Goal: Task Accomplishment & Management: Manage account settings

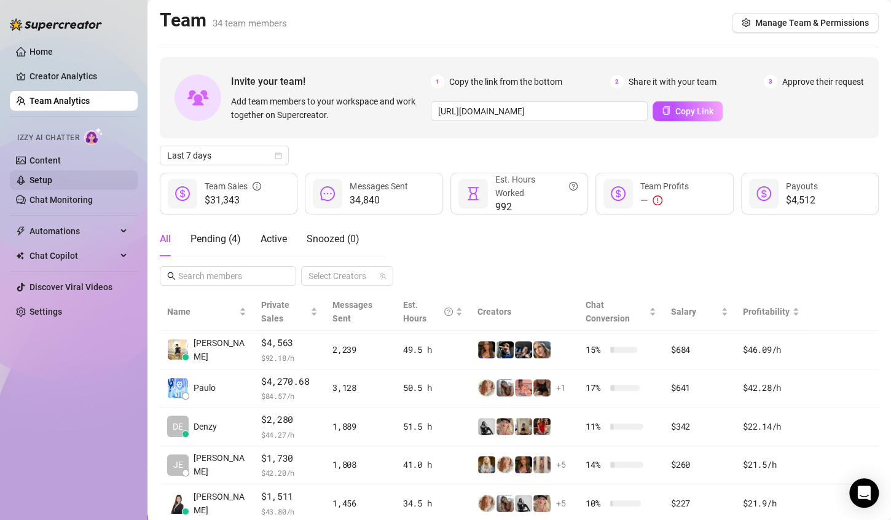
click at [52, 175] on link "Setup" at bounding box center [40, 180] width 23 height 10
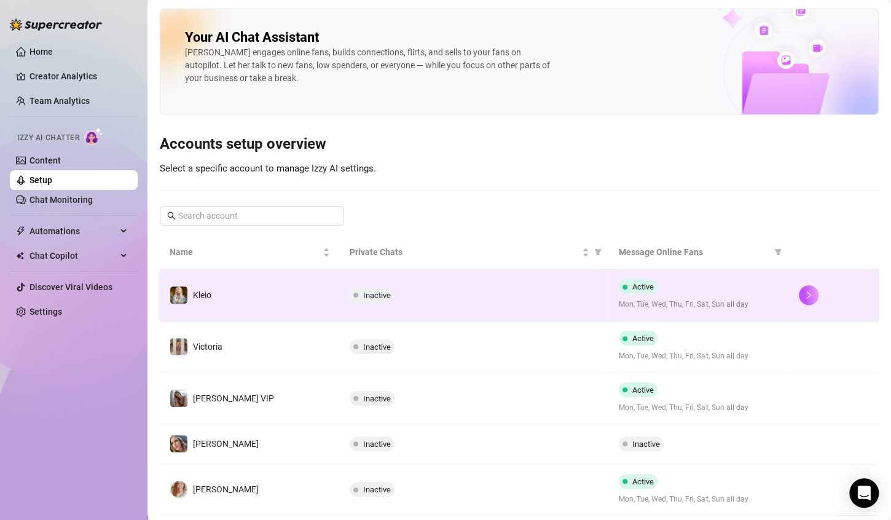
click at [809, 296] on div at bounding box center [834, 295] width 70 height 20
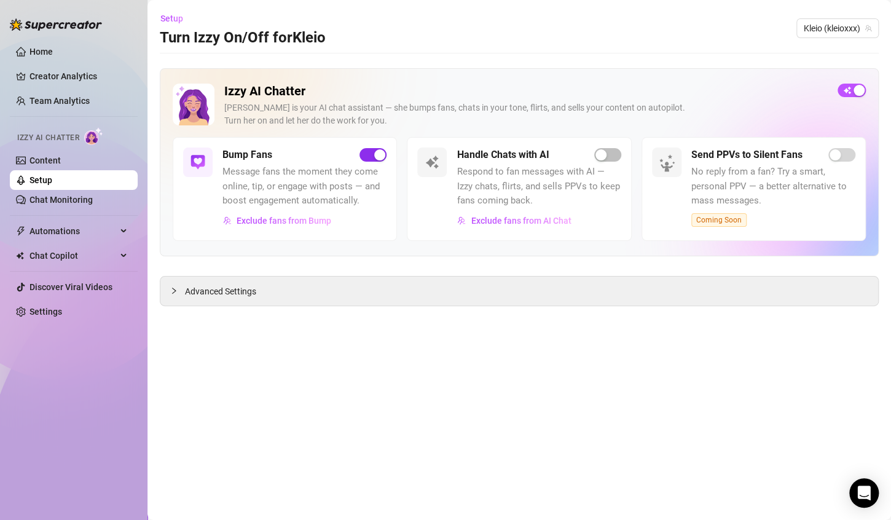
click at [374, 155] on div "button" at bounding box center [379, 154] width 11 height 11
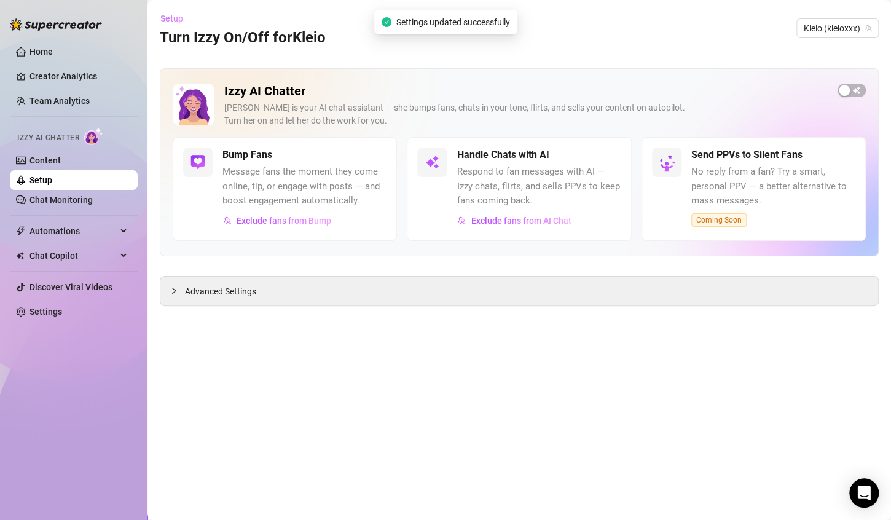
click at [175, 20] on span "Setup" at bounding box center [171, 19] width 23 height 10
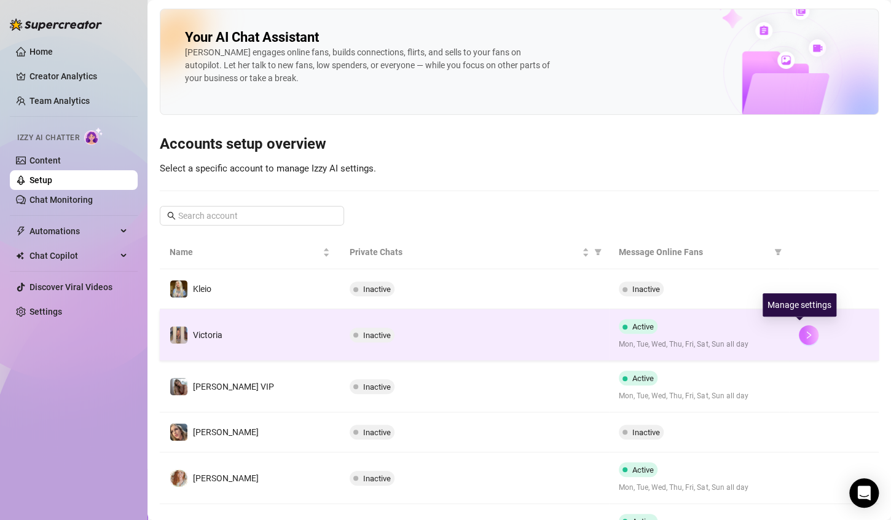
click at [804, 335] on icon "right" at bounding box center [808, 335] width 9 height 9
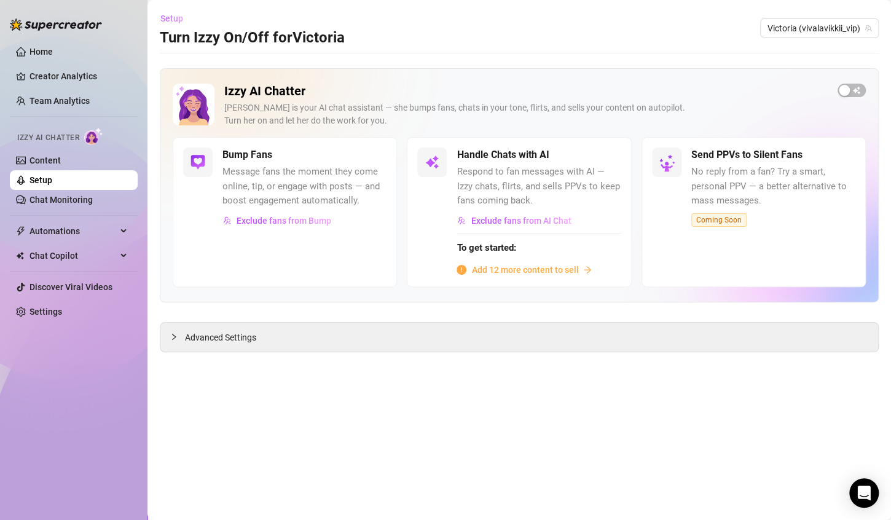
click at [167, 10] on button "Setup" at bounding box center [176, 19] width 33 height 20
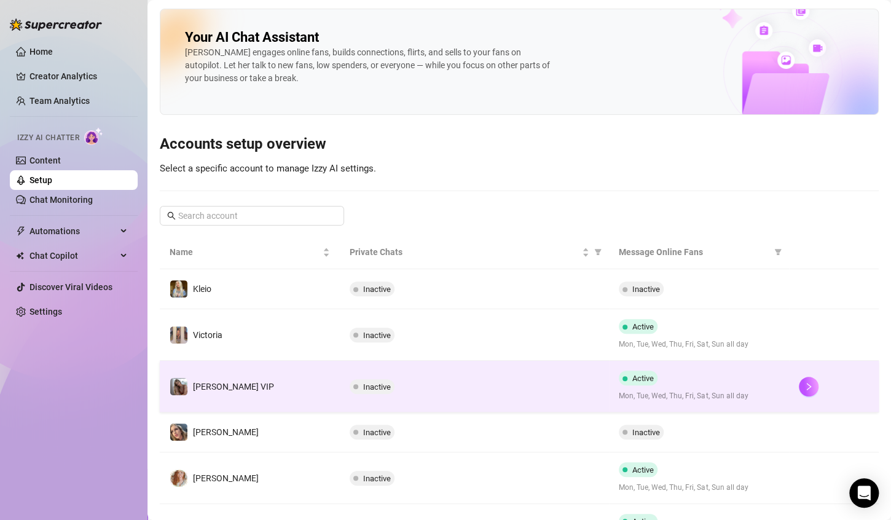
scroll to position [123, 0]
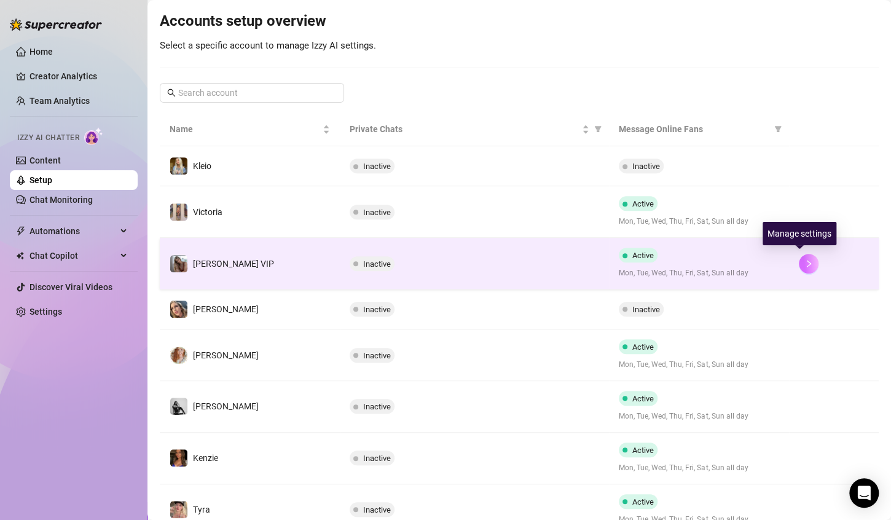
click at [799, 265] on button "button" at bounding box center [809, 264] width 20 height 20
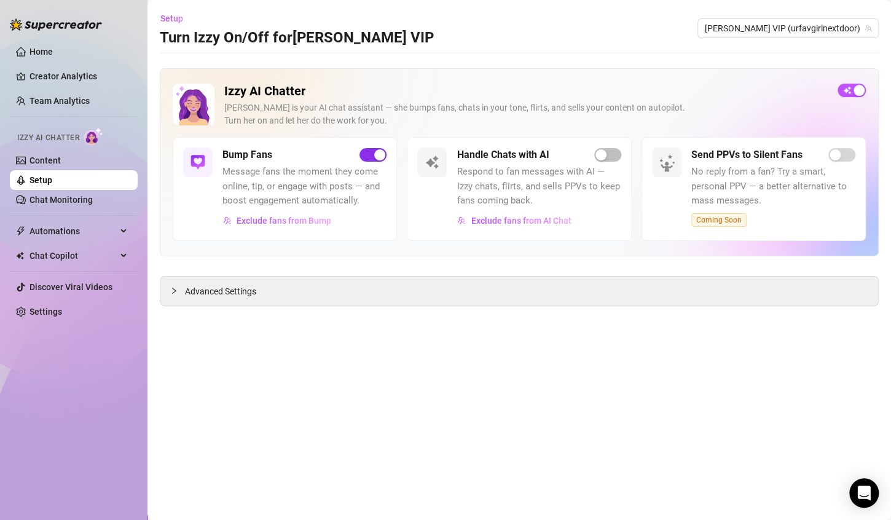
click at [377, 152] on div "button" at bounding box center [379, 154] width 11 height 11
click at [176, 17] on span "Setup" at bounding box center [171, 19] width 23 height 10
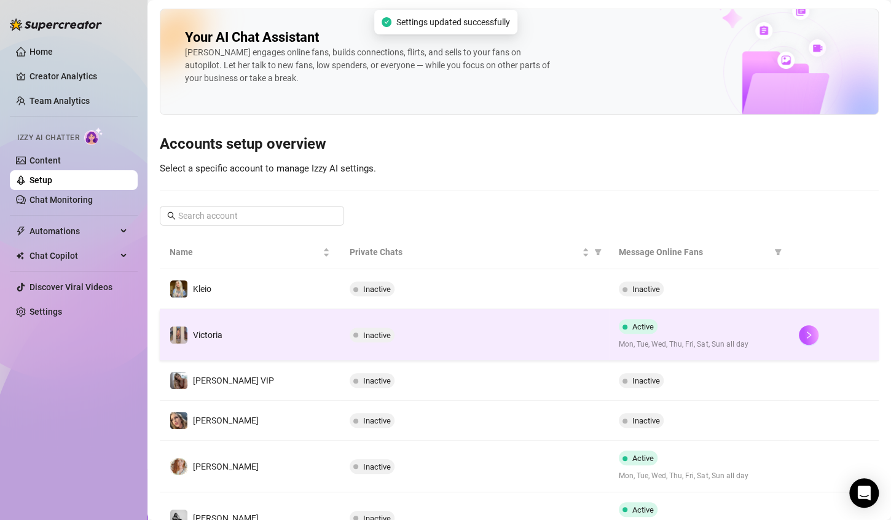
scroll to position [184, 0]
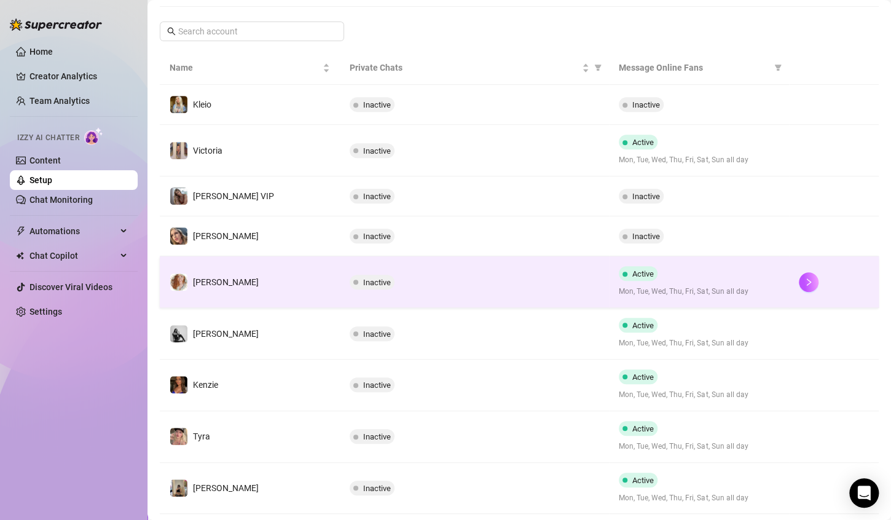
click at [659, 273] on div "Active Mon, Tue, Wed, Thu, Fri, Sat, Sun all day" at bounding box center [699, 281] width 160 height 31
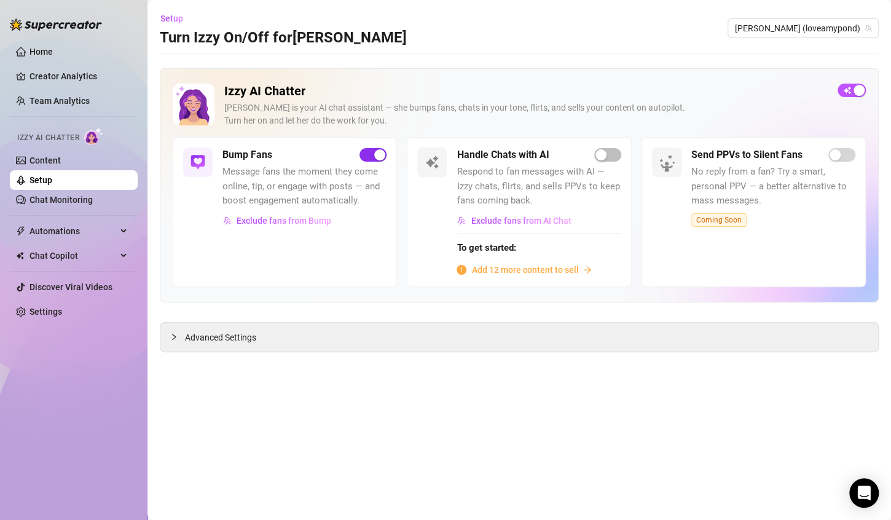
click at [377, 152] on div "button" at bounding box center [379, 154] width 11 height 11
click at [167, 14] on span "Setup" at bounding box center [171, 19] width 23 height 10
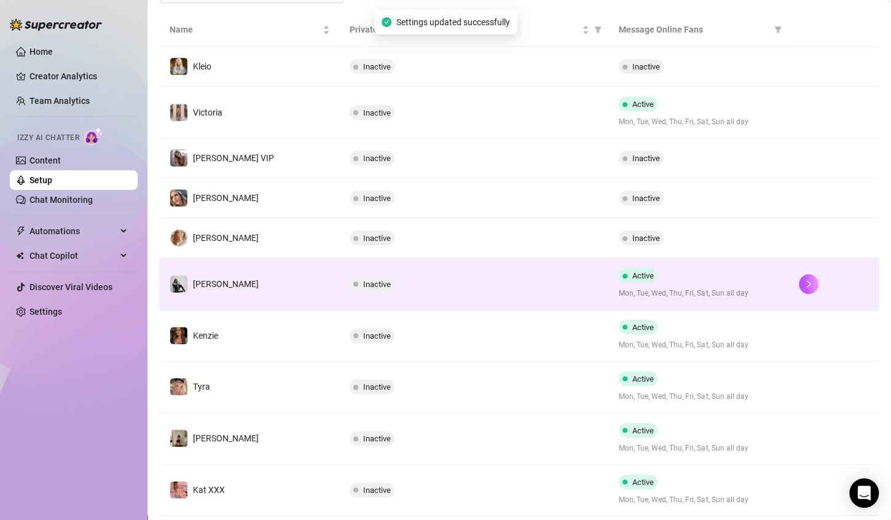
scroll to position [246, 0]
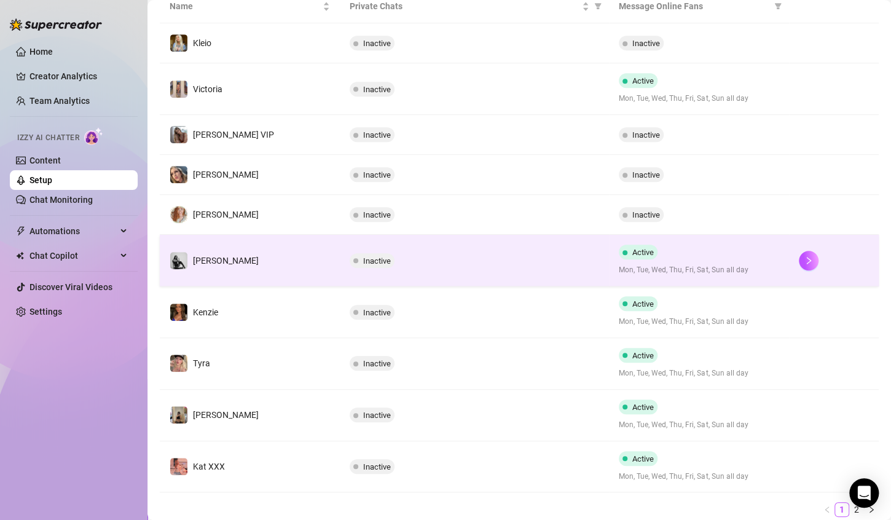
click at [643, 251] on span "Active" at bounding box center [643, 252] width 22 height 9
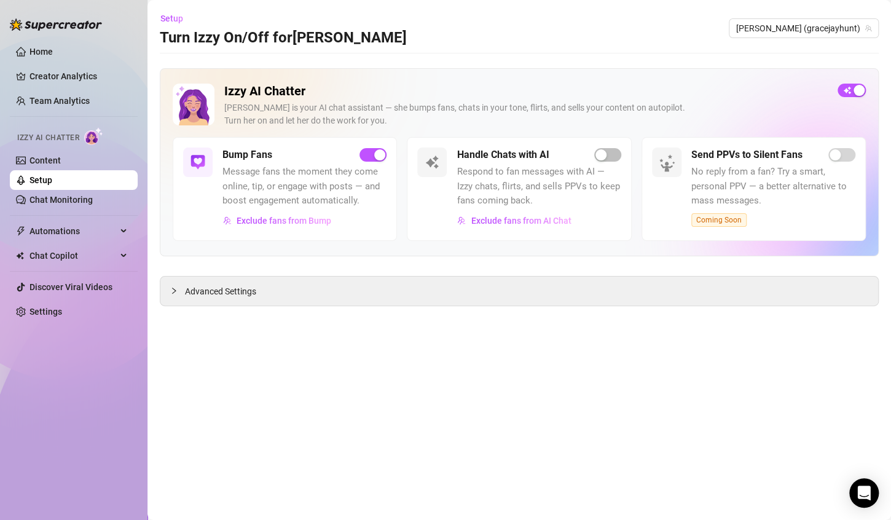
click at [377, 162] on div "Bump Fans" at bounding box center [304, 154] width 164 height 15
click at [376, 153] on div "button" at bounding box center [379, 154] width 11 height 11
click at [162, 14] on span "Setup" at bounding box center [171, 19] width 23 height 10
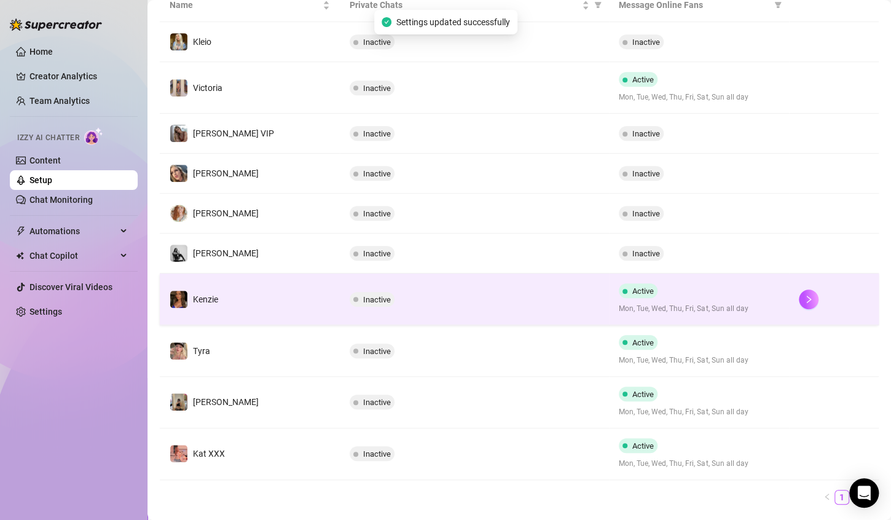
scroll to position [275, 0]
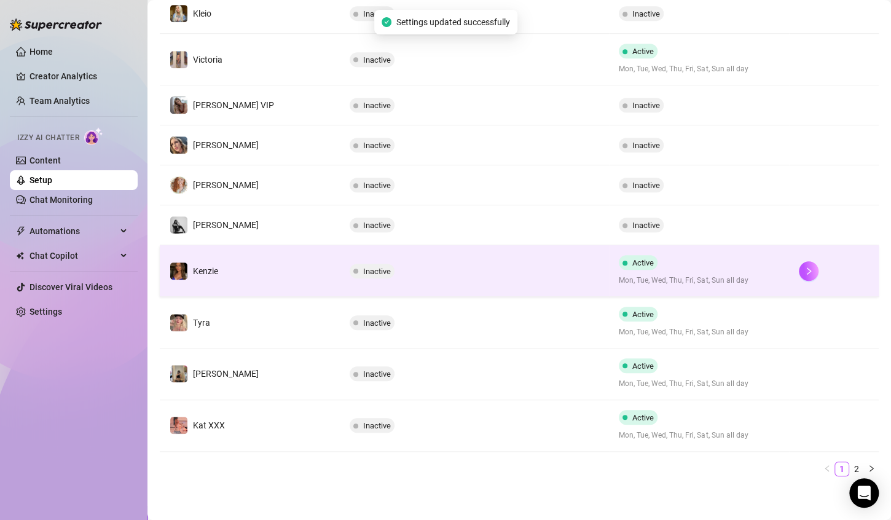
click at [628, 267] on span "Active" at bounding box center [638, 262] width 39 height 15
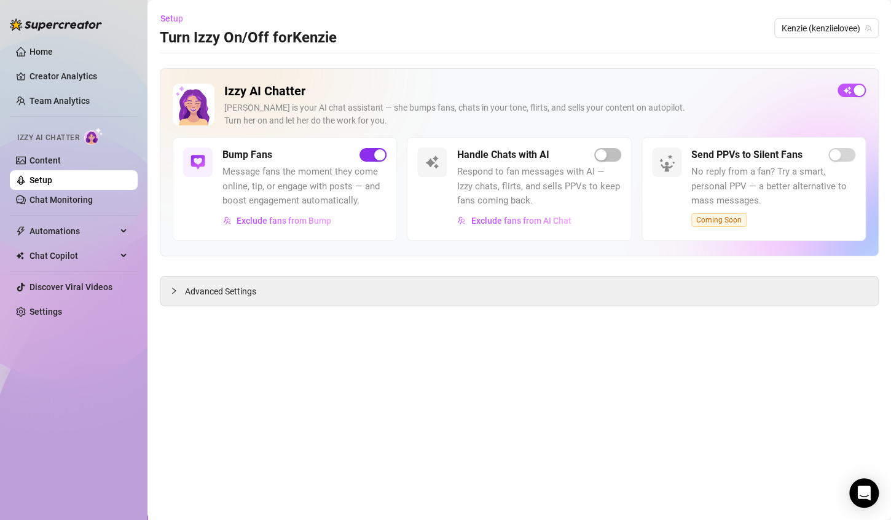
click at [371, 152] on span "button" at bounding box center [373, 155] width 27 height 14
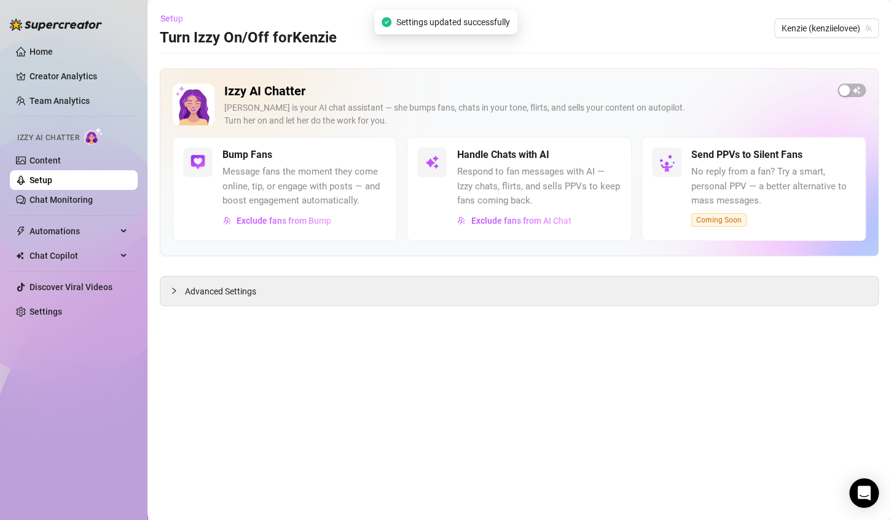
click at [168, 22] on span "Setup" at bounding box center [171, 19] width 23 height 10
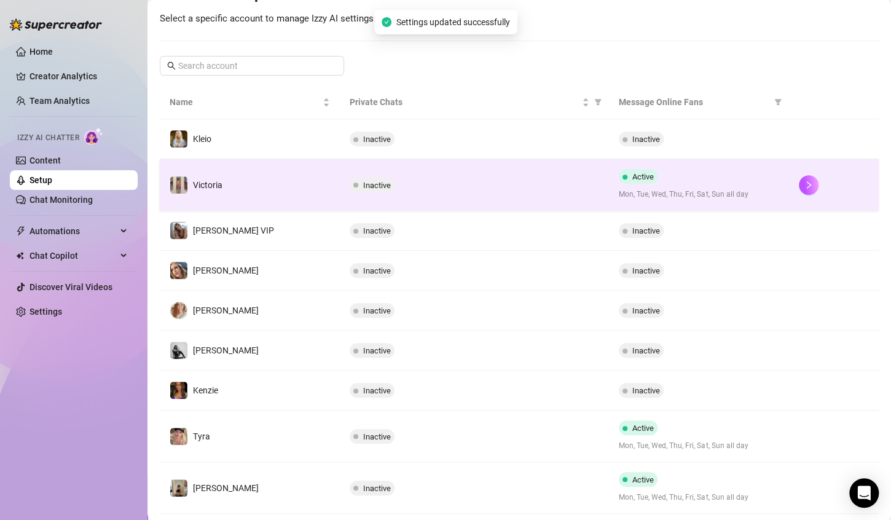
scroll to position [264, 0]
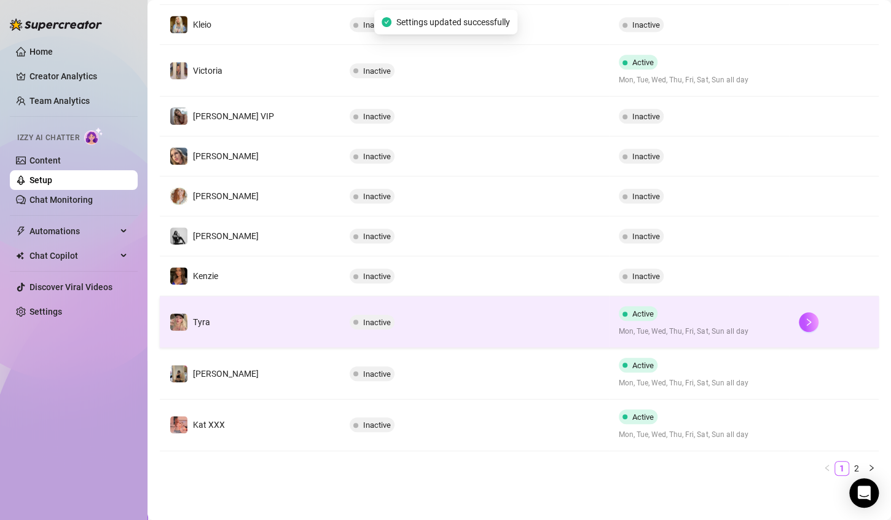
click at [634, 315] on span "Active" at bounding box center [643, 313] width 22 height 9
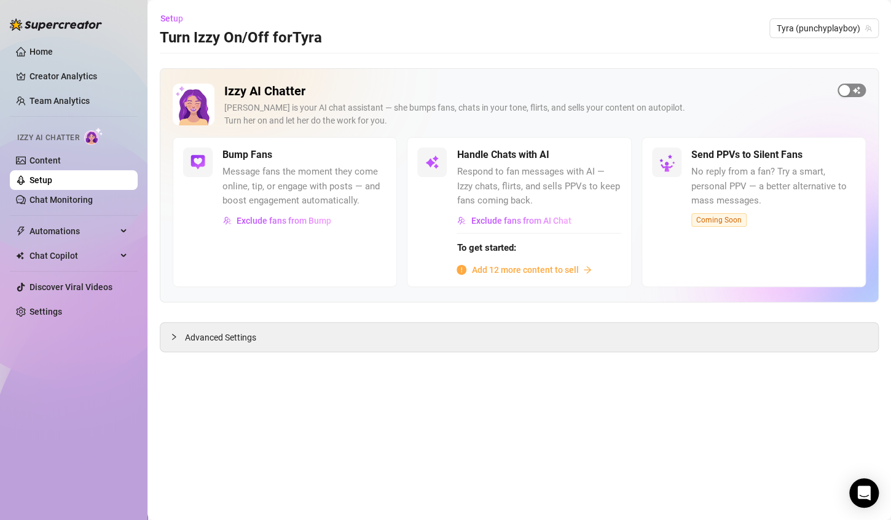
click at [849, 88] on div "button" at bounding box center [844, 90] width 11 height 11
click at [849, 88] on span "button" at bounding box center [852, 91] width 28 height 14
click at [52, 184] on link "Setup" at bounding box center [40, 180] width 23 height 10
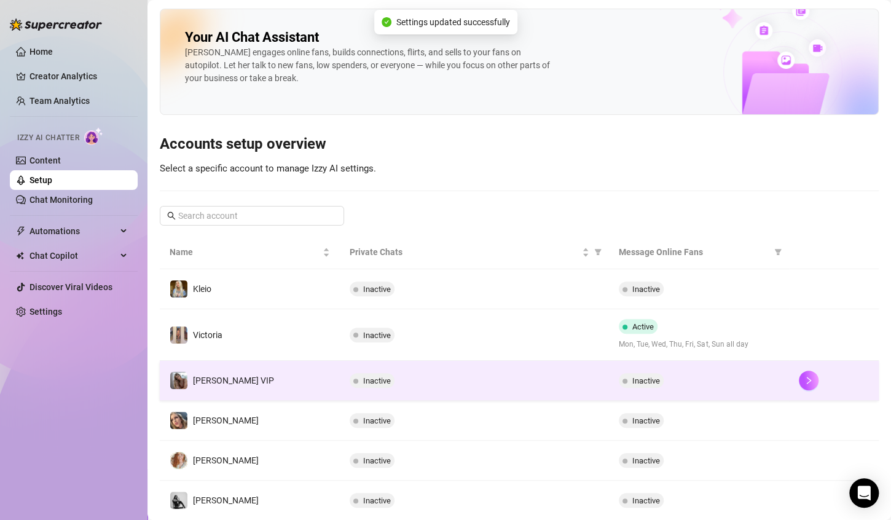
scroll to position [253, 0]
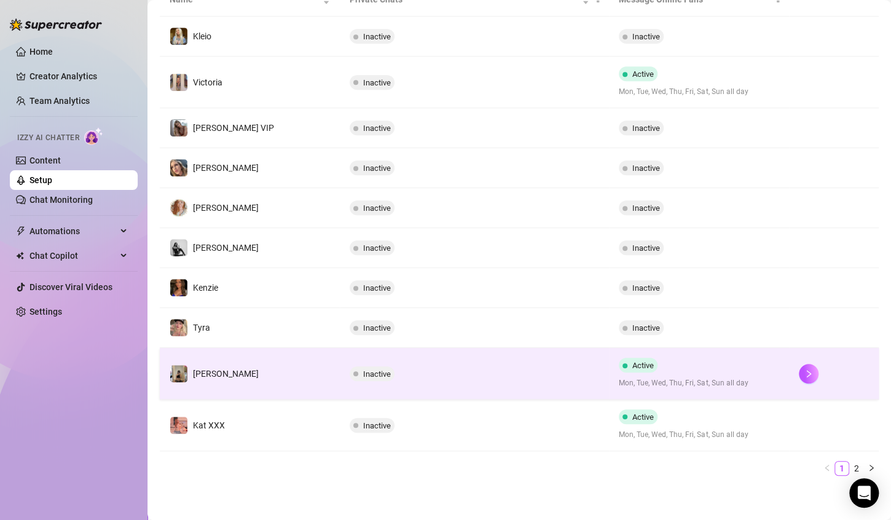
click at [625, 367] on span "Active" at bounding box center [638, 365] width 39 height 15
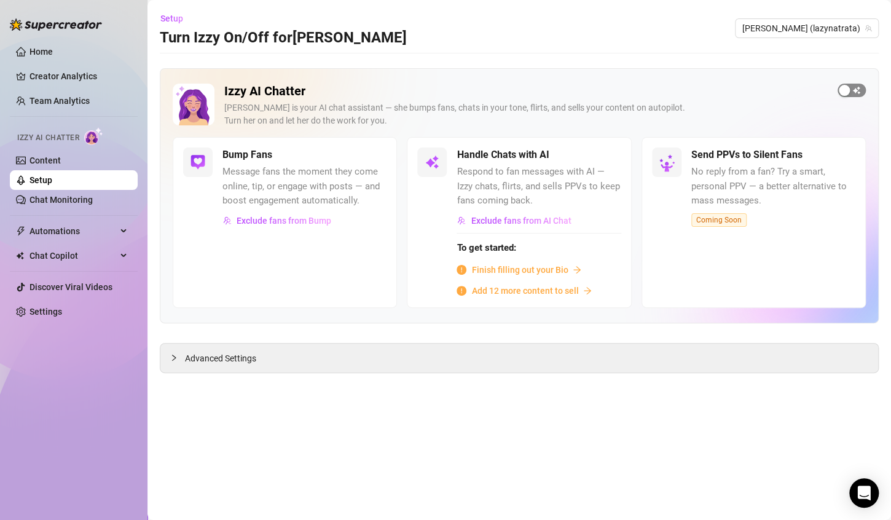
click at [846, 85] on div "button" at bounding box center [844, 90] width 11 height 11
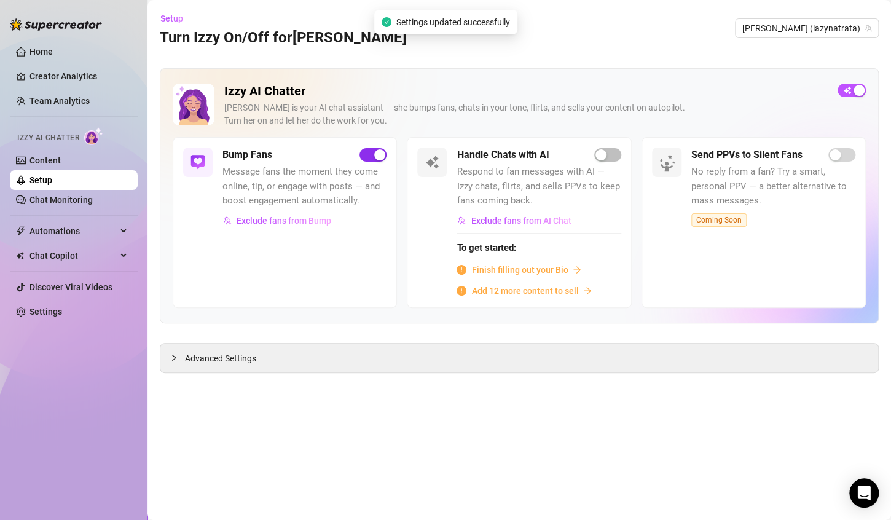
click at [374, 148] on span "button" at bounding box center [373, 155] width 27 height 14
click at [52, 180] on link "Setup" at bounding box center [40, 180] width 23 height 10
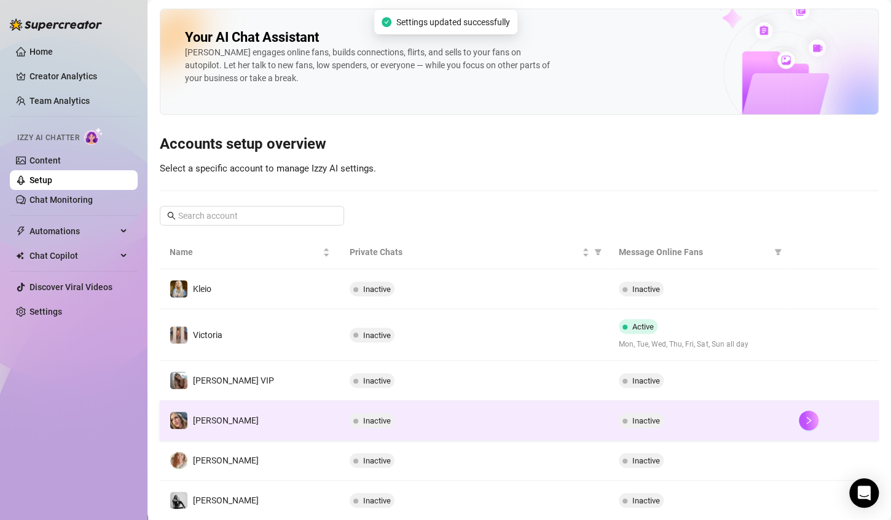
scroll to position [241, 0]
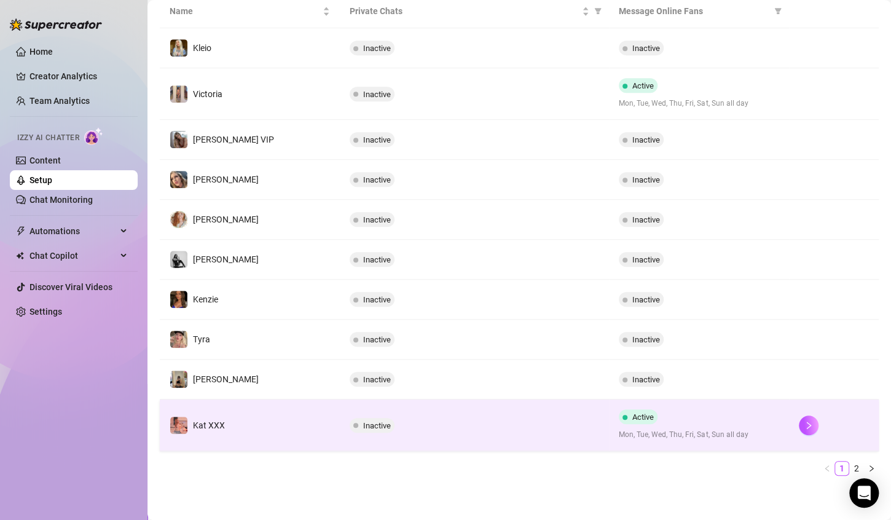
click at [653, 411] on div "Active Mon, Tue, Wed, Thu, Fri, Sat, Sun all day" at bounding box center [699, 424] width 160 height 31
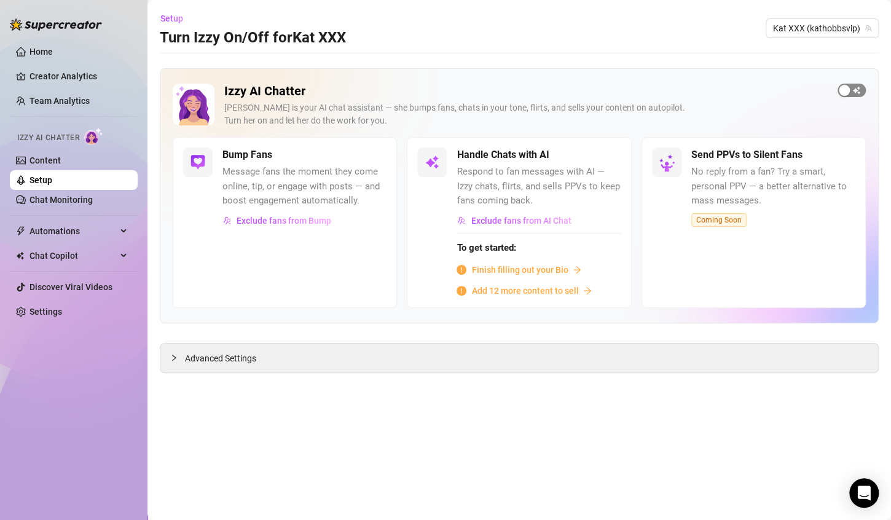
click at [849, 85] on div "button" at bounding box center [844, 90] width 11 height 11
click at [849, 84] on span "button" at bounding box center [852, 91] width 28 height 14
click at [52, 175] on link "Setup" at bounding box center [40, 180] width 23 height 10
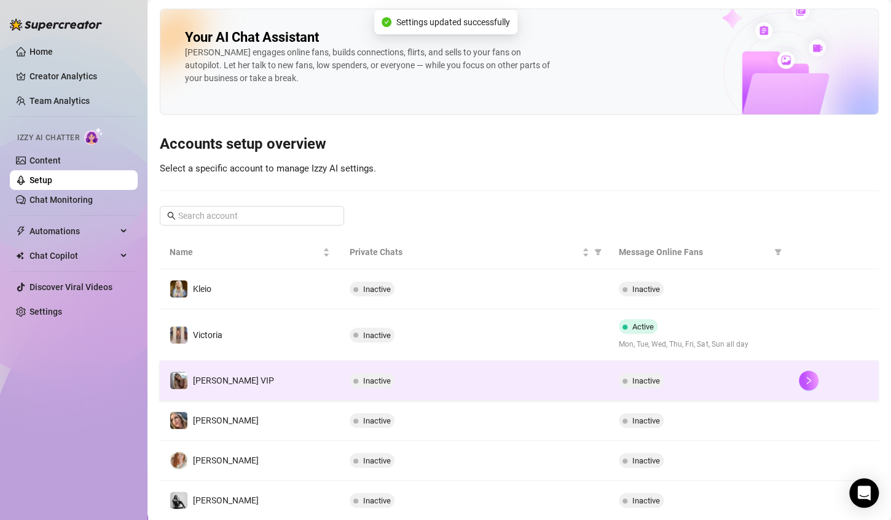
scroll to position [229, 0]
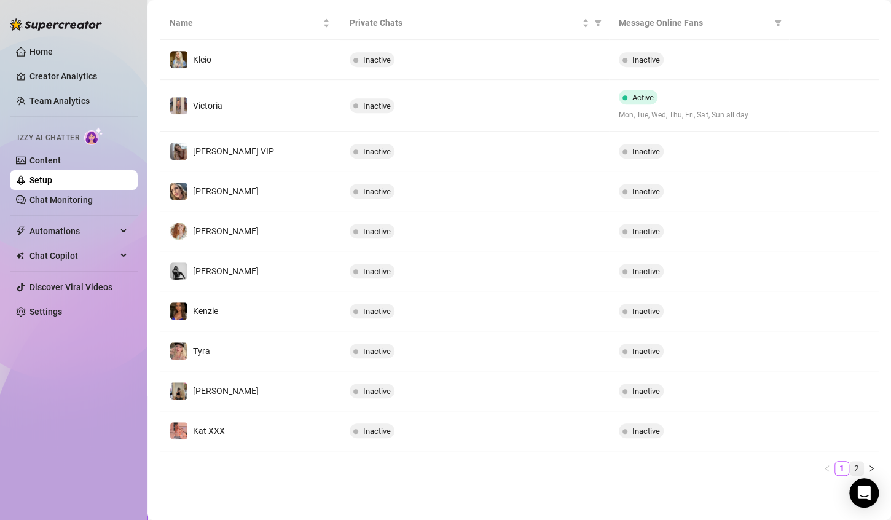
click at [850, 462] on link "2" at bounding box center [857, 469] width 14 height 14
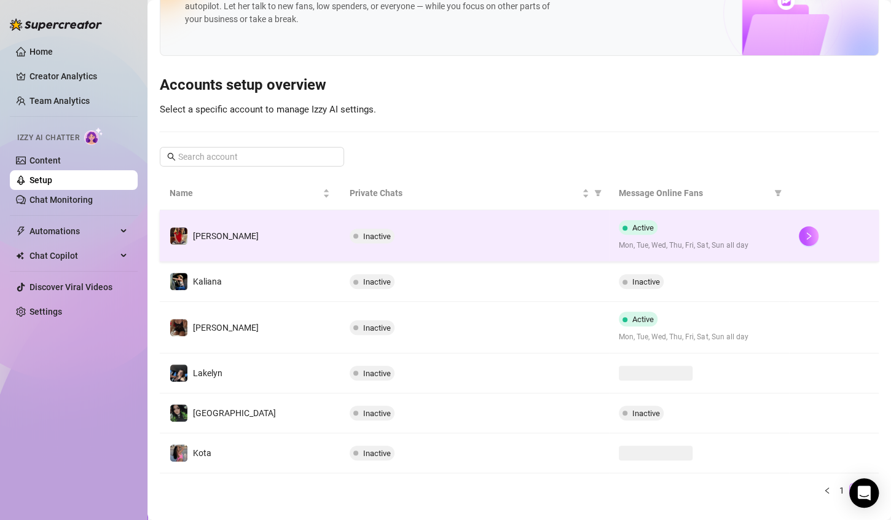
scroll to position [105, 0]
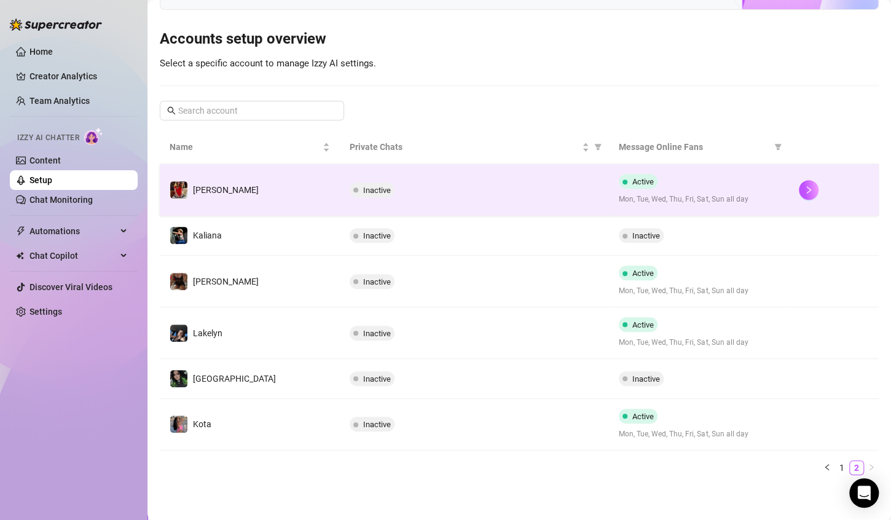
click at [776, 188] on td "Active Mon, Tue, Wed, Thu, Fri, Sat, Sun all day" at bounding box center [699, 190] width 180 height 52
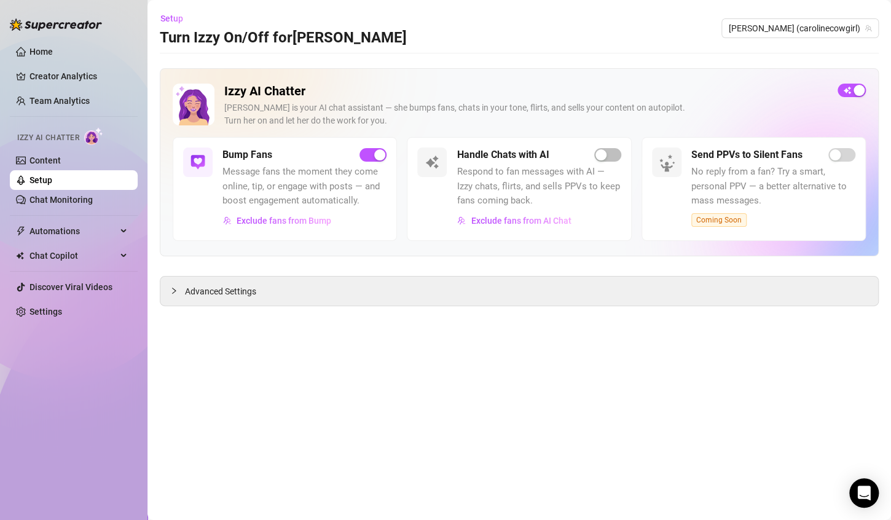
click at [372, 162] on div "Bump Fans Message fans the moment they come online, tip, or engage with posts —…" at bounding box center [304, 188] width 164 height 83
click at [375, 151] on div "button" at bounding box center [379, 154] width 11 height 11
click at [167, 15] on span "Setup" at bounding box center [171, 19] width 23 height 10
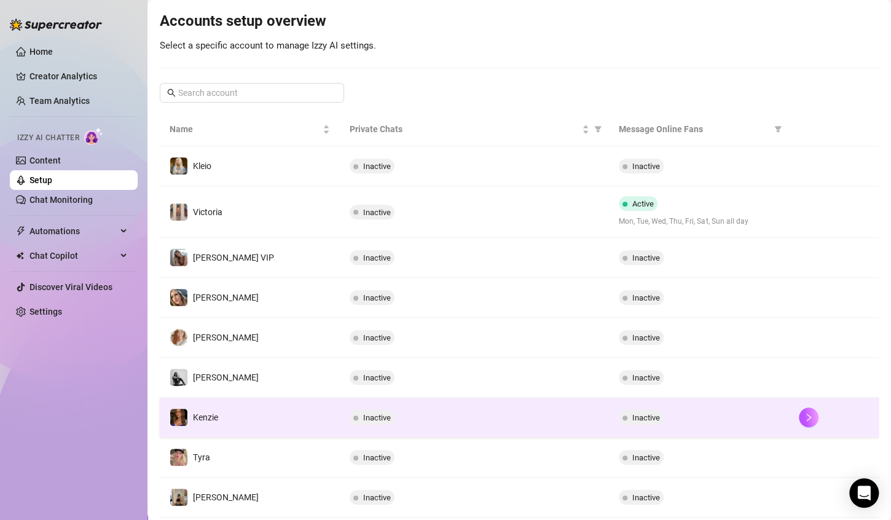
scroll to position [229, 0]
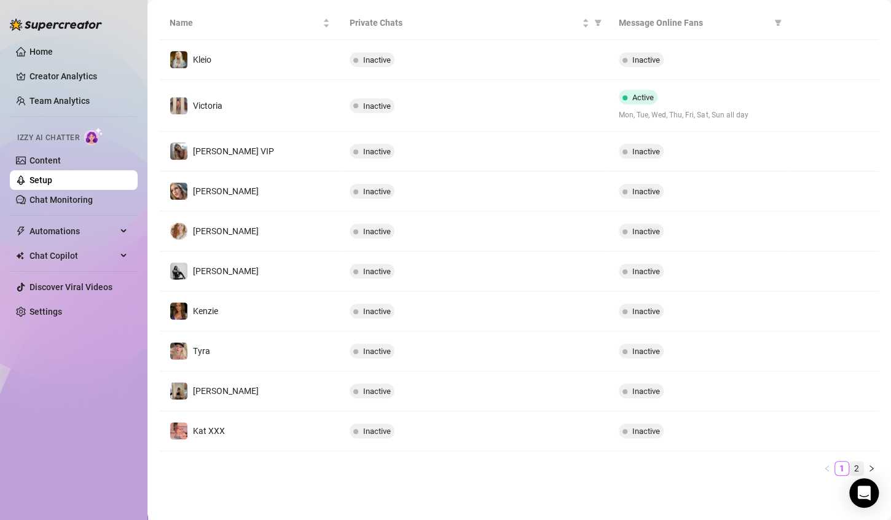
click at [850, 465] on link "2" at bounding box center [857, 469] width 14 height 14
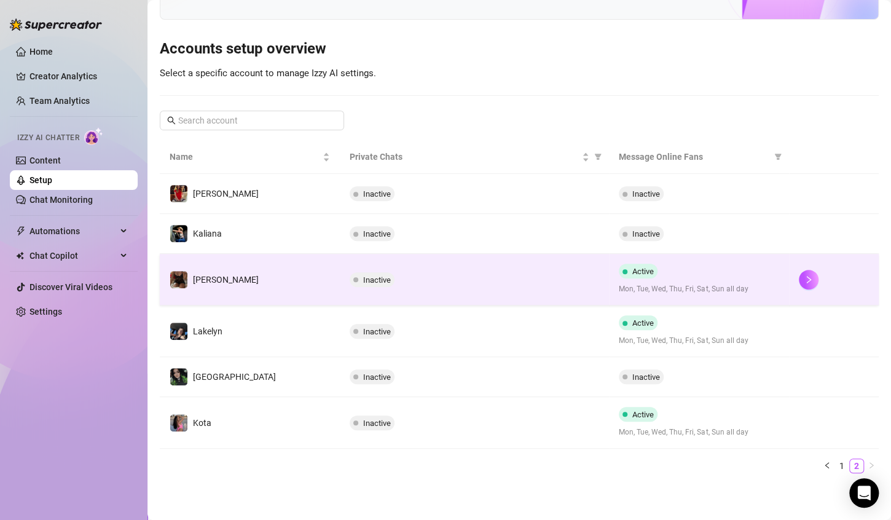
scroll to position [93, 0]
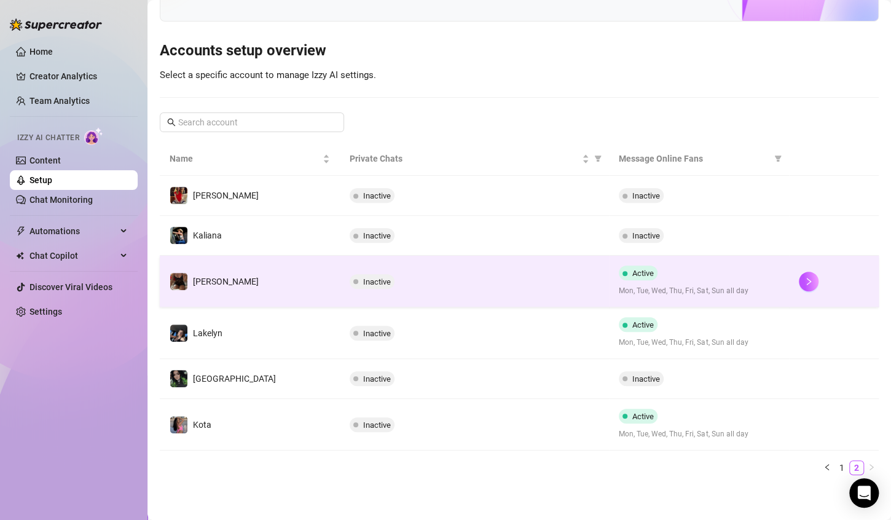
click at [737, 283] on div "Active Mon, Tue, Wed, Thu, Fri, Sat, Sun all day" at bounding box center [699, 280] width 160 height 31
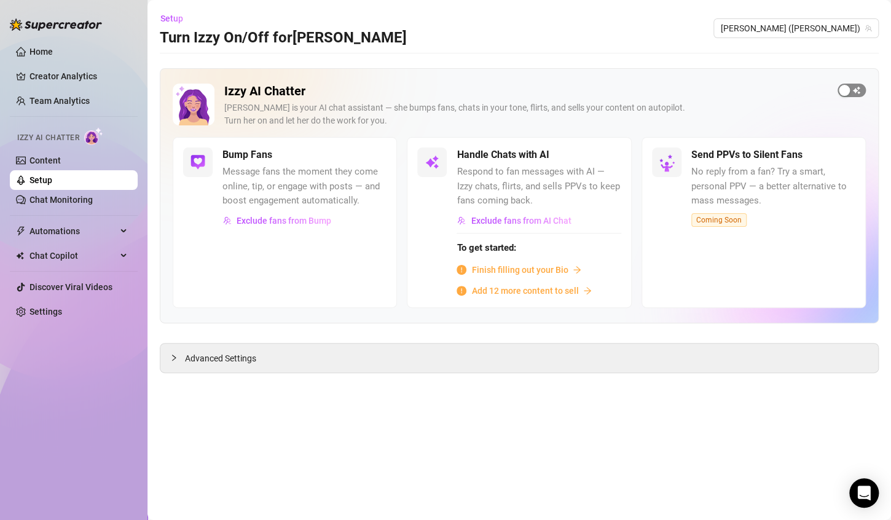
click at [841, 90] on div "button" at bounding box center [844, 90] width 11 height 11
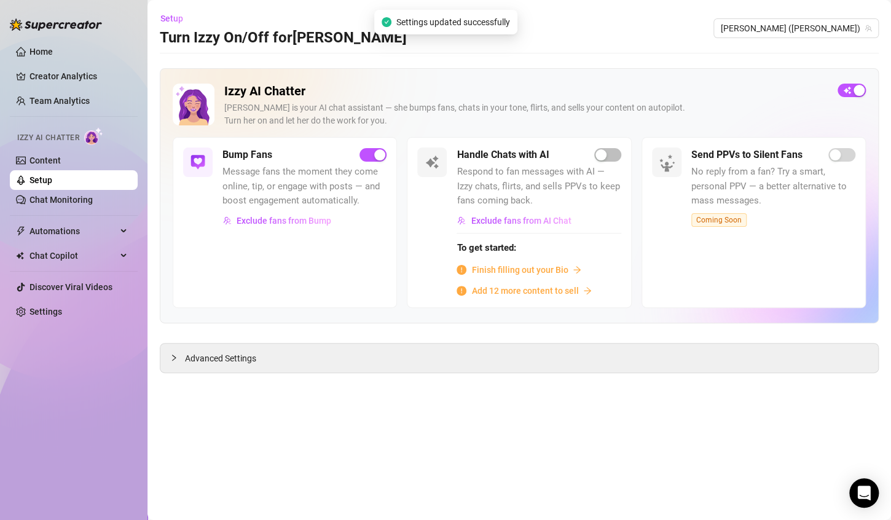
click at [356, 152] on div "Bump Fans" at bounding box center [304, 154] width 164 height 15
click at [378, 154] on div "button" at bounding box center [379, 154] width 11 height 11
click at [174, 14] on span "Setup" at bounding box center [171, 19] width 23 height 10
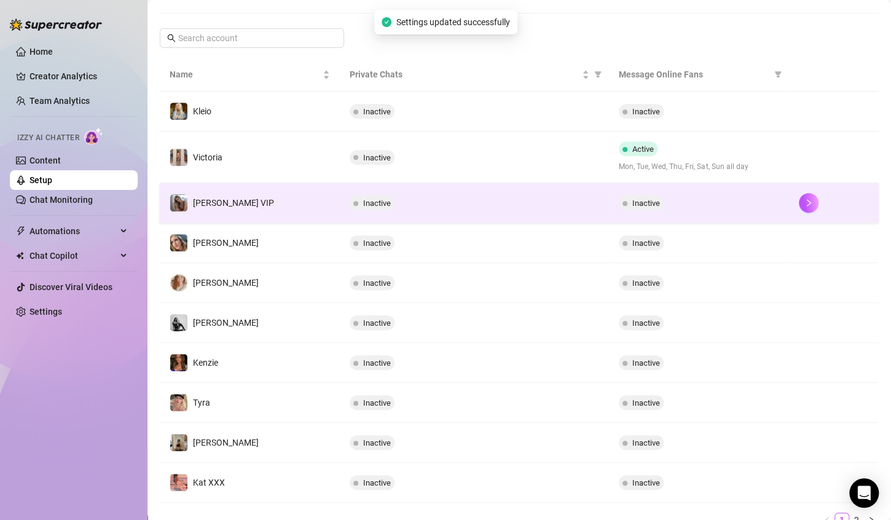
scroll to position [229, 0]
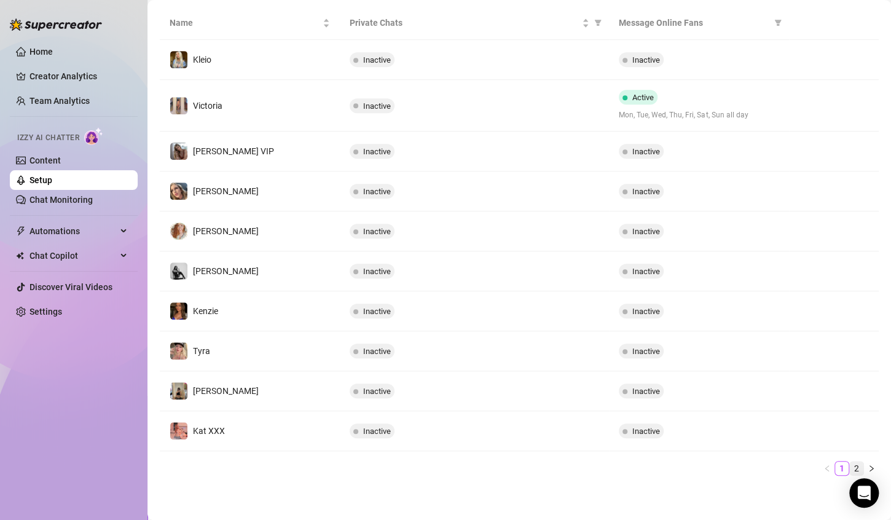
click at [849, 473] on li "2" at bounding box center [856, 468] width 15 height 15
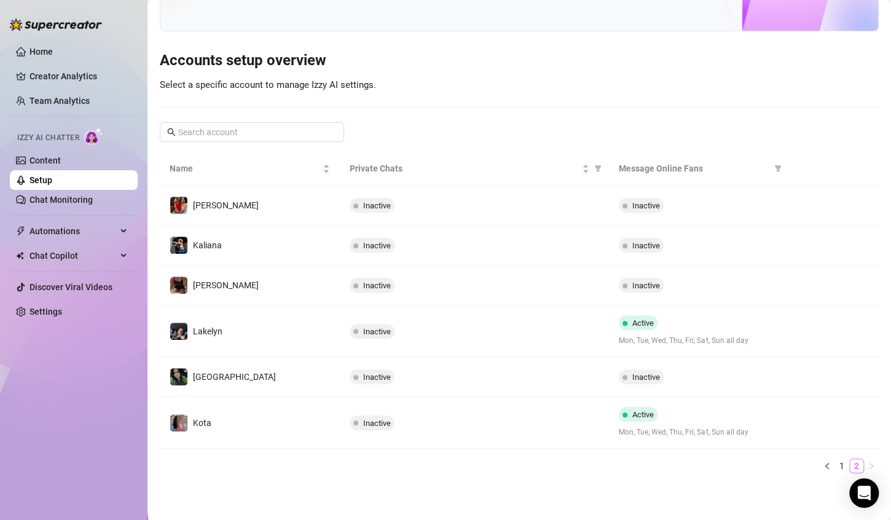
scroll to position [82, 0]
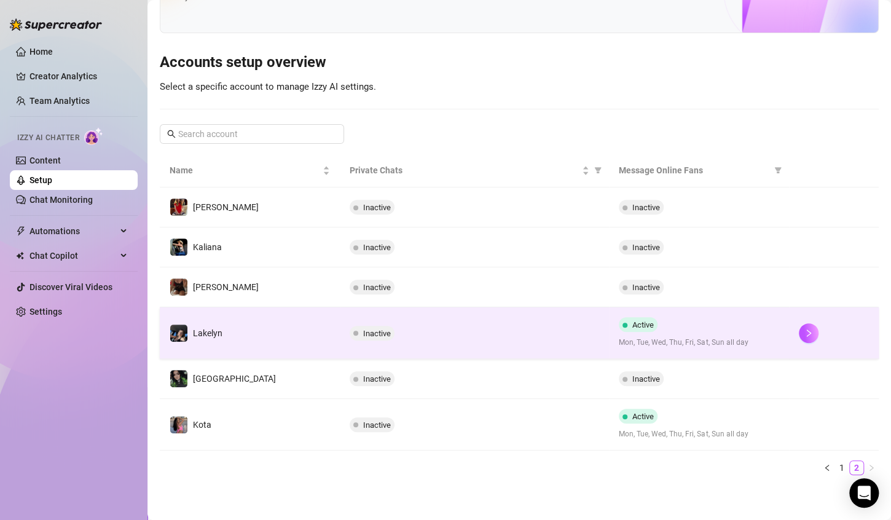
click at [691, 340] on span "Mon, Tue, Wed, Thu, Fri, Sat, Sun all day" at bounding box center [699, 343] width 160 height 12
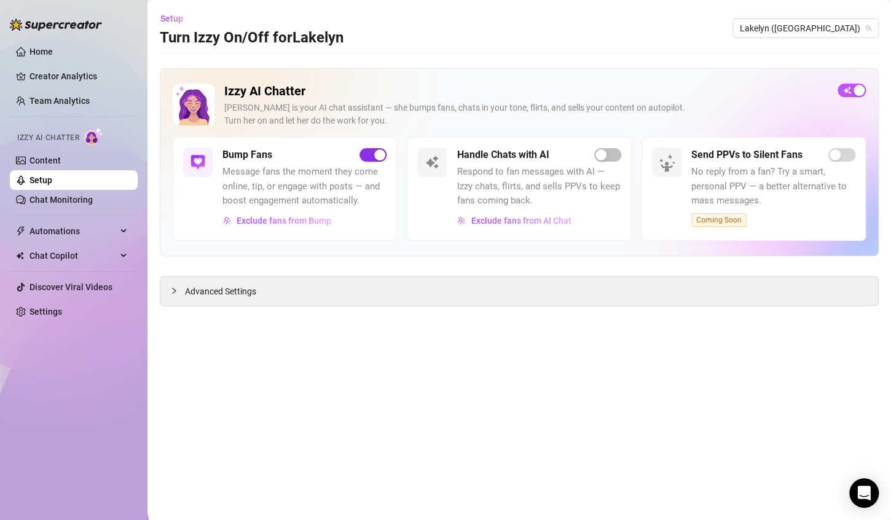
click at [371, 158] on span "button" at bounding box center [373, 155] width 27 height 14
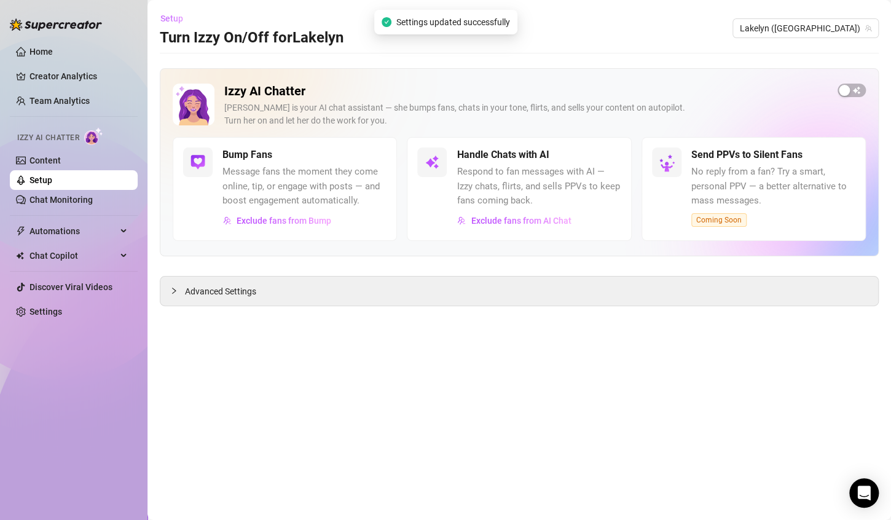
click at [180, 18] on span "Setup" at bounding box center [171, 19] width 23 height 10
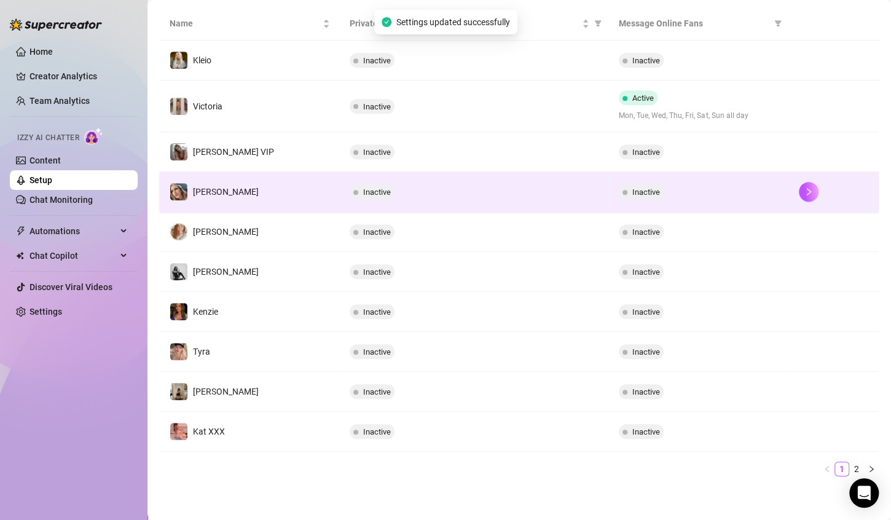
scroll to position [229, 0]
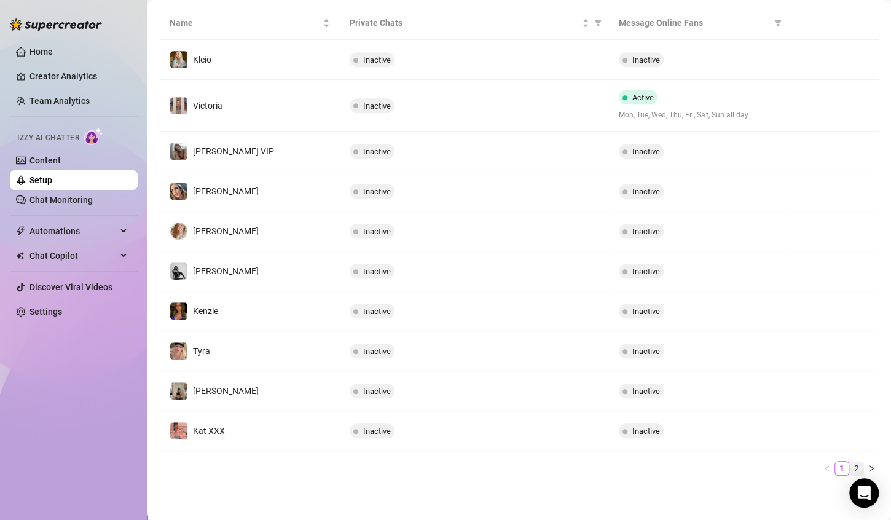
click at [850, 468] on link "2" at bounding box center [857, 469] width 14 height 14
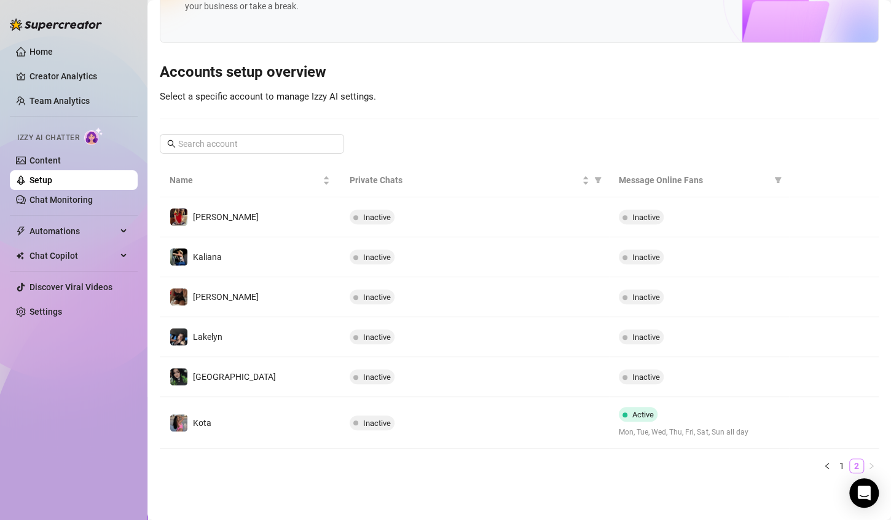
scroll to position [70, 0]
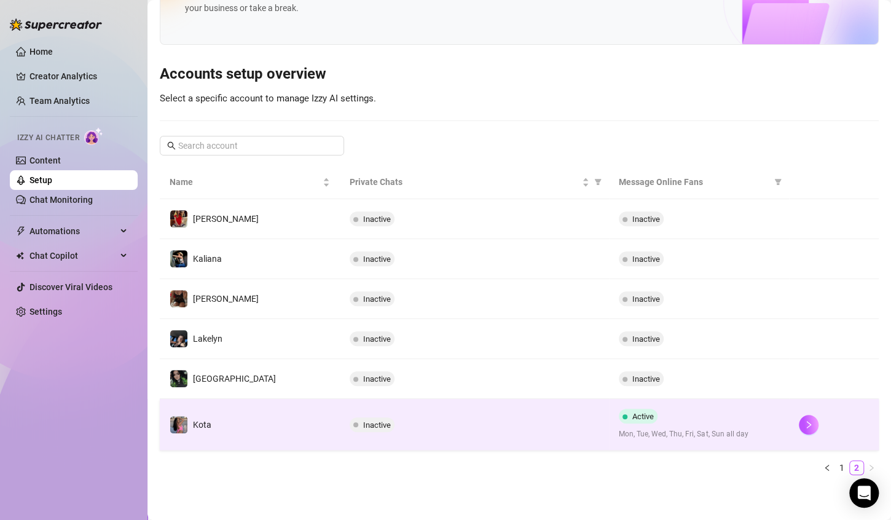
click at [665, 415] on div "Active Mon, Tue, Wed, Thu, Fri, Sat, Sun all day" at bounding box center [699, 424] width 160 height 31
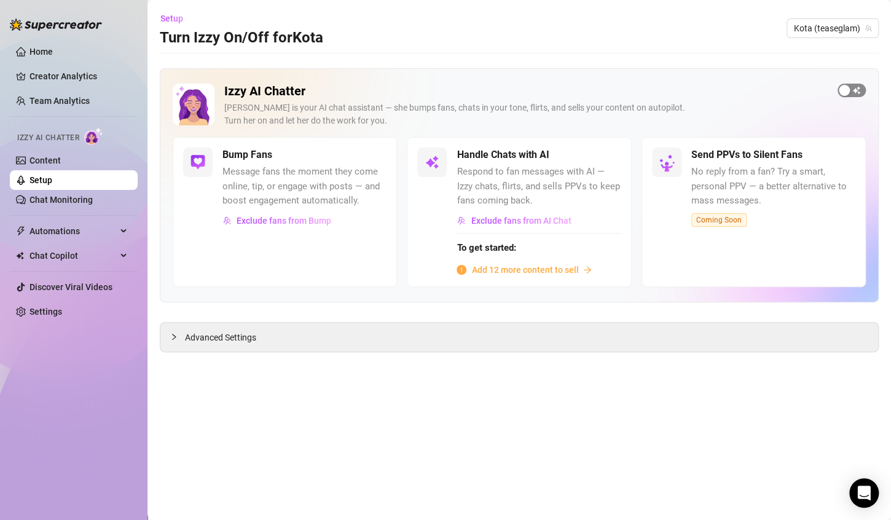
click at [846, 92] on div "button" at bounding box center [844, 90] width 11 height 11
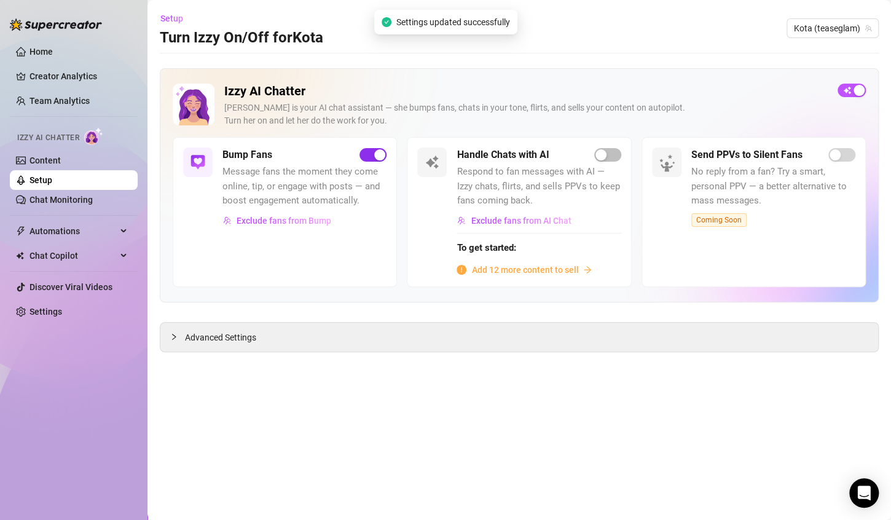
click at [381, 156] on div "button" at bounding box center [379, 154] width 11 height 11
click at [172, 22] on span "Setup" at bounding box center [171, 19] width 23 height 10
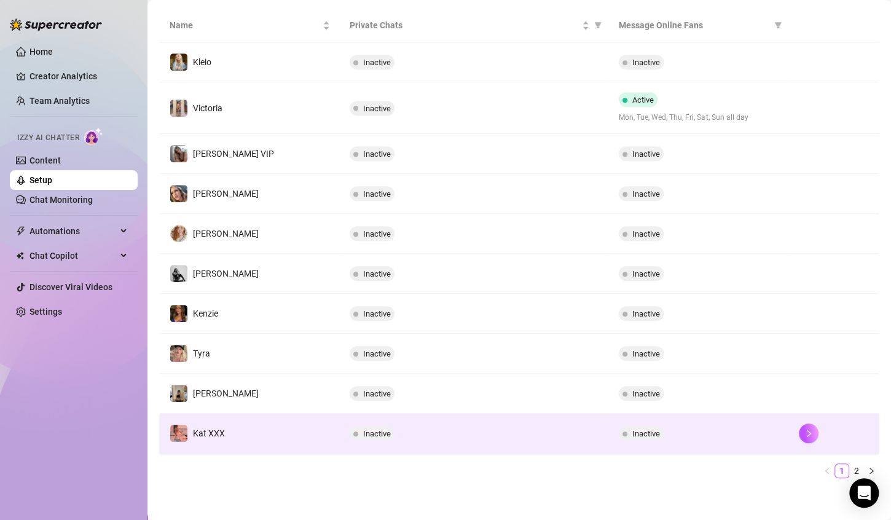
scroll to position [229, 0]
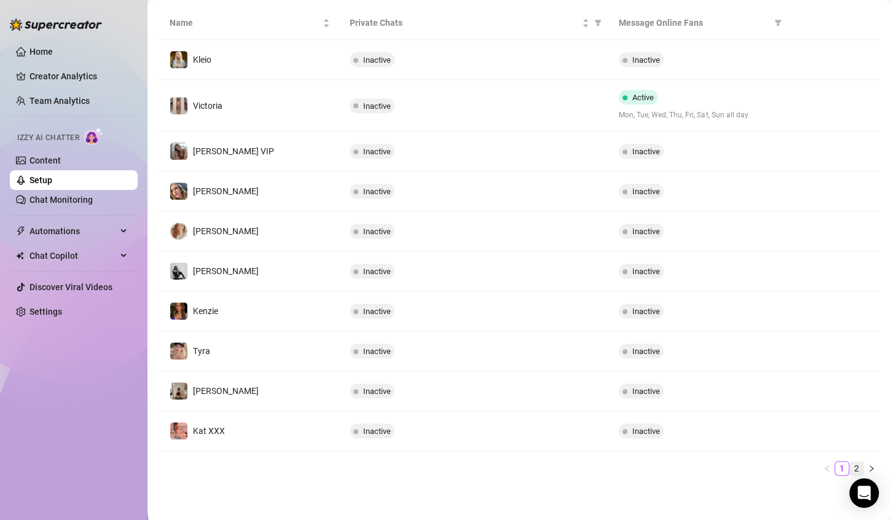
click at [852, 466] on link "2" at bounding box center [857, 469] width 14 height 14
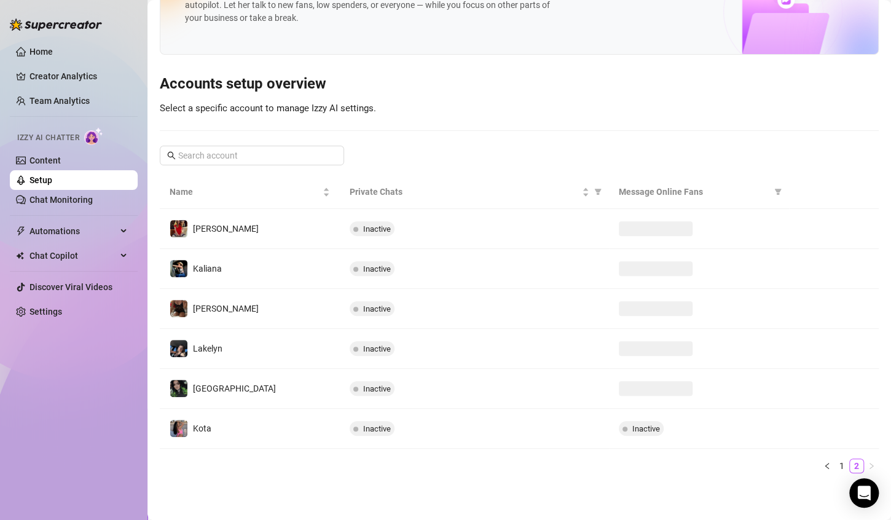
scroll to position [59, 0]
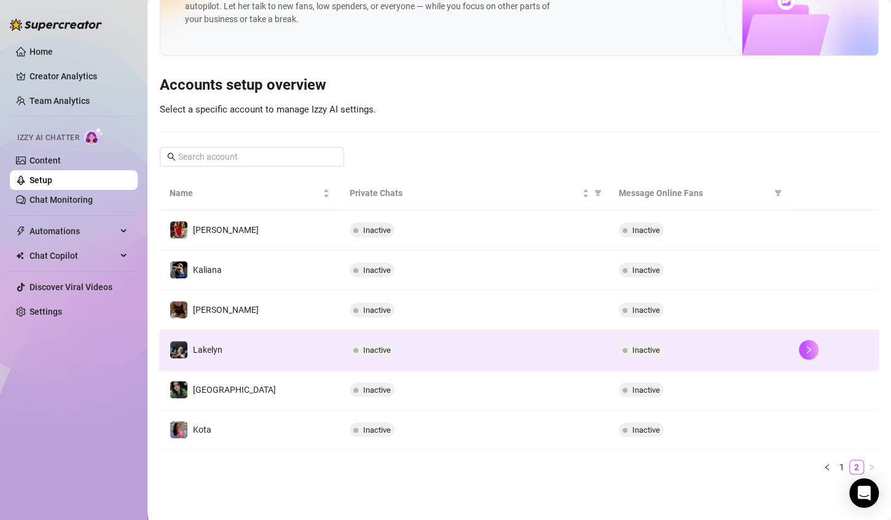
click at [747, 342] on div "Inactive" at bounding box center [699, 349] width 160 height 15
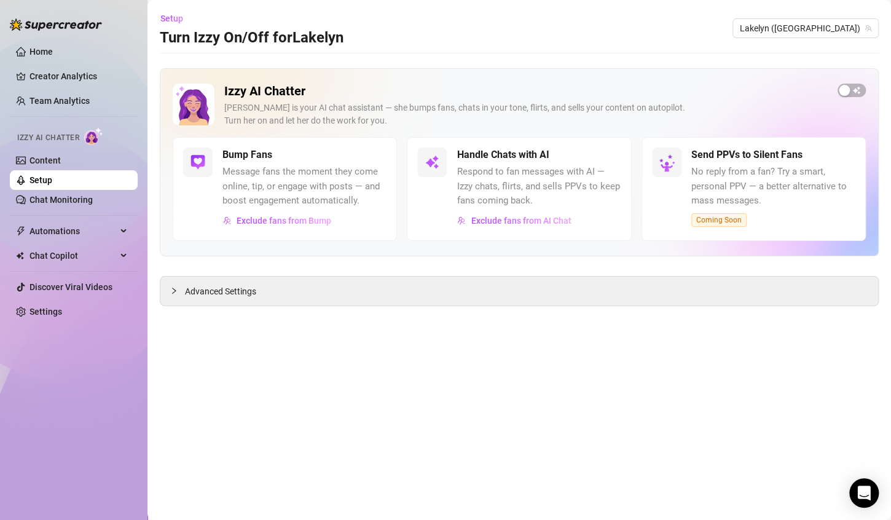
click at [302, 156] on div "Bump Fans" at bounding box center [304, 154] width 164 height 15
click at [61, 158] on link "Content" at bounding box center [44, 160] width 31 height 10
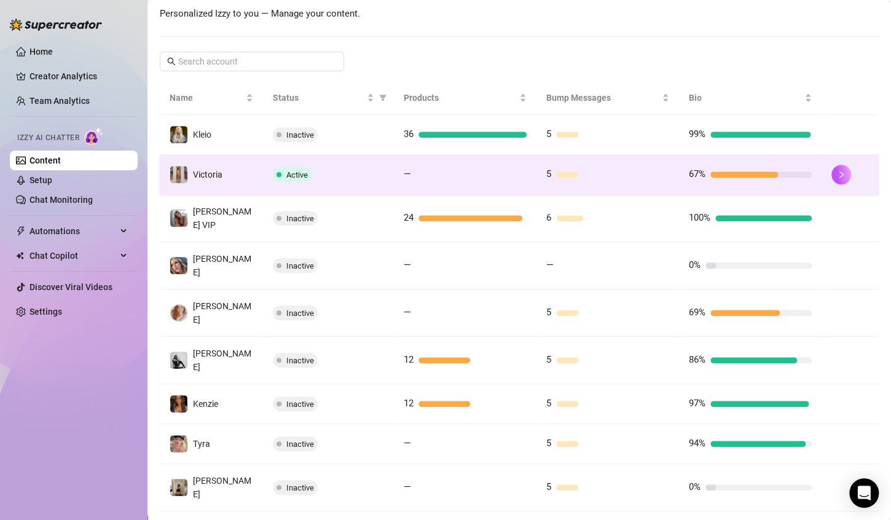
scroll to position [239, 0]
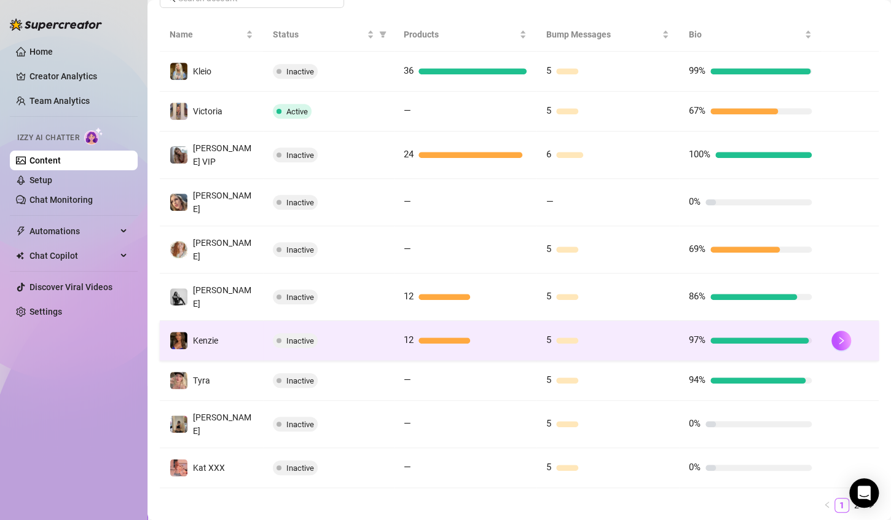
click at [822, 321] on td at bounding box center [850, 341] width 57 height 40
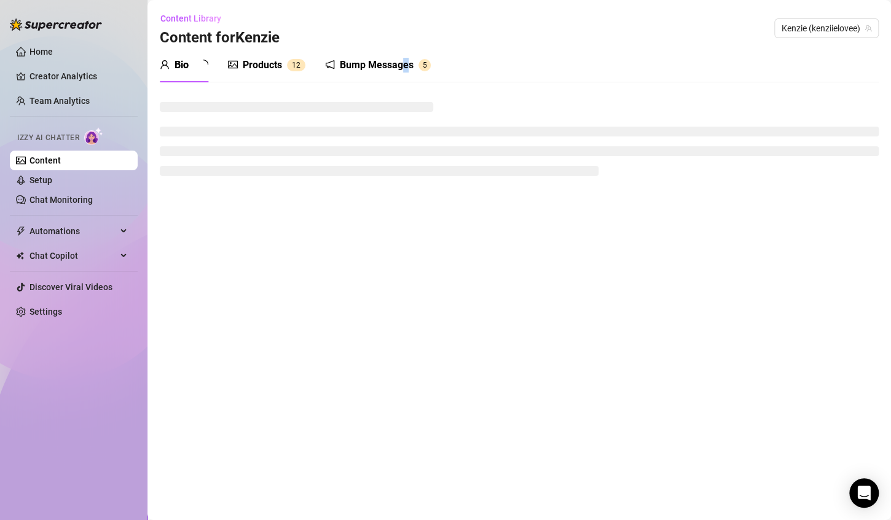
drag, startPoint x: 406, startPoint y: 59, endPoint x: 371, endPoint y: 70, distance: 36.7
click at [406, 59] on div "Bump Messages" at bounding box center [377, 65] width 74 height 15
click at [368, 70] on div "Bump Messages" at bounding box center [377, 65] width 74 height 15
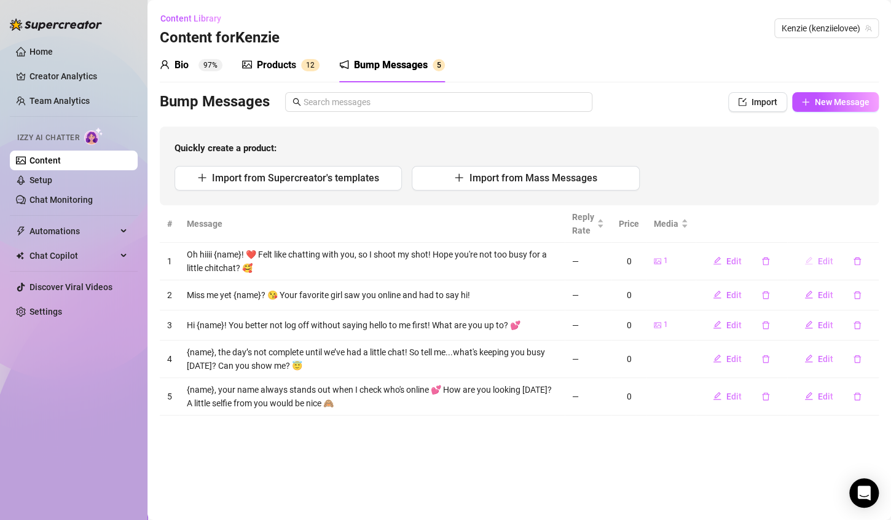
click at [815, 262] on button "Edit" at bounding box center [819, 261] width 49 height 20
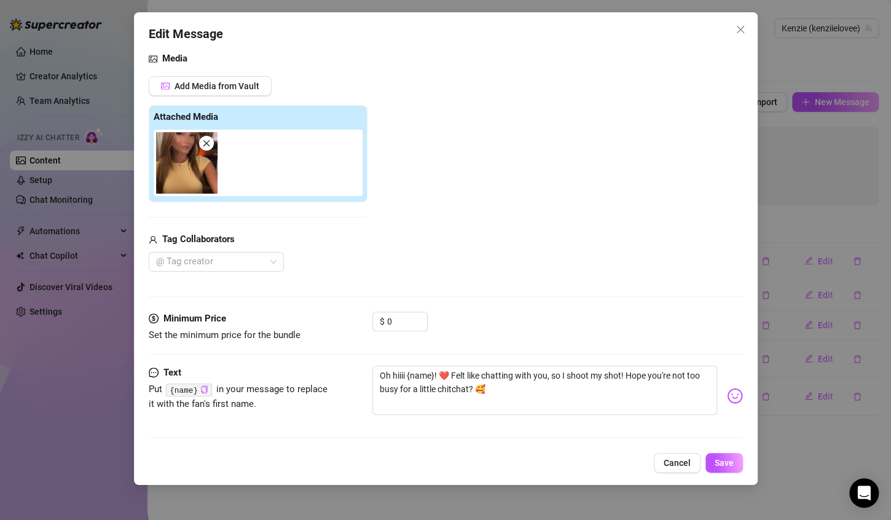
scroll to position [82, 0]
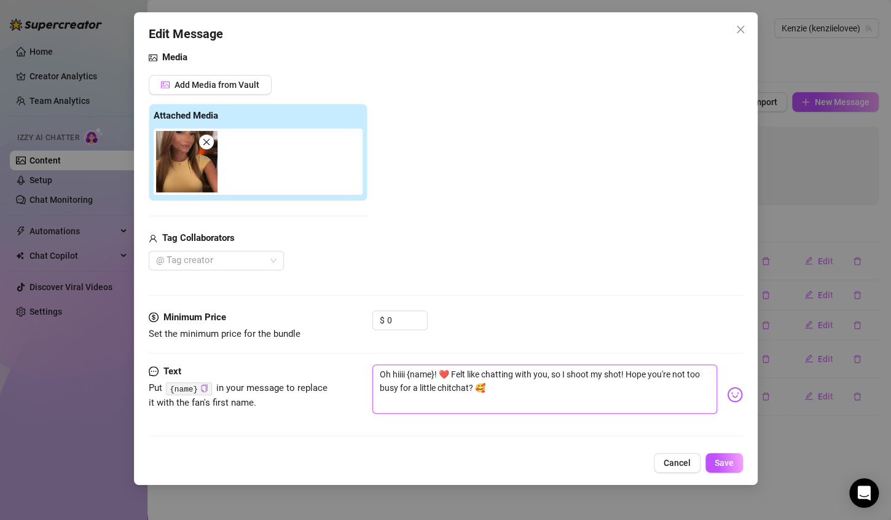
drag, startPoint x: 525, startPoint y: 385, endPoint x: 379, endPoint y: 357, distance: 149.0
click at [379, 357] on form "Account [PERSON_NAME] (@kenziielovee) Media Add Media from Vault Attached Media…" at bounding box center [446, 214] width 594 height 465
type textarea "h"
type textarea "he"
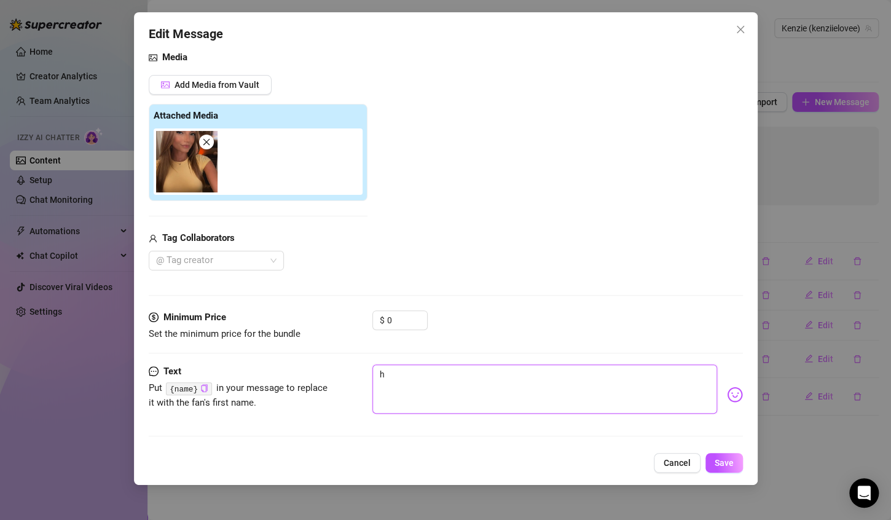
type textarea "he"
type textarea "hey"
type textarea "heyy"
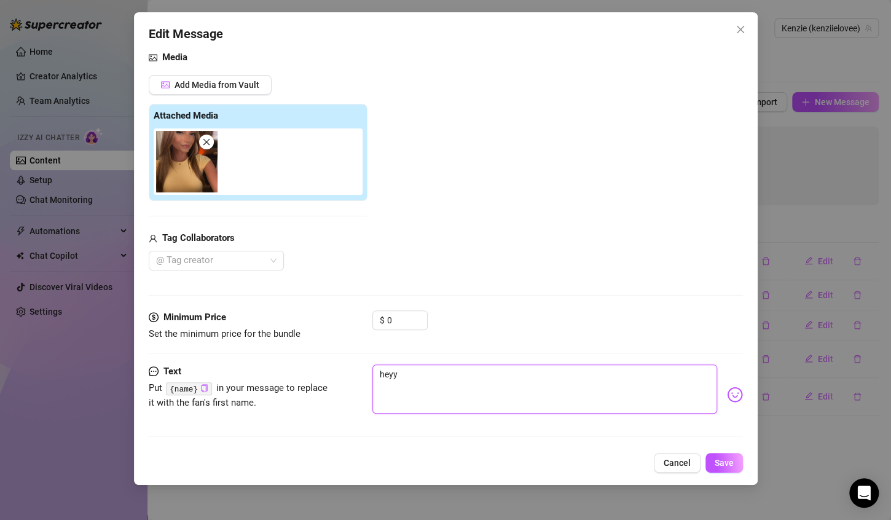
type textarea "heyyy"
type textarea "heyyyy"
click at [717, 460] on span "Save" at bounding box center [724, 463] width 19 height 10
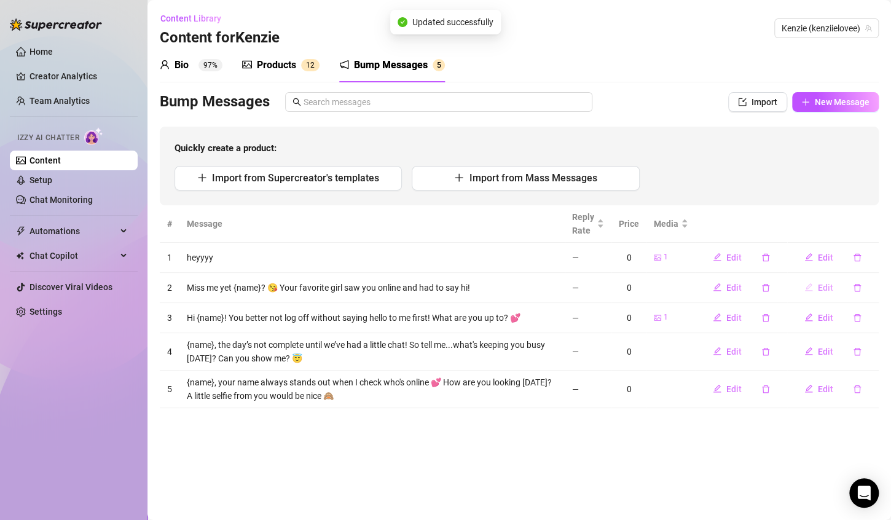
click at [824, 288] on span "Edit" at bounding box center [825, 288] width 15 height 10
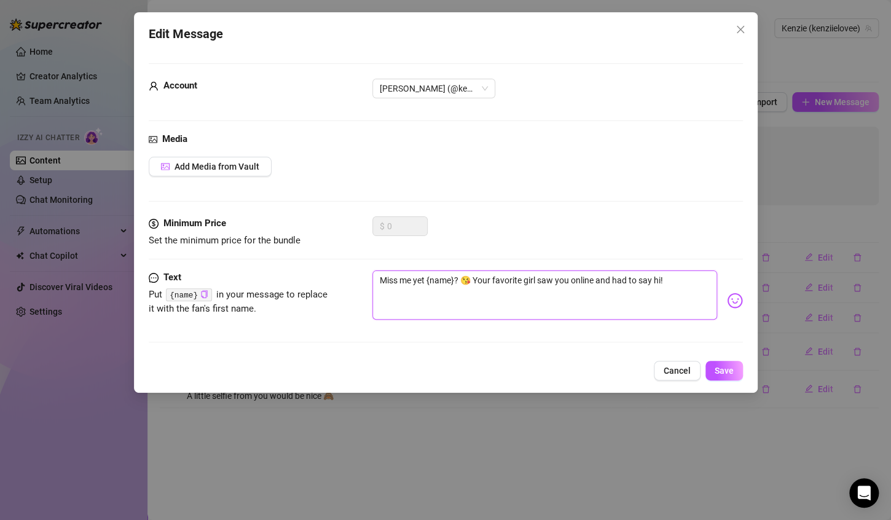
drag, startPoint x: 686, startPoint y: 280, endPoint x: 370, endPoint y: 268, distance: 316.1
click at [370, 268] on form "Account [PERSON_NAME] (@kenziielovee) Media Add Media from Vault Minimum Price …" at bounding box center [446, 208] width 594 height 290
type textarea "w"
type textarea "wh"
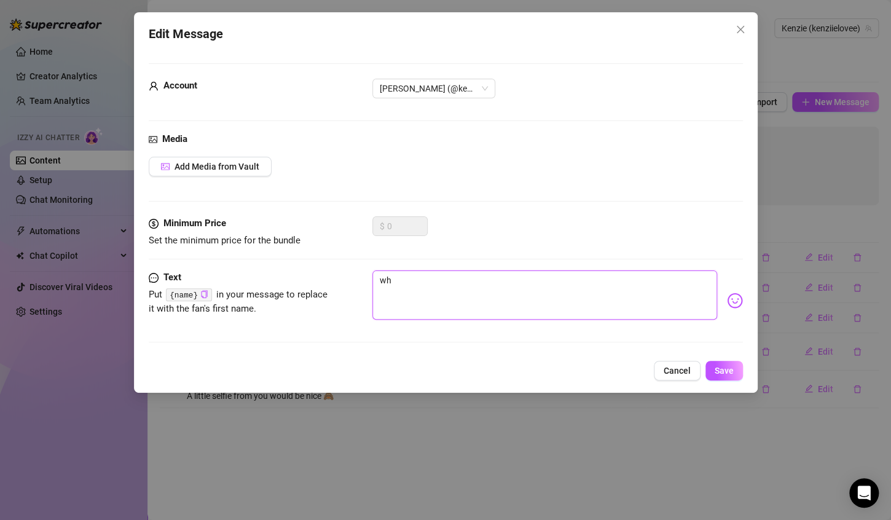
type textarea "wha"
type textarea "what"
type textarea "what'"
type textarea "what's"
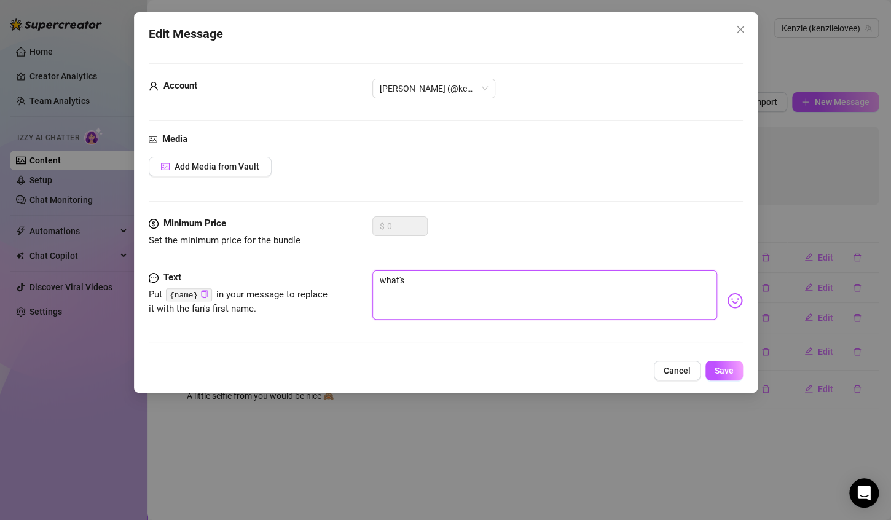
type textarea "what's"
type textarea "what's u"
type textarea "what's up"
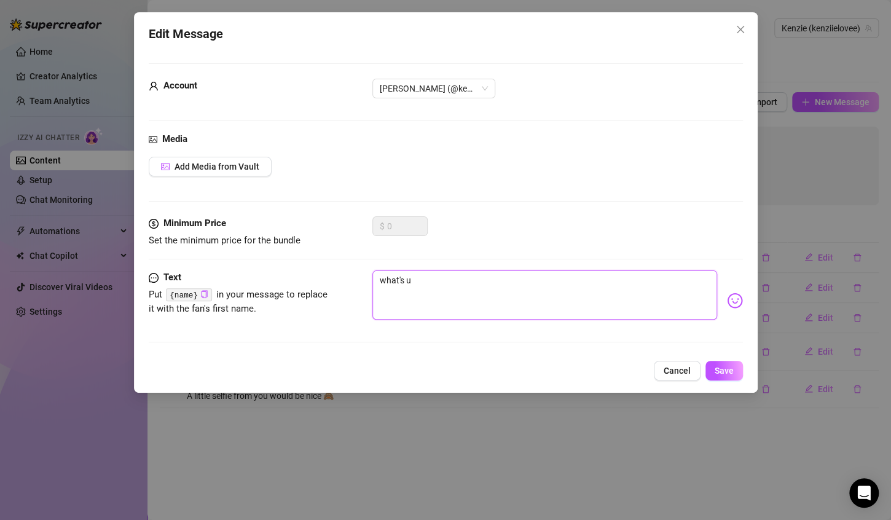
type textarea "what's up"
click at [385, 278] on textarea "what's up" at bounding box center [544, 294] width 345 height 49
type textarea "hat's up"
type textarea "What's up"
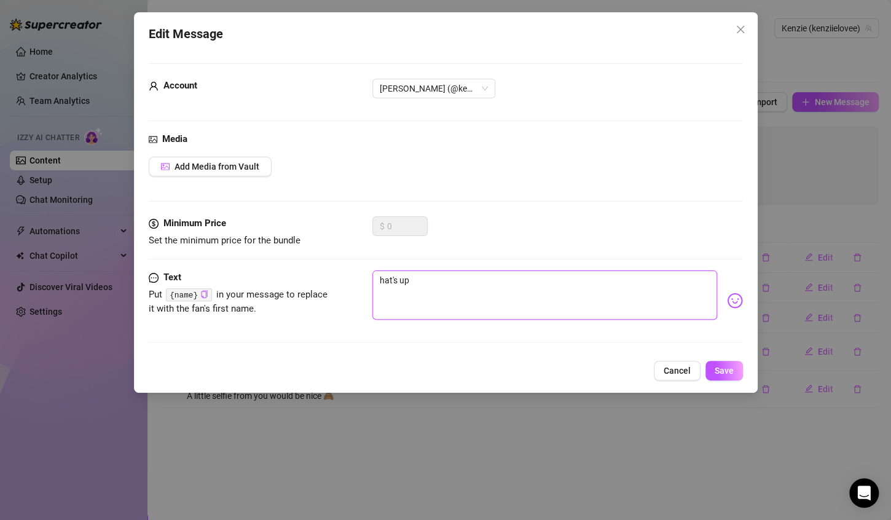
type textarea "What's up"
click at [447, 273] on textarea "What's up" at bounding box center [544, 294] width 345 height 49
type textarea "What's up?"
type textarea "What's up??"
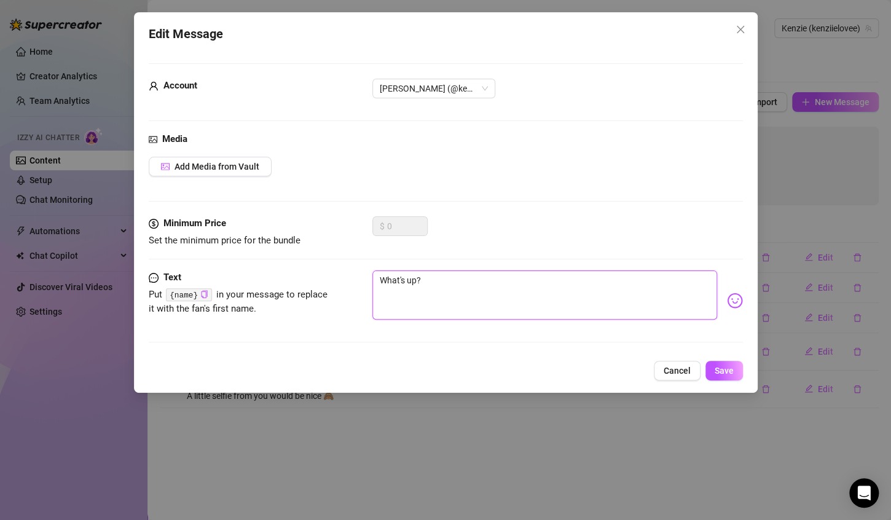
type textarea "What's up??"
type textarea "What's up???"
type textarea "What's up????"
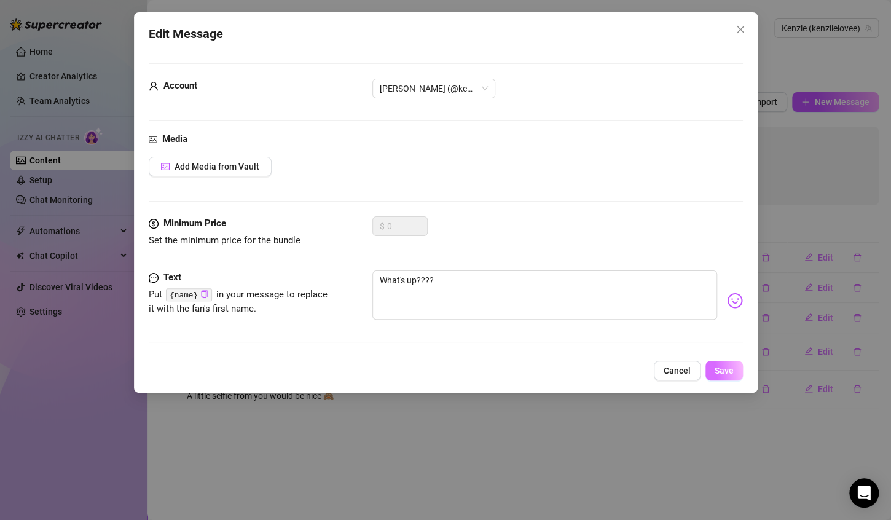
click at [723, 369] on span "Save" at bounding box center [724, 371] width 19 height 10
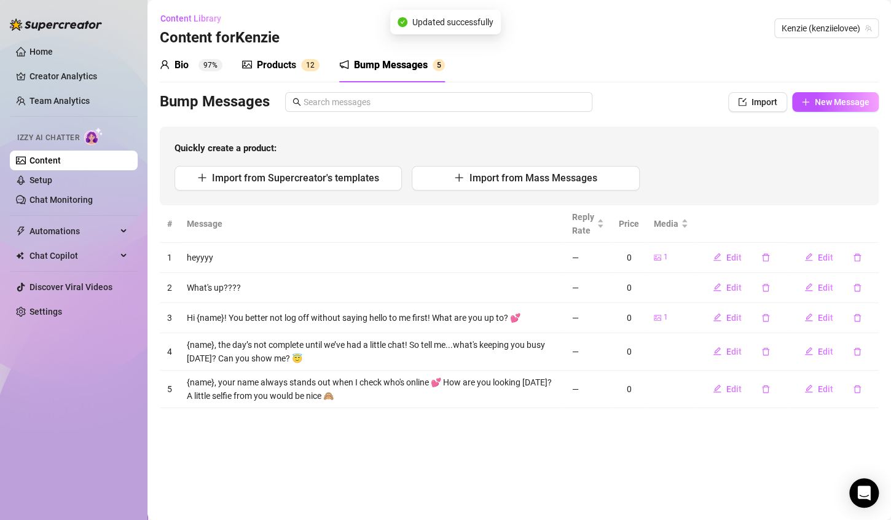
click at [817, 261] on button "Edit" at bounding box center [819, 258] width 49 height 20
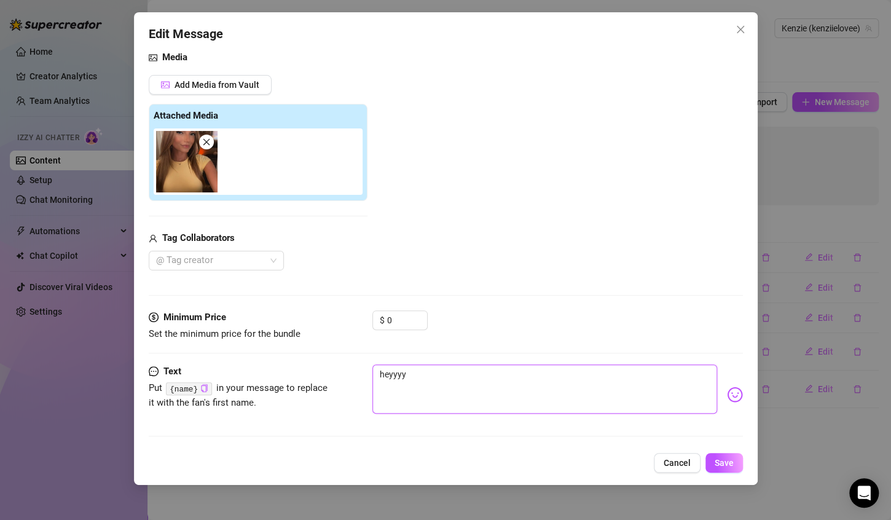
click at [381, 369] on textarea "heyyyy" at bounding box center [544, 388] width 345 height 49
type textarea "eyyyy"
type textarea "Heyyyy"
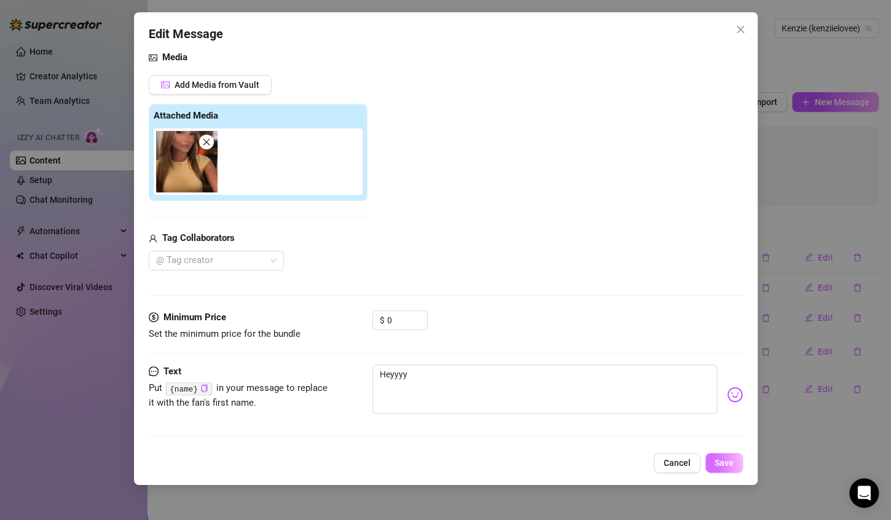
click at [738, 459] on button "Save" at bounding box center [724, 463] width 37 height 20
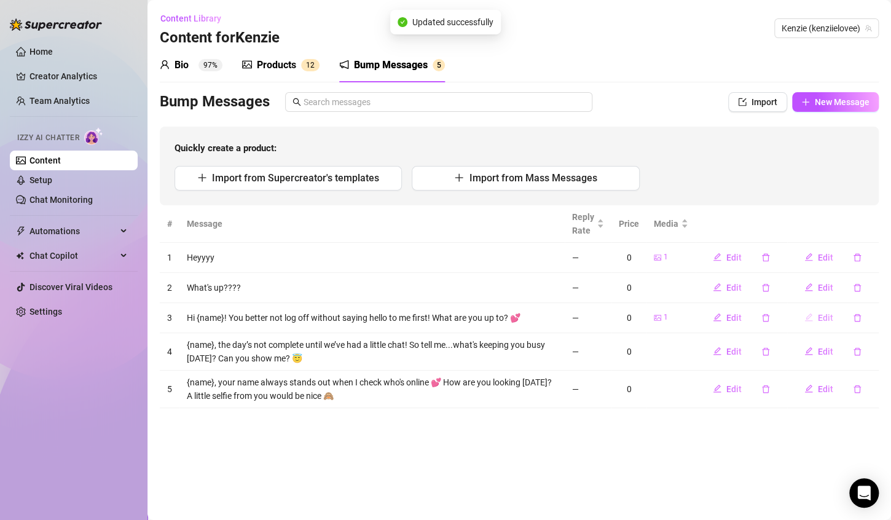
click at [830, 317] on span "Edit" at bounding box center [825, 318] width 15 height 10
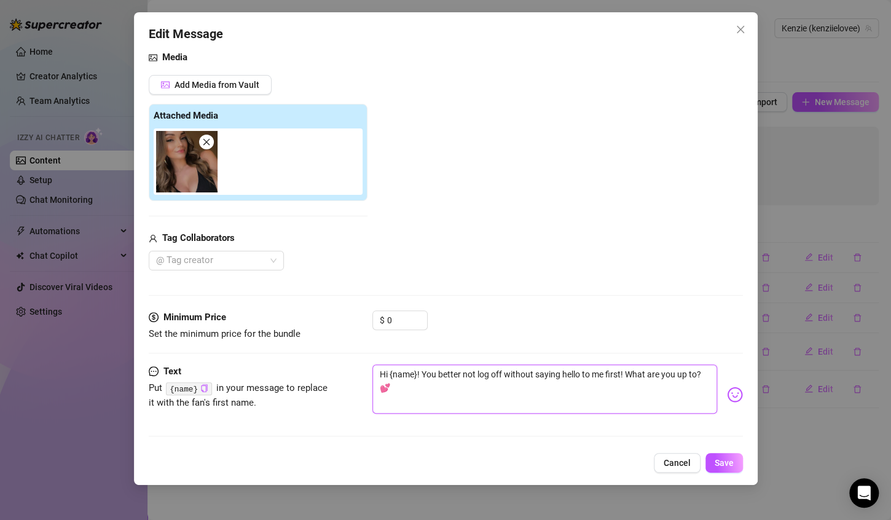
drag, startPoint x: 417, startPoint y: 383, endPoint x: 366, endPoint y: 362, distance: 55.9
click at [366, 362] on form "Account [PERSON_NAME] (@kenziielovee) Media Add Media from Vault Attached Media…" at bounding box center [446, 214] width 594 height 465
type textarea "S"
type textarea "So"
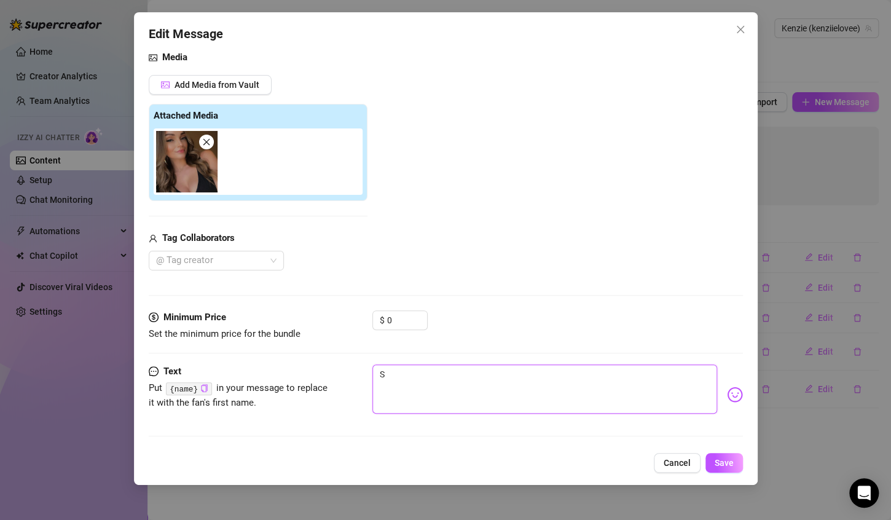
type textarea "So"
type textarea "Som"
type textarea "Some"
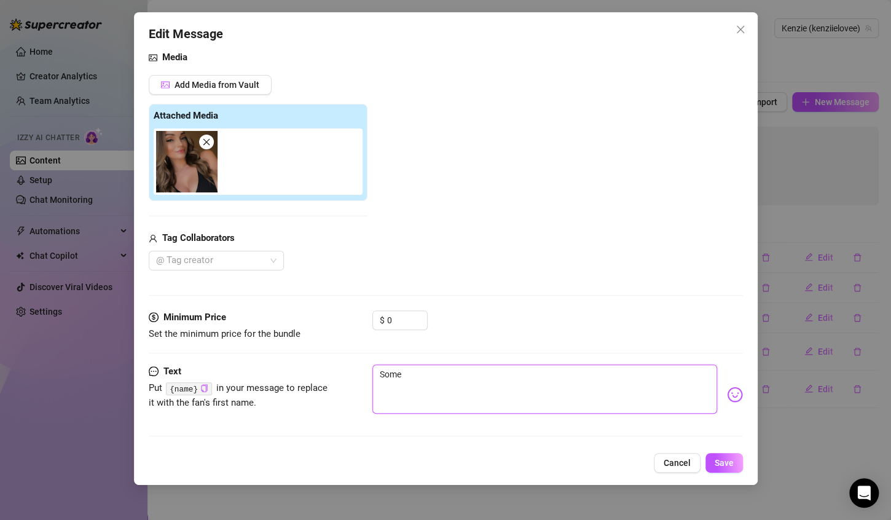
type textarea "Somet"
type textarea "Someth"
type textarea "Somethi"
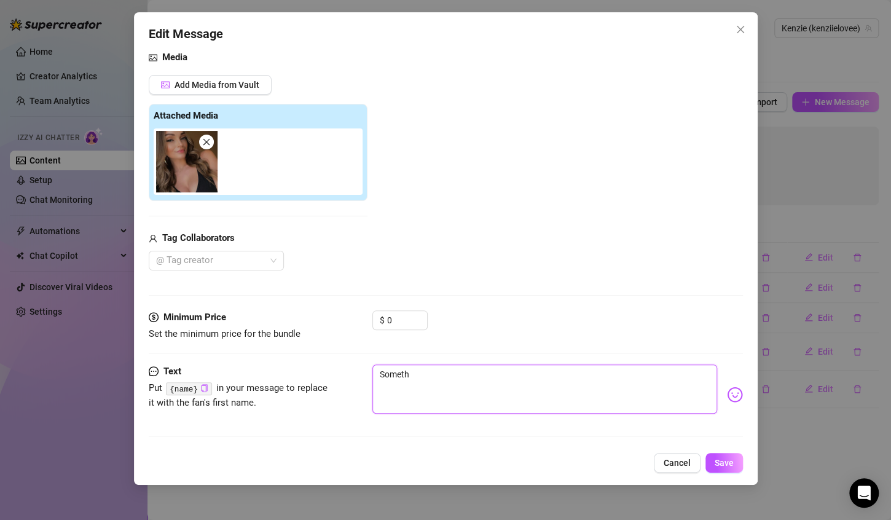
type textarea "Somethi"
type textarea "Somethin"
type textarea "Something"
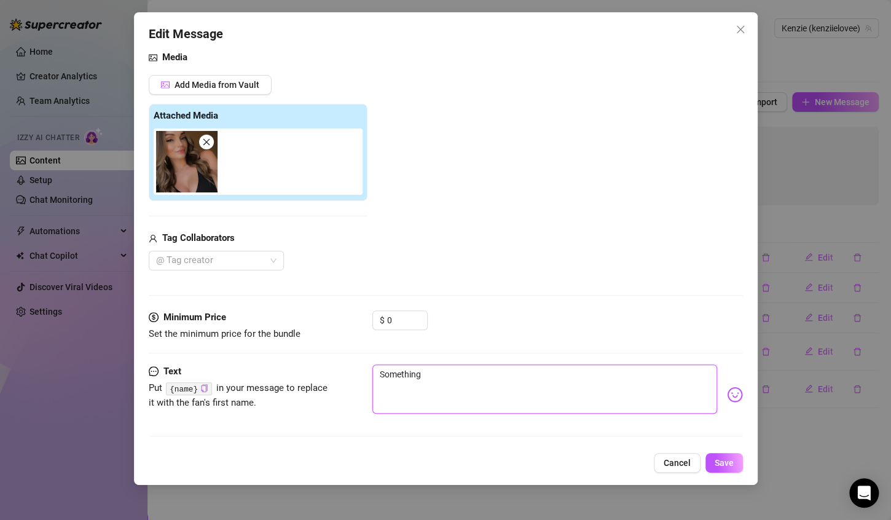
type textarea "Somethings"
type textarea "Something"
type textarea "Something'"
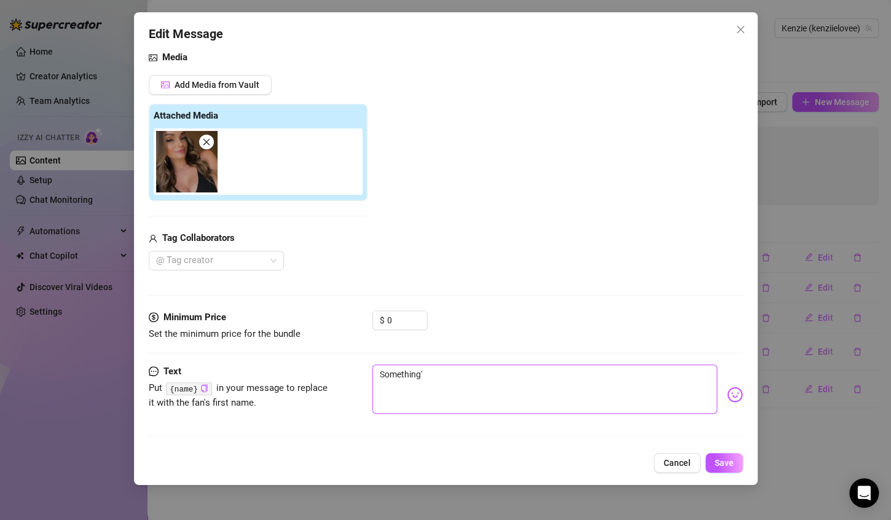
type textarea "Something's"
type textarea "Something's b"
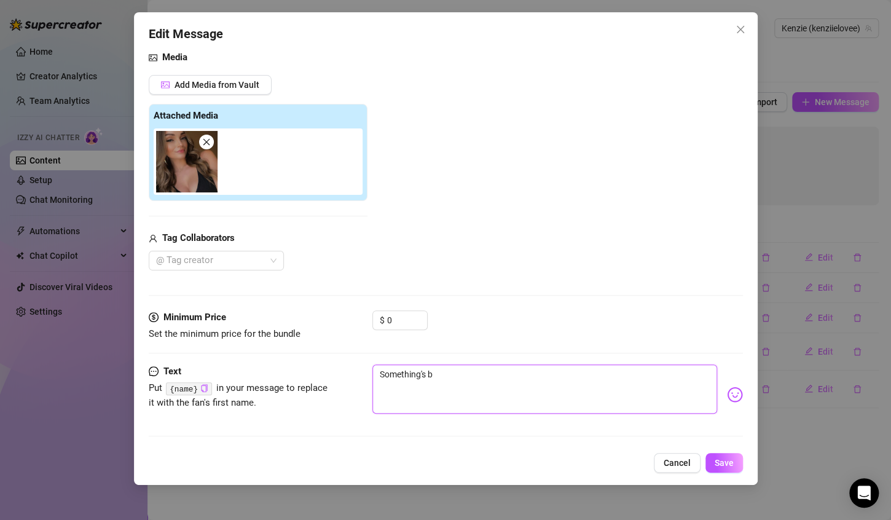
type textarea "Something's bu"
type textarea "Something's bug"
type textarea "Something's [PERSON_NAME]"
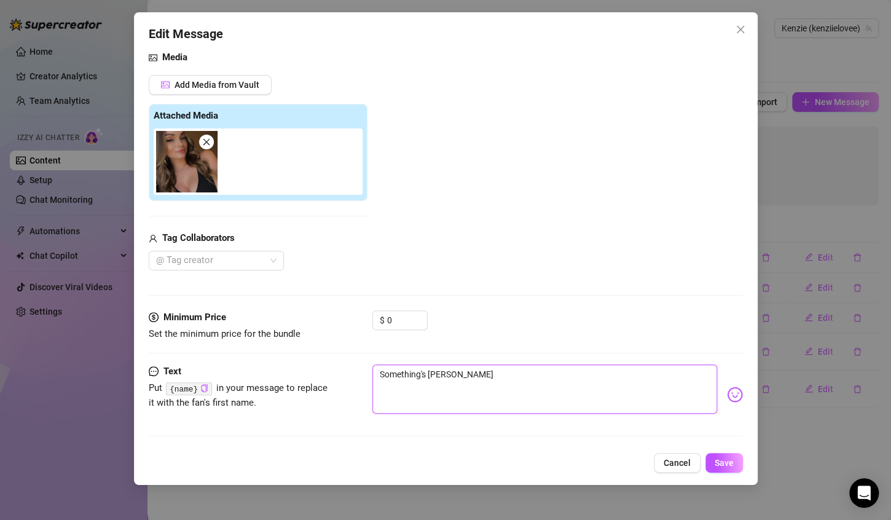
type textarea "Something's buggi"
type textarea "Something's buggin"
type textarea "Something's bugging"
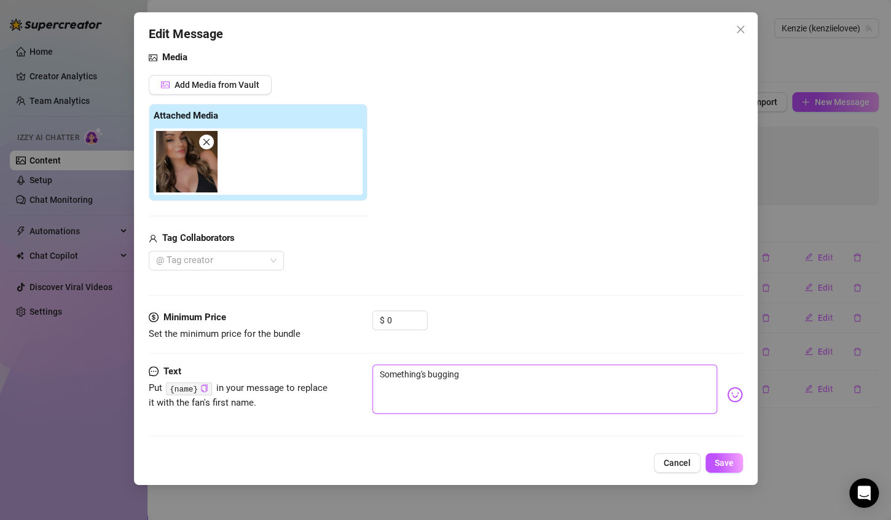
type textarea "Something's bugging"
type textarea "Something's bugging m"
type textarea "Something's bugging me"
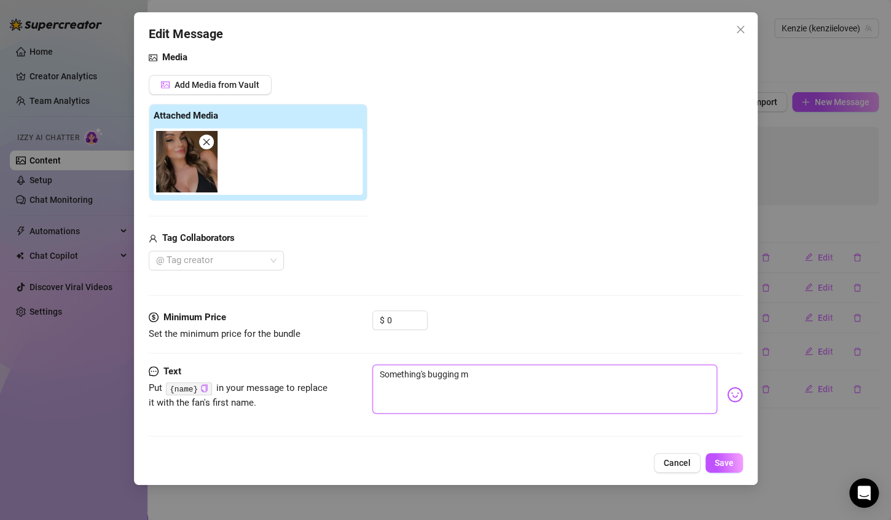
type textarea "Something's bugging me"
type textarea "Something's bugging me."
type textarea "Something's bugging me.."
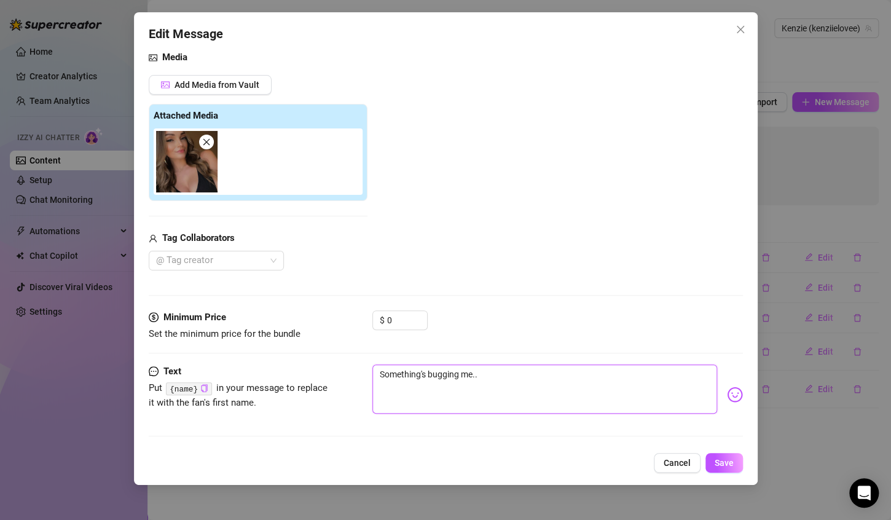
type textarea "Something's bugging me..."
click at [430, 371] on textarea "Something's bugging me..." at bounding box center [544, 388] width 345 height 49
type textarea "Something's bbugging me..."
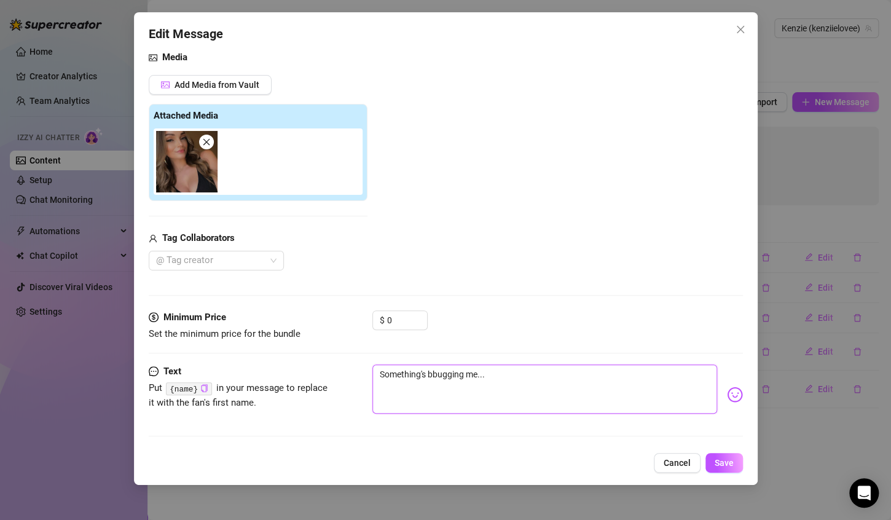
type textarea "Something's bebugging me..."
type textarea "Something's beebugging me..."
type textarea "Something's beenbugging me..."
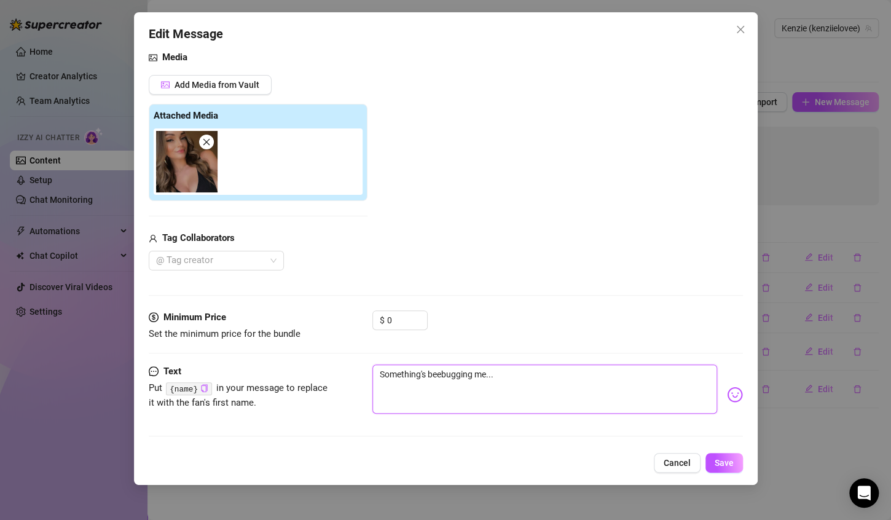
type textarea "Something's beenbugging me..."
type textarea "Something's been bugging me..."
click at [718, 459] on span "Save" at bounding box center [724, 463] width 19 height 10
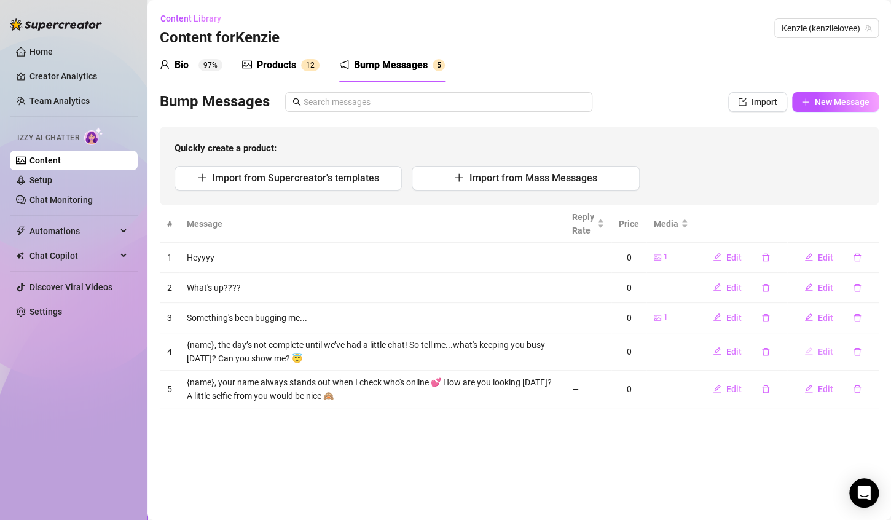
click at [824, 349] on span "Edit" at bounding box center [825, 352] width 15 height 10
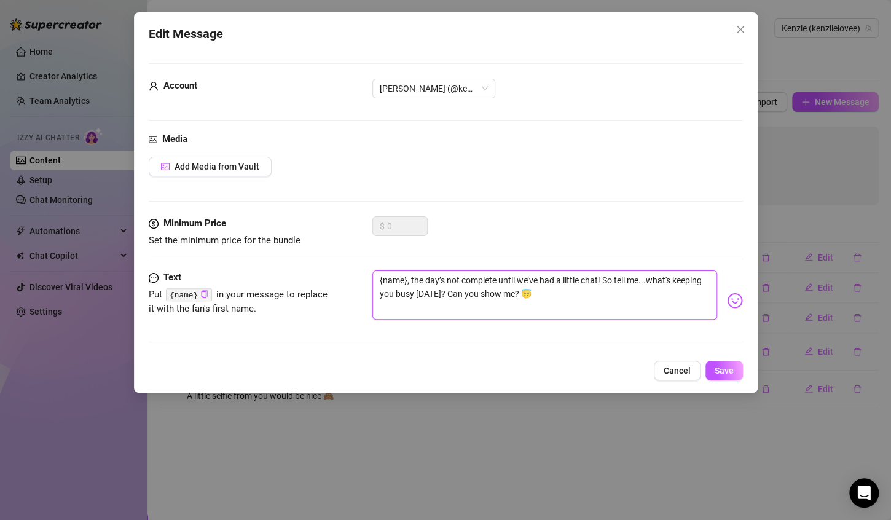
drag, startPoint x: 590, startPoint y: 297, endPoint x: 379, endPoint y: 280, distance: 212.1
click at [375, 282] on textarea "{name}, the day’s not complete until we’ve had a little chat! So tell me...what…" at bounding box center [544, 294] width 345 height 49
type textarea "H"
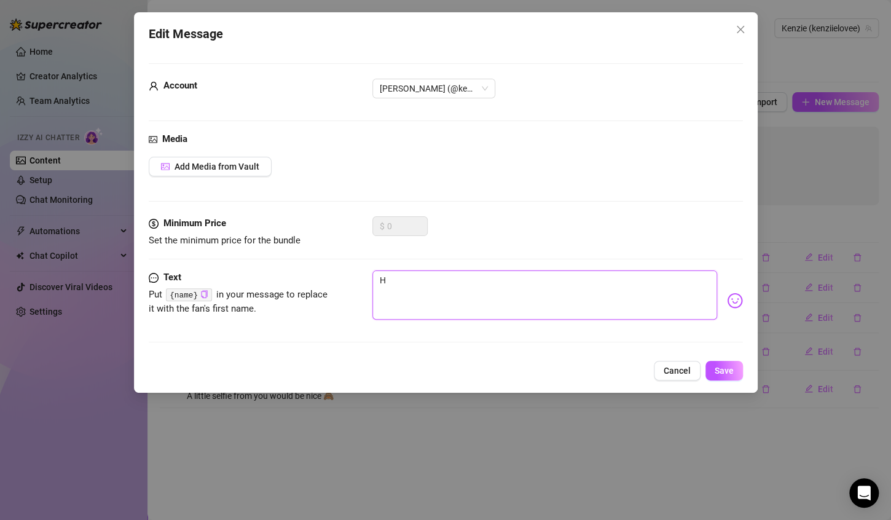
type textarea "He"
type textarea "Hel"
type textarea "Hell"
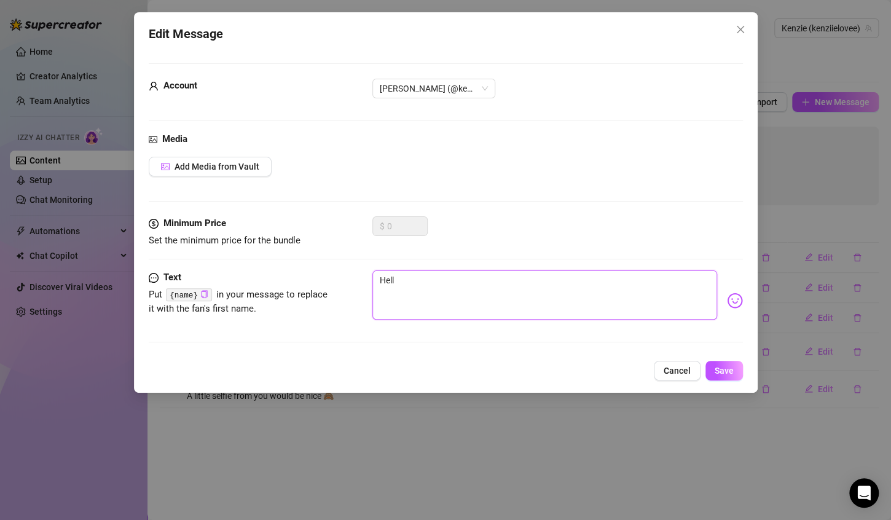
type textarea "Hello"
type textarea "Hello?"
type textarea "Hello??"
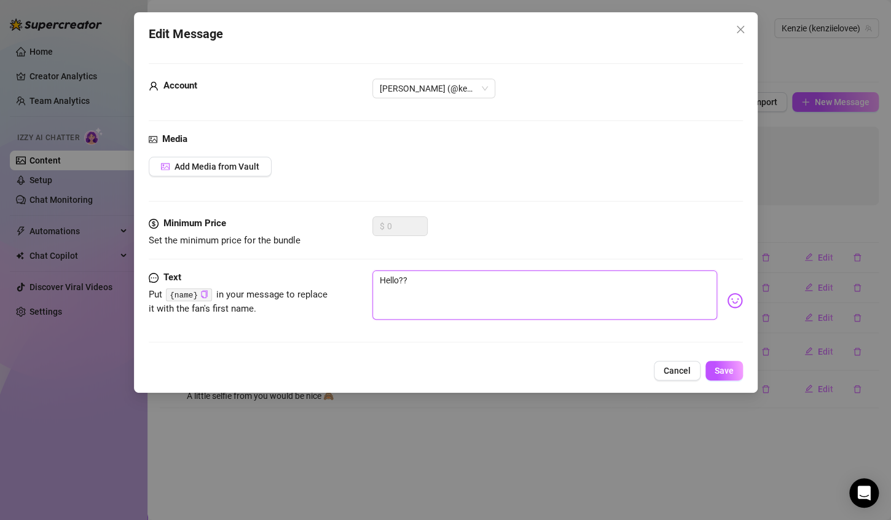
type textarea "Hello???"
type textarea "Hello????"
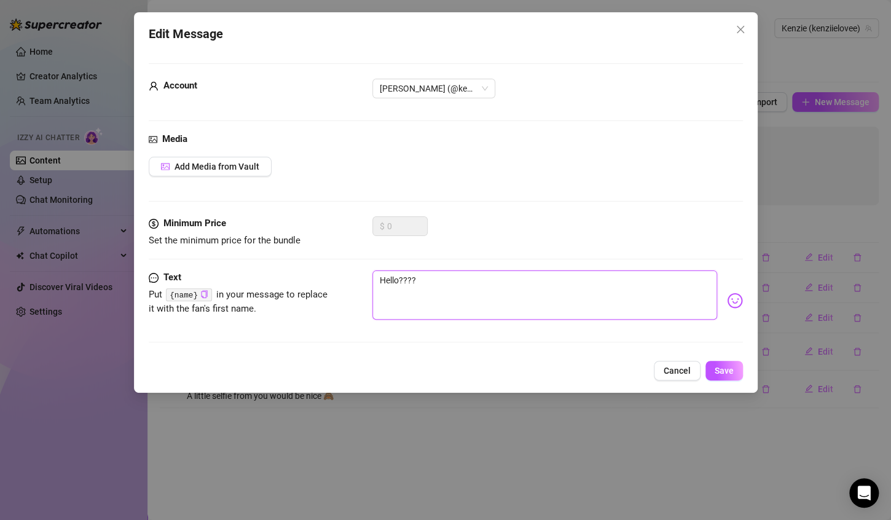
type textarea "Hello????"
type textarea "Hello???? 😭"
click at [717, 376] on button "Save" at bounding box center [724, 371] width 37 height 20
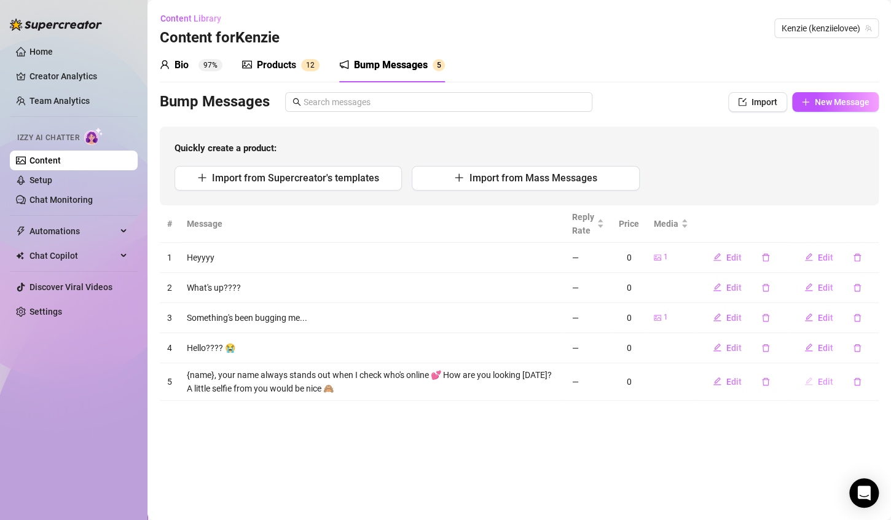
click at [820, 377] on span "Edit" at bounding box center [825, 382] width 15 height 10
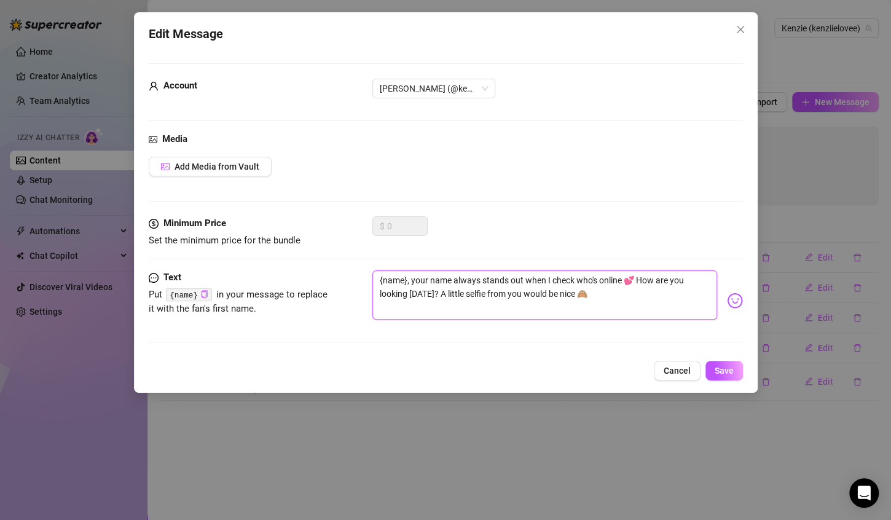
drag, startPoint x: 610, startPoint y: 299, endPoint x: 343, endPoint y: 273, distance: 268.5
click at [343, 273] on div "Text Put {name} in your message to replace it with the fan's first name. {name}…" at bounding box center [446, 300] width 594 height 60
type textarea "D"
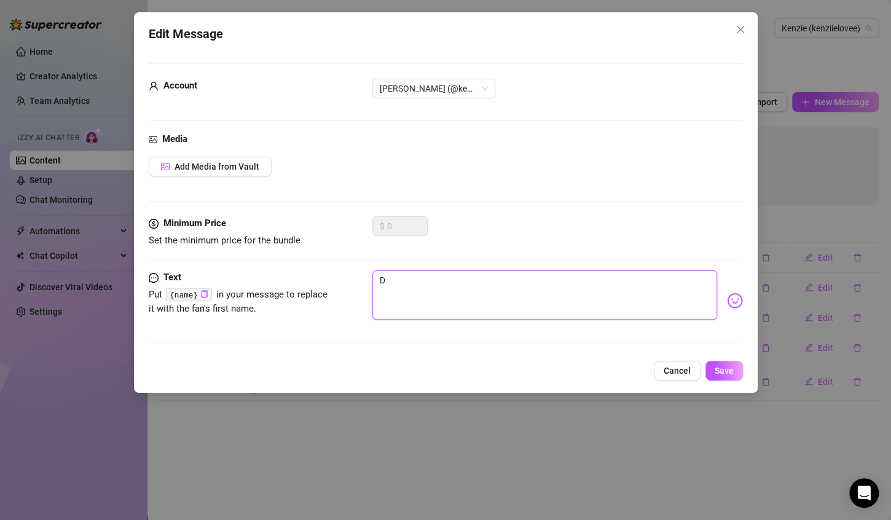
type textarea "Do"
type textarea "Don"
type textarea "Don;"
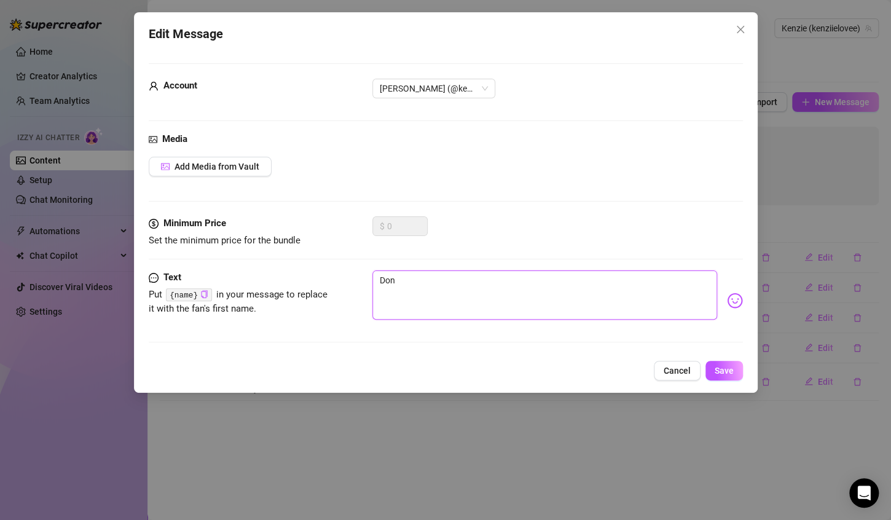
type textarea "Don;"
type textarea "Don;t"
type textarea "Don;"
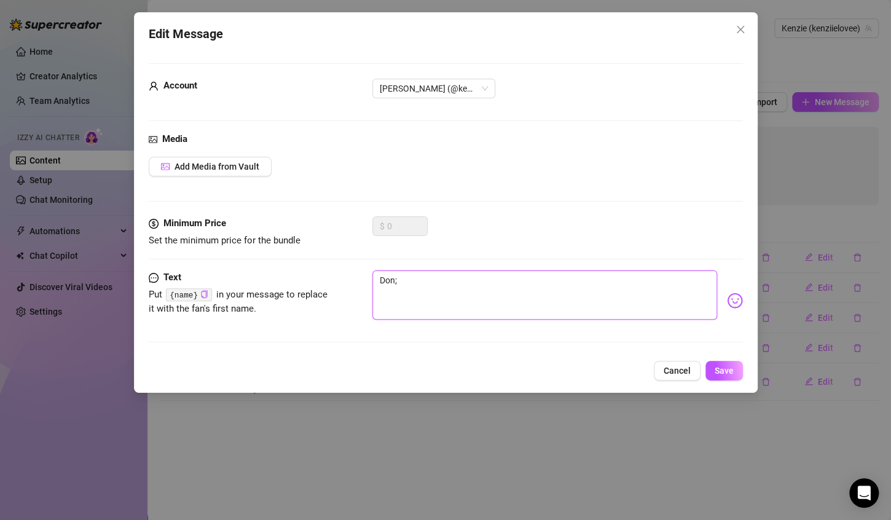
type textarea "Don"
type textarea "Don'"
type textarea "Don't"
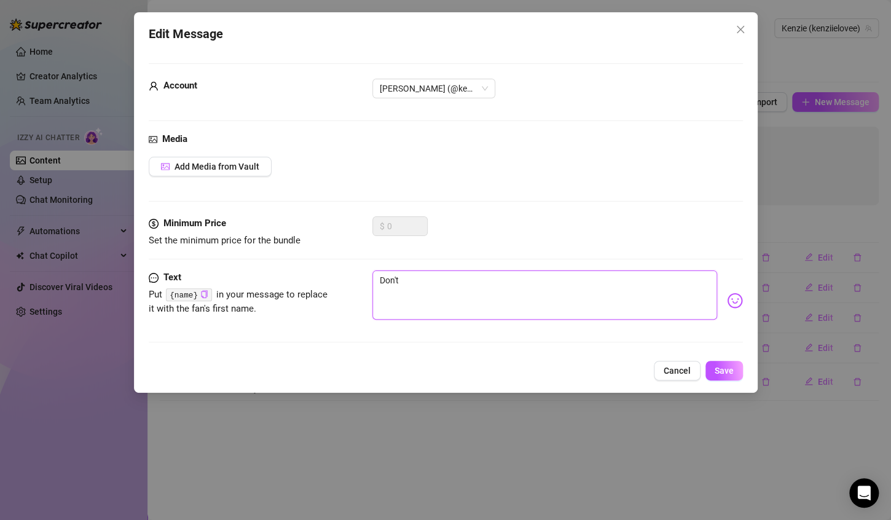
type textarea "Don't"
type textarea "Don't i"
type textarea "Don't in"
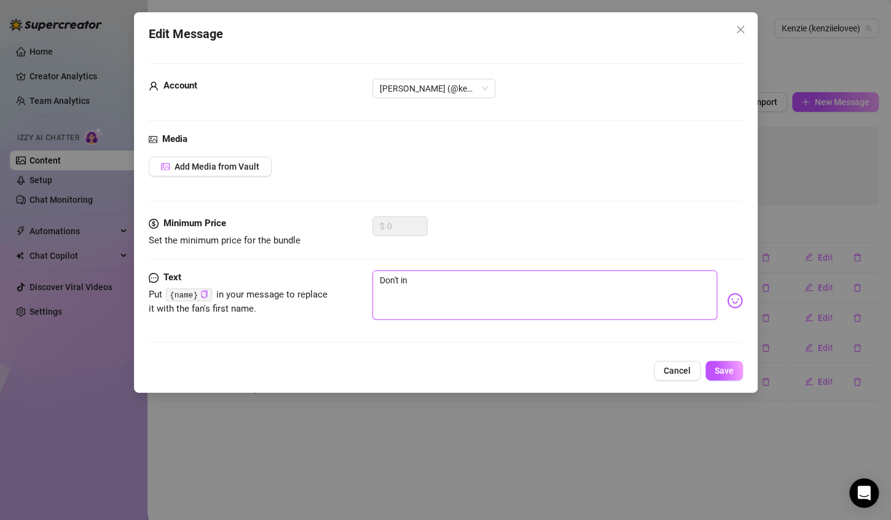
type textarea "Don't ing"
type textarea "Don't ingo"
type textarea "Don't ingor"
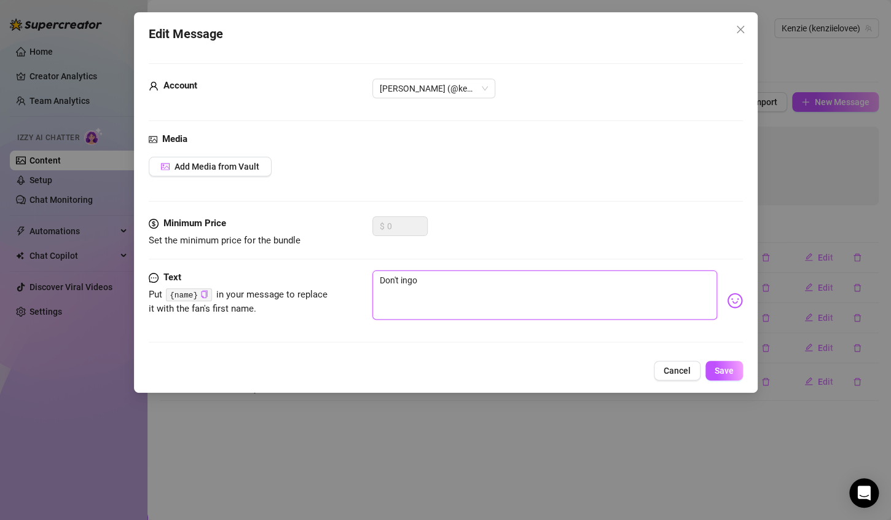
type textarea "Don't ingor"
type textarea "Don't ingore"
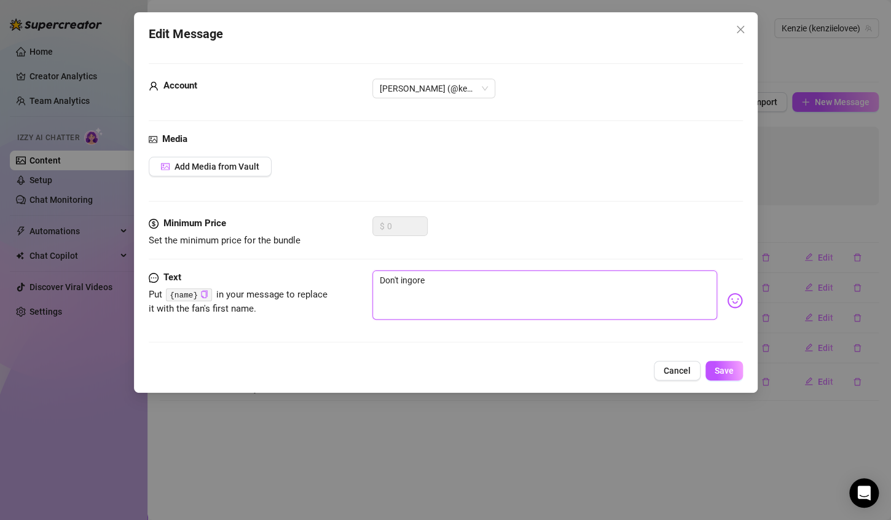
type textarea "Don't ingore"
type textarea "Don't ingor"
type textarea "Don't ingo"
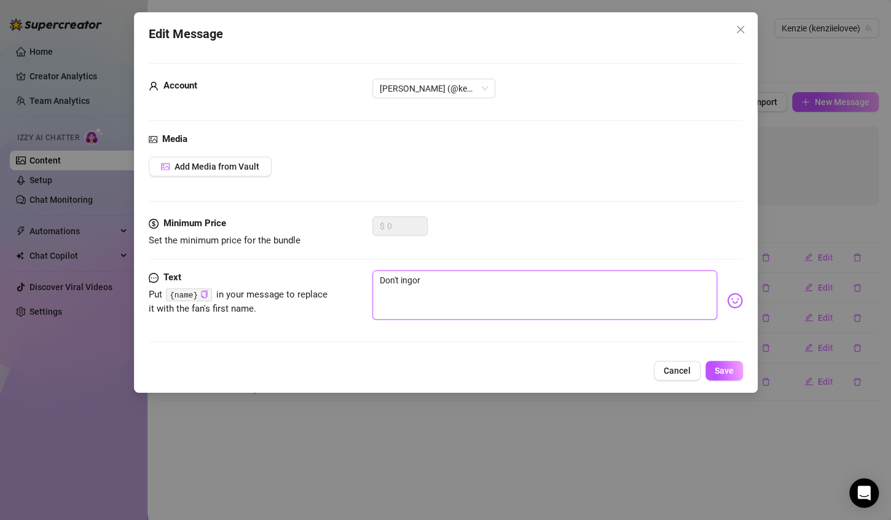
type textarea "Don't ingo"
type textarea "Don't ing"
type textarea "Don't in"
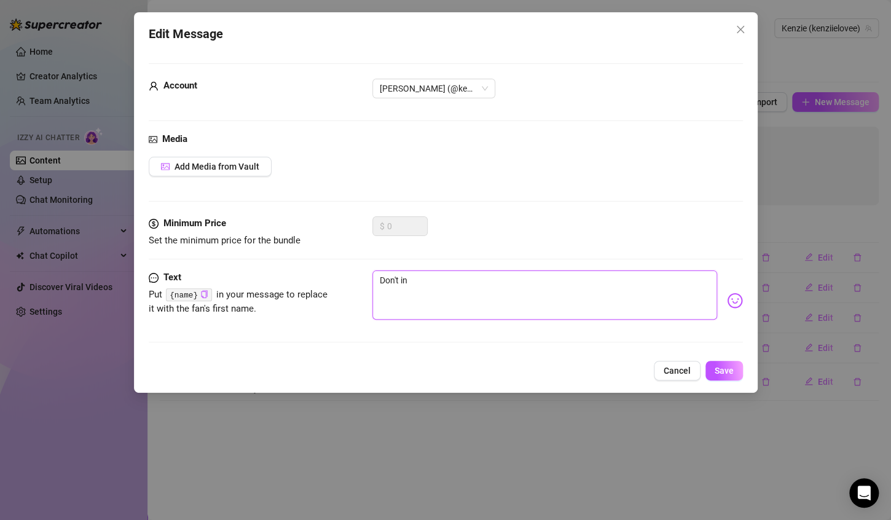
type textarea "Don't i"
type textarea "Don't ig"
type textarea "Don't ign"
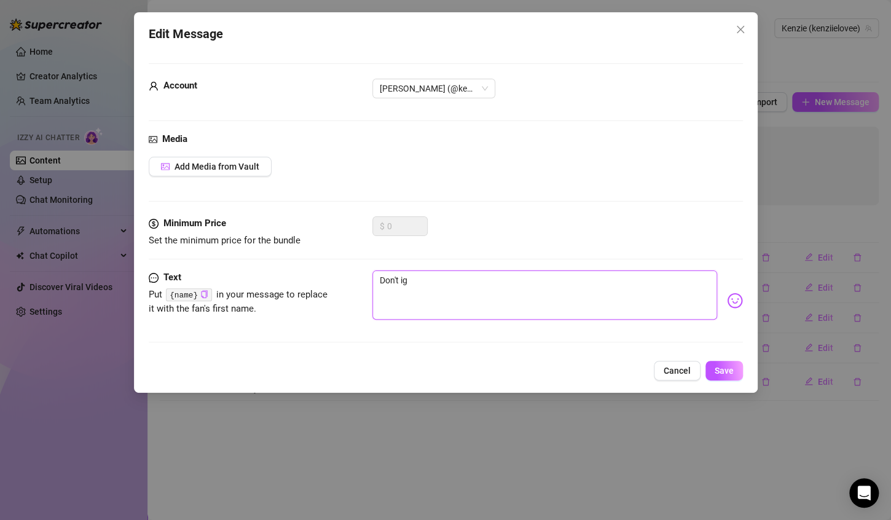
type textarea "Don't ign"
type textarea "Don't igno"
type textarea "Don't ignor"
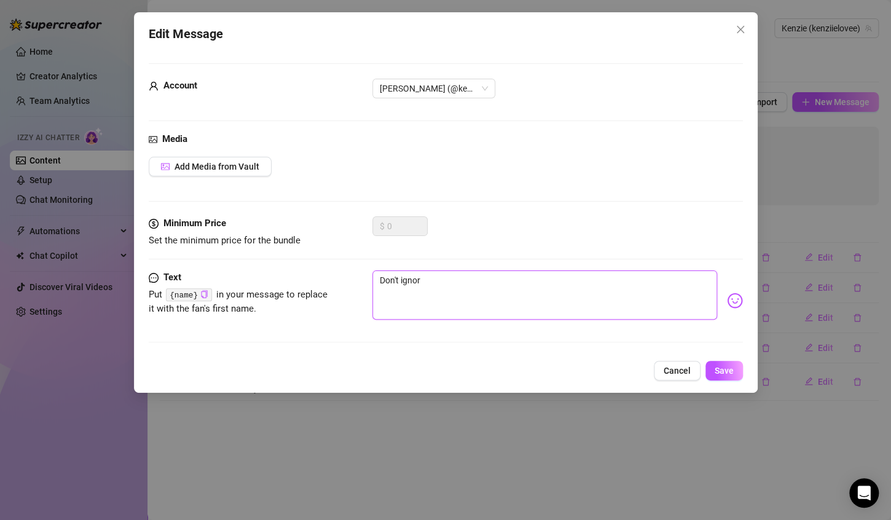
type textarea "Don't ignore"
type textarea "Don't ignore m"
type textarea "Don't ignore me"
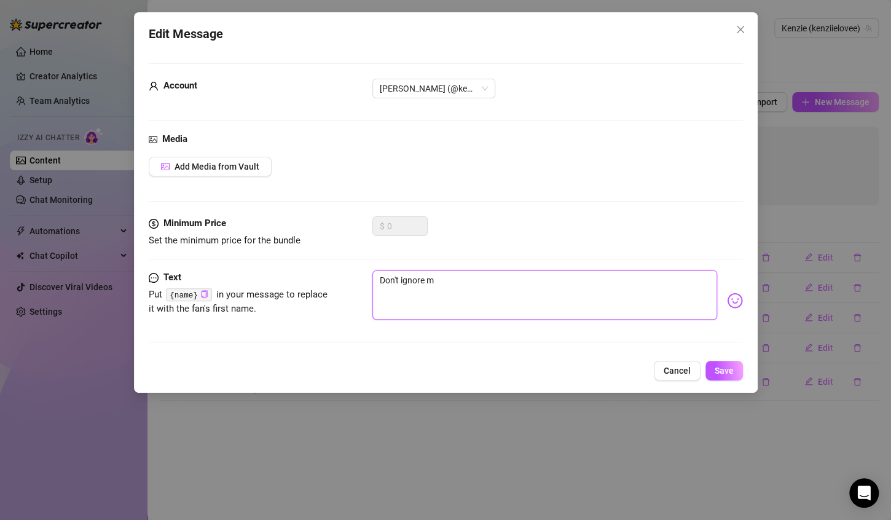
type textarea "Don't ignore me"
type textarea "Don't ignore me 🥹"
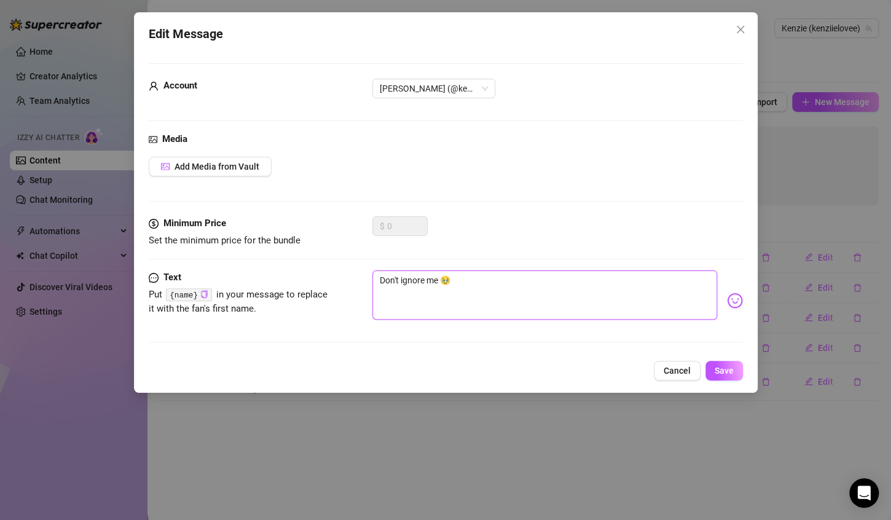
click at [439, 280] on textarea "Don't ignore me 🥹" at bounding box center [544, 294] width 345 height 49
type textarea "Don't ignore mee 🥹"
type textarea "Don't ignore meee 🥹"
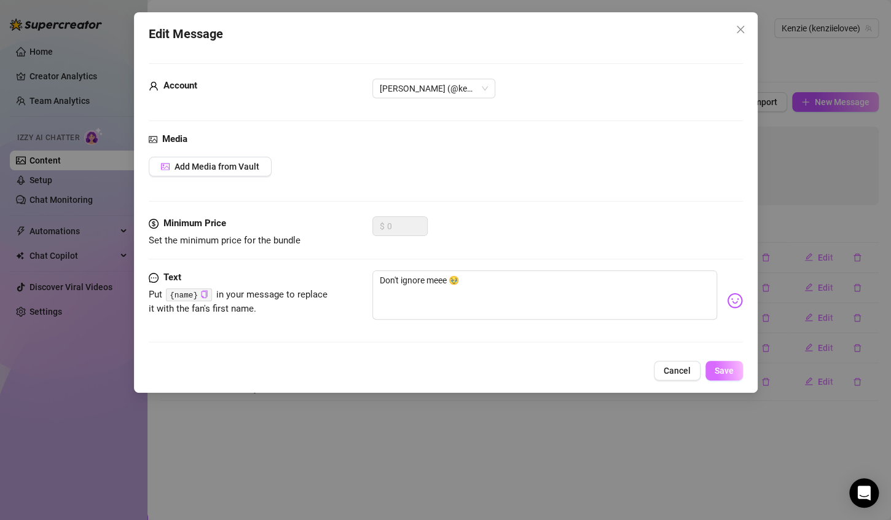
click at [739, 373] on button "Save" at bounding box center [724, 371] width 37 height 20
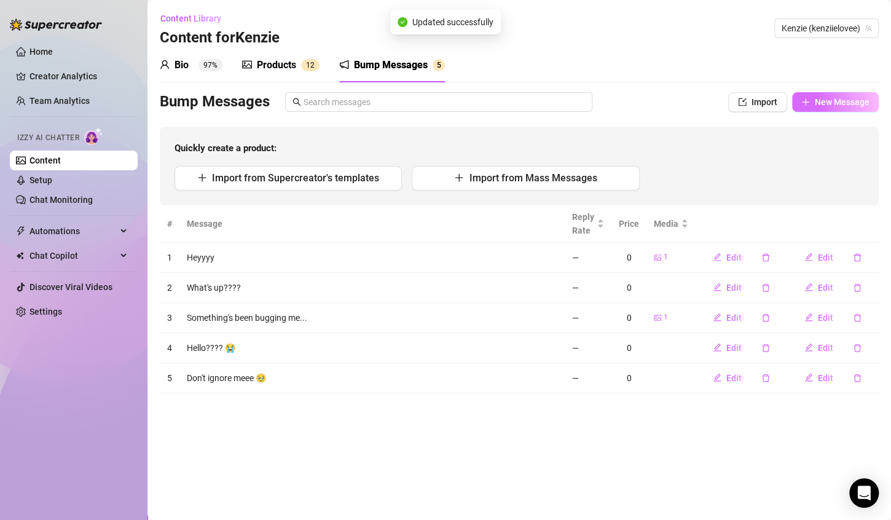
click at [819, 106] on span "New Message" at bounding box center [842, 102] width 55 height 10
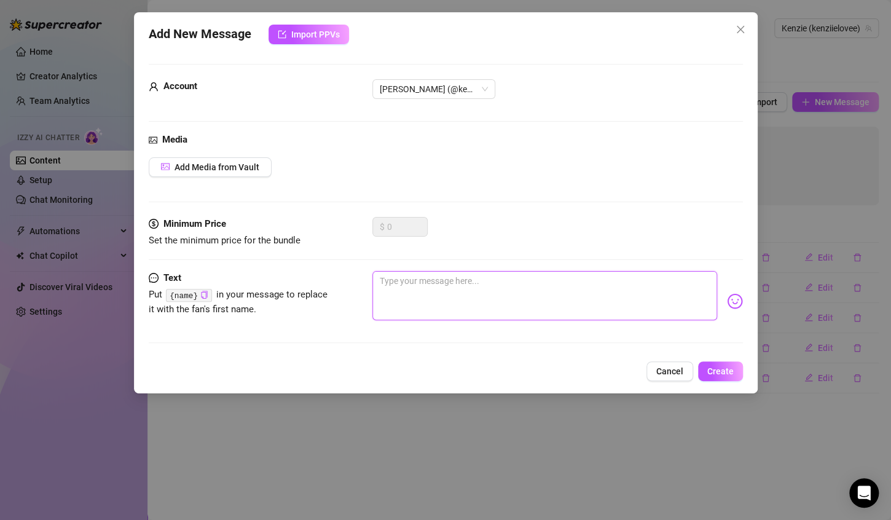
click at [486, 288] on textarea at bounding box center [544, 295] width 345 height 49
type textarea "S"
type textarea "So"
type textarea "S"
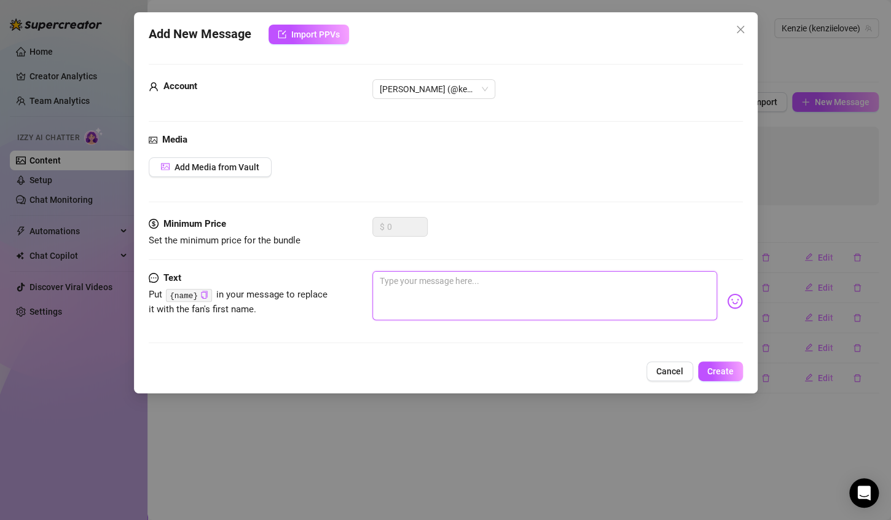
type textarea "H"
type textarea "Ho"
type textarea "How"
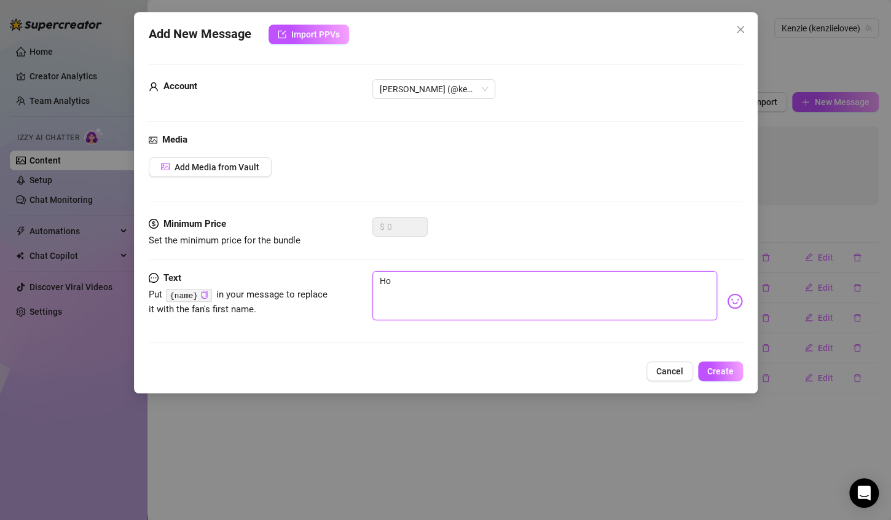
type textarea "How"
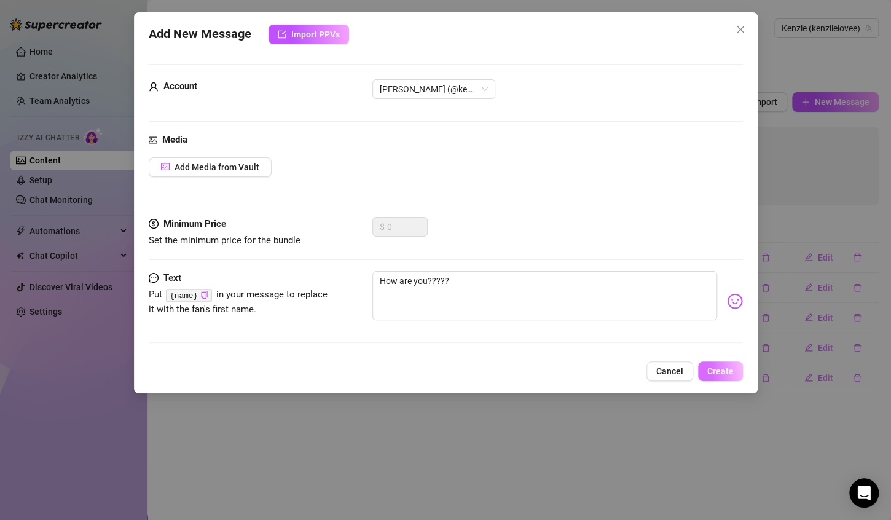
click at [724, 376] on button "Create" at bounding box center [720, 371] width 45 height 20
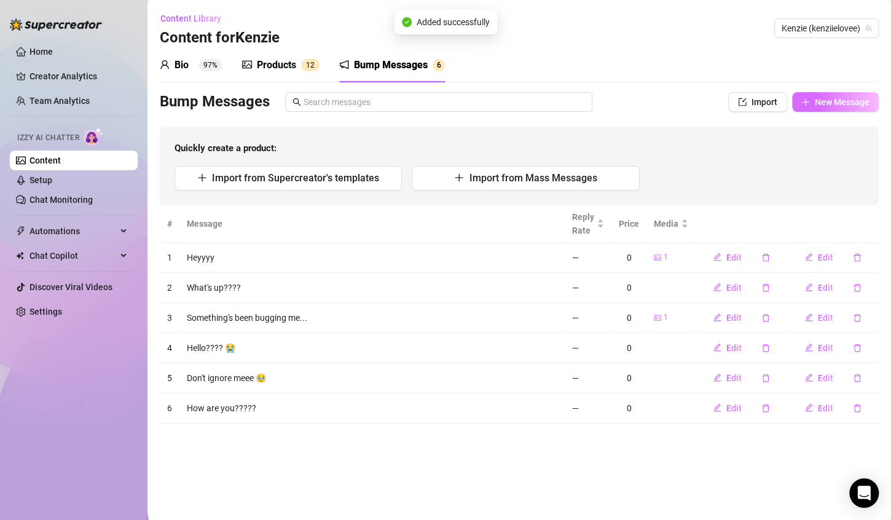
click at [816, 97] on span "New Message" at bounding box center [842, 102] width 55 height 10
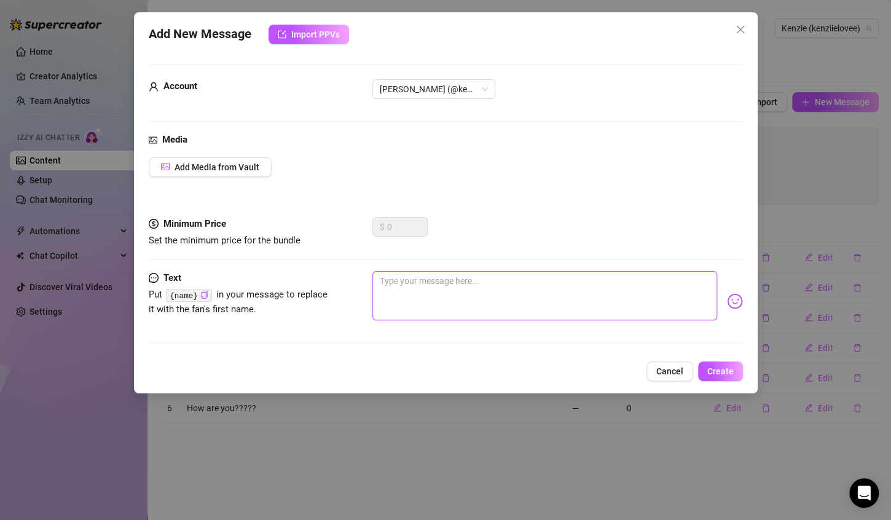
click at [575, 280] on textarea at bounding box center [544, 295] width 345 height 49
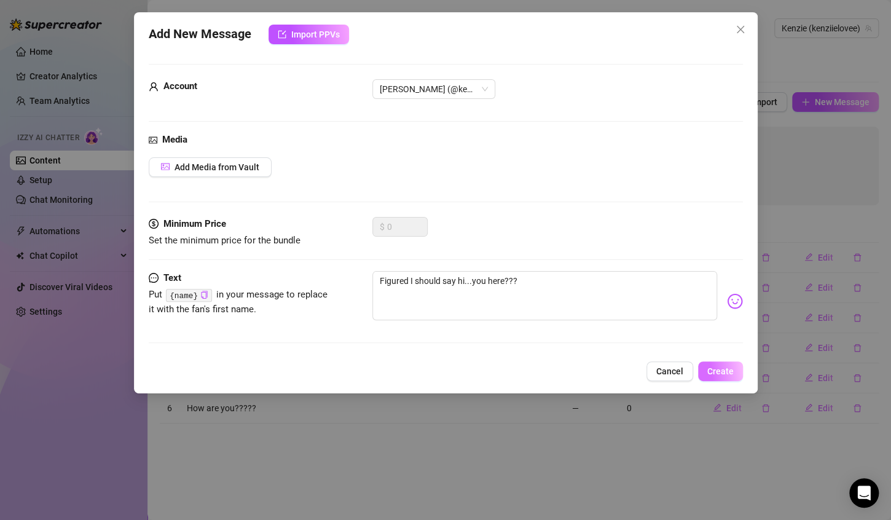
click at [729, 370] on span "Create" at bounding box center [720, 371] width 26 height 10
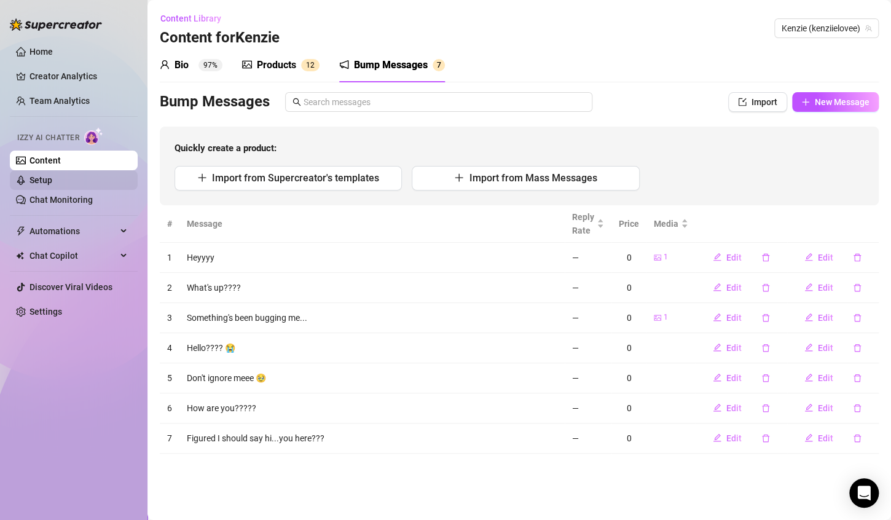
click at [52, 183] on link "Setup" at bounding box center [40, 180] width 23 height 10
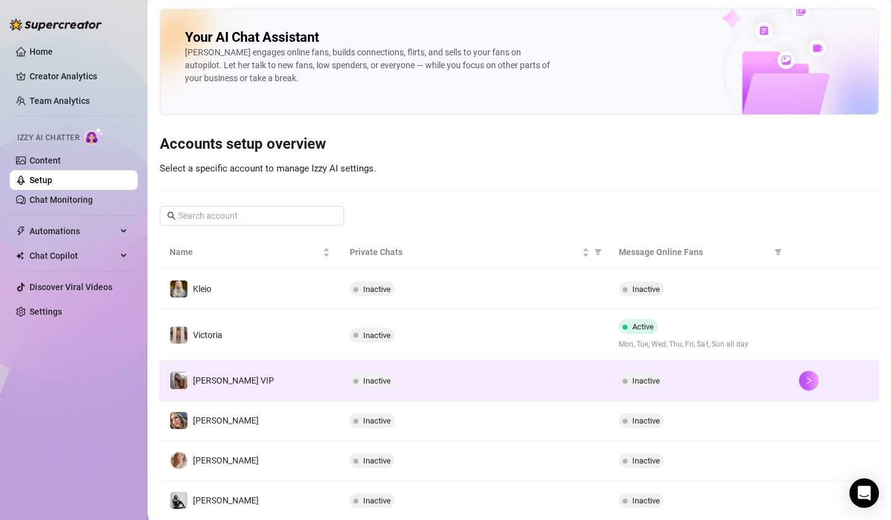
scroll to position [229, 0]
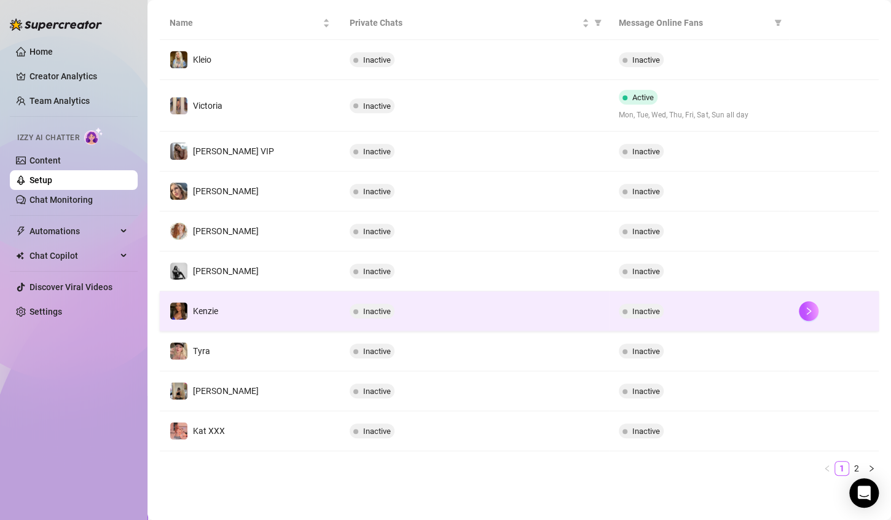
click at [760, 312] on div "Inactive" at bounding box center [699, 311] width 160 height 15
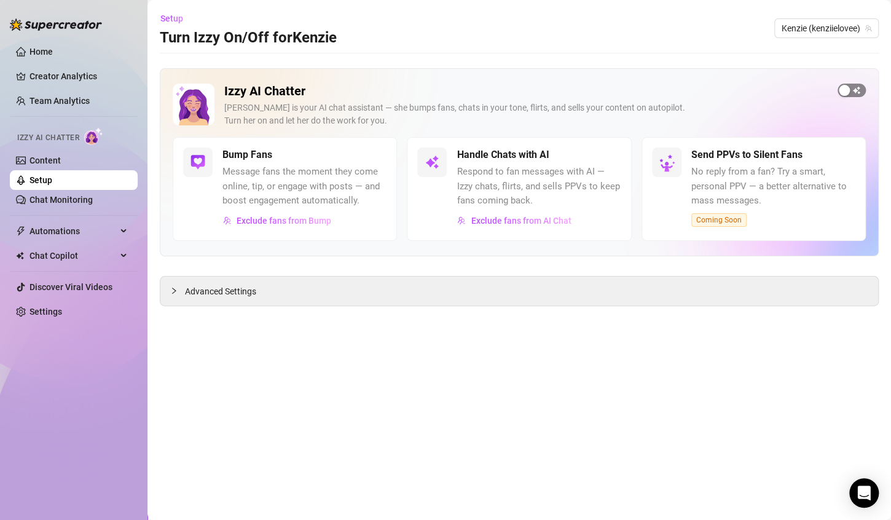
click at [850, 88] on button "button" at bounding box center [852, 91] width 28 height 14
click at [602, 157] on span "button" at bounding box center [607, 155] width 27 height 14
click at [250, 224] on span "Exclude fans from Bump" at bounding box center [284, 221] width 95 height 10
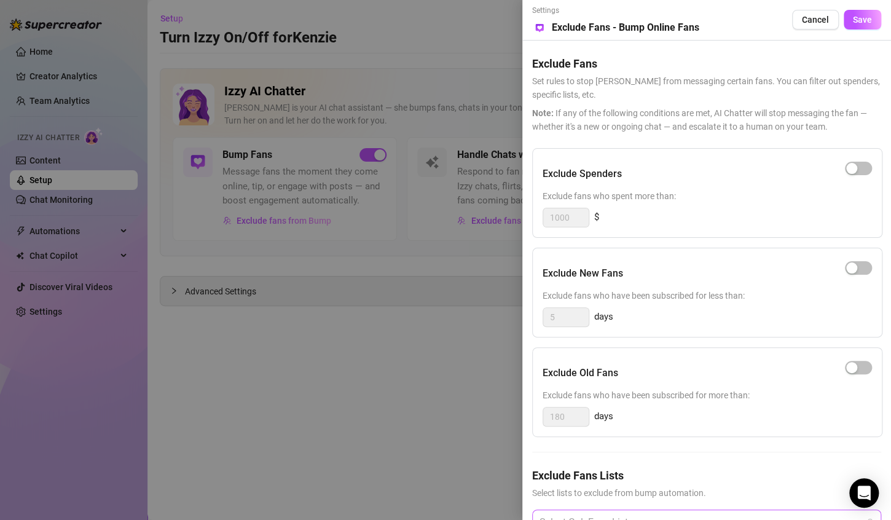
click at [638, 509] on div "Select OnlyFans Lists" at bounding box center [706, 521] width 349 height 25
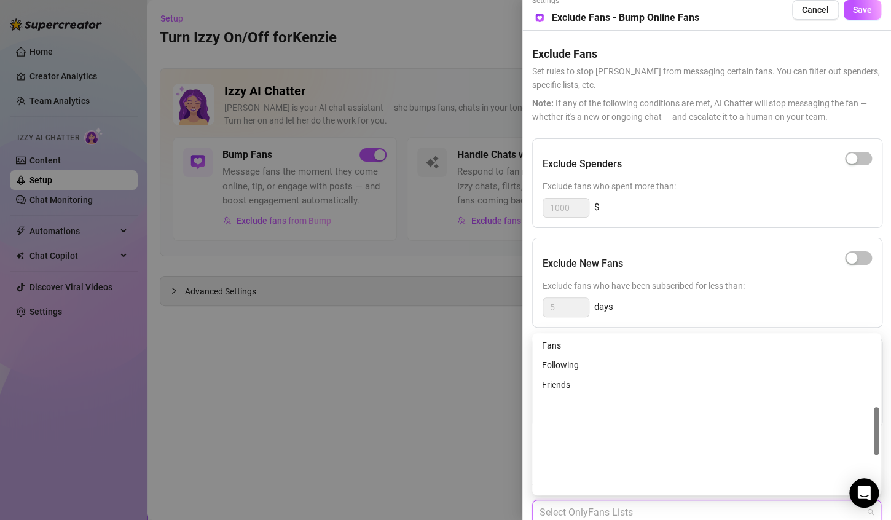
scroll to position [231, 0]
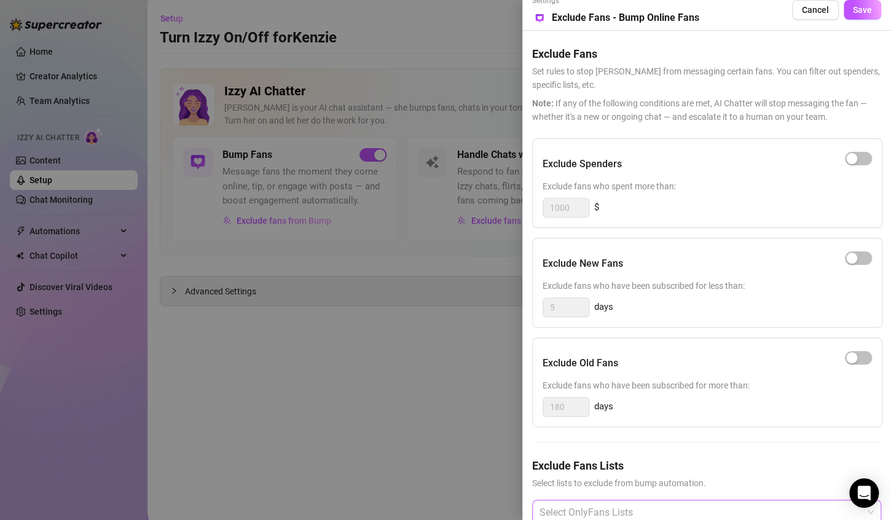
click at [640, 501] on div at bounding box center [700, 512] width 331 height 22
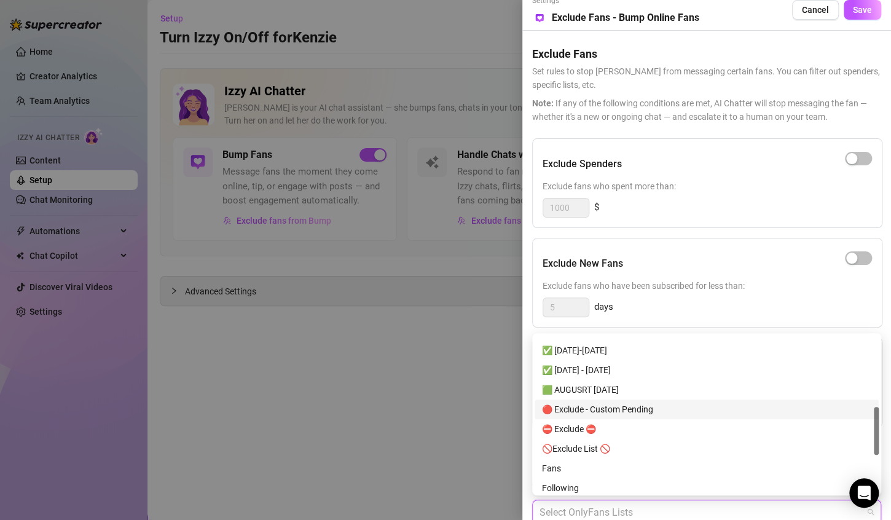
click at [670, 415] on div "🔴 Exclude - Custom Pending" at bounding box center [706, 410] width 329 height 14
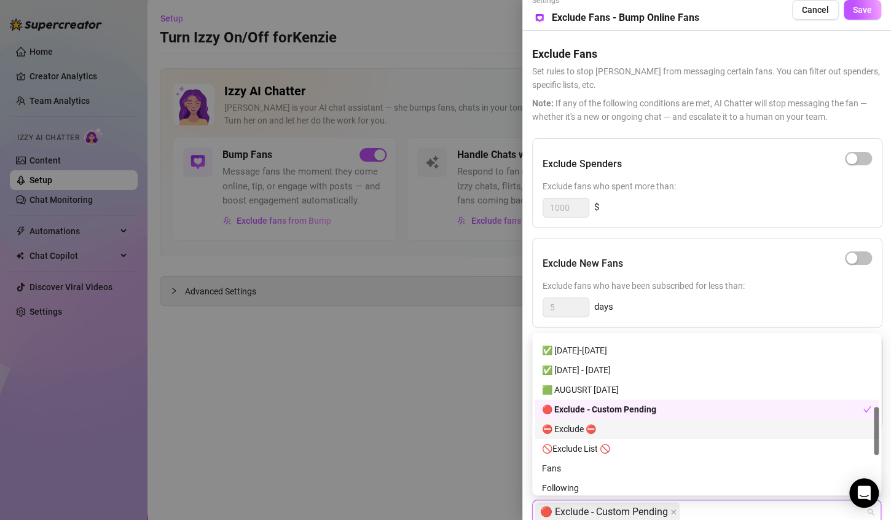
click at [658, 428] on div "⛔️ Exclude ⛔️" at bounding box center [706, 429] width 329 height 14
click at [658, 428] on div "⛔️ Exclude ⛔️" at bounding box center [702, 429] width 321 height 14
click at [867, 9] on span "Save" at bounding box center [862, 10] width 19 height 10
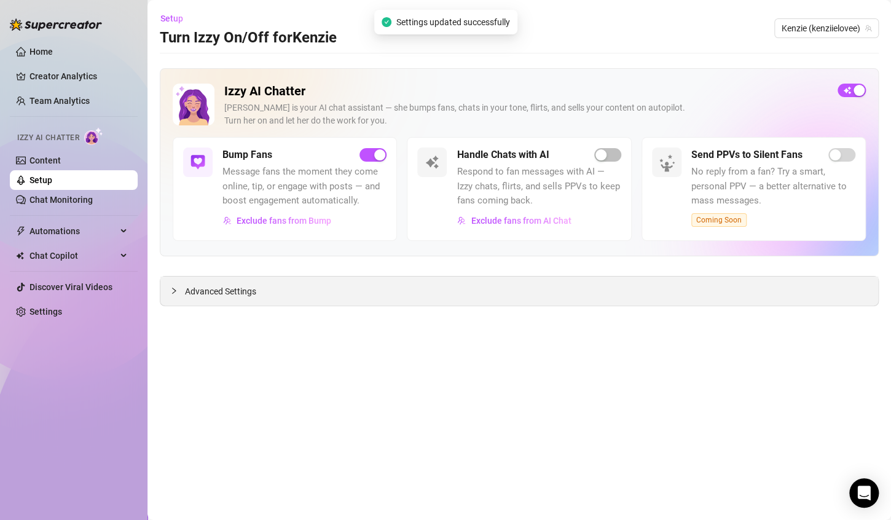
click at [232, 296] on span "Advanced Settings" at bounding box center [220, 292] width 71 height 14
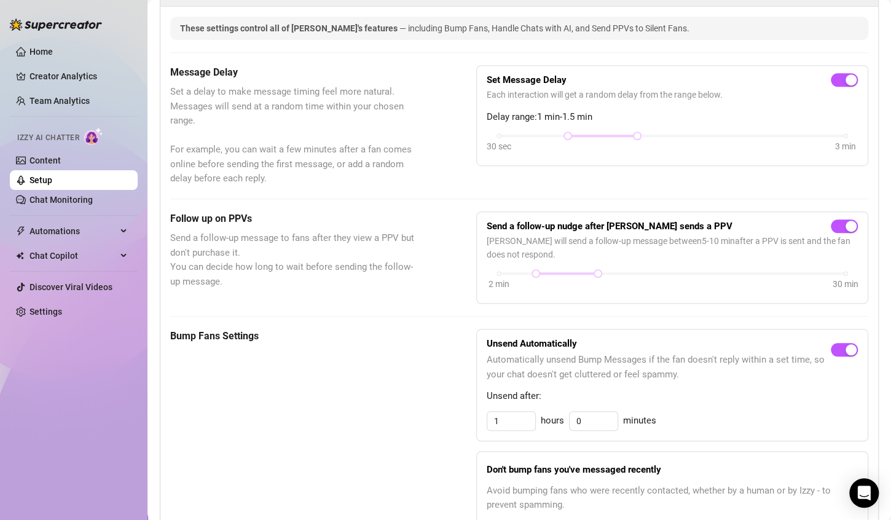
scroll to position [307, 0]
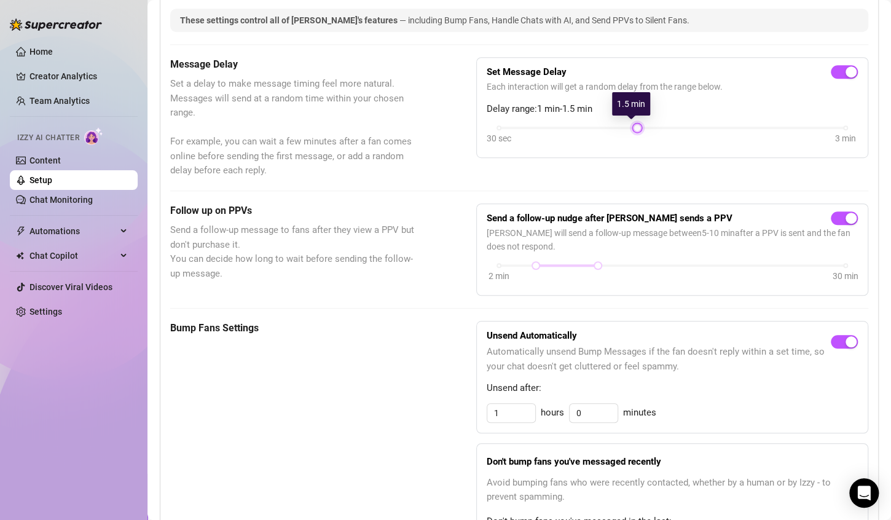
drag, startPoint x: 565, startPoint y: 127, endPoint x: 627, endPoint y: 132, distance: 62.3
click at [627, 132] on div "30 sec 3 min" at bounding box center [672, 135] width 371 height 23
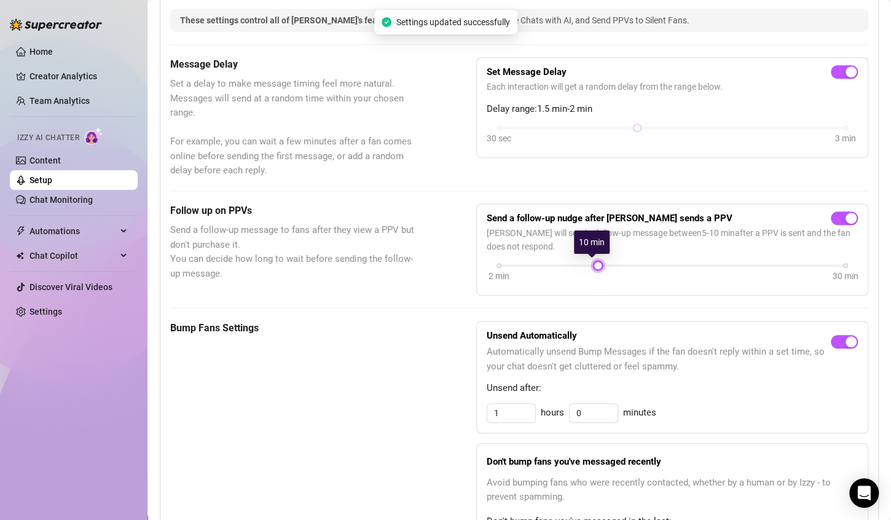
drag, startPoint x: 532, startPoint y: 263, endPoint x: 589, endPoint y: 264, distance: 57.8
click at [589, 264] on div "2 min 30 min" at bounding box center [672, 264] width 347 height 5
click at [589, 258] on div "Send a follow-up nudge after [PERSON_NAME] sends a PPV [PERSON_NAME] will send …" at bounding box center [672, 249] width 371 height 71
drag, startPoint x: 592, startPoint y: 261, endPoint x: 576, endPoint y: 261, distance: 15.4
click at [583, 262] on div at bounding box center [586, 265] width 6 height 6
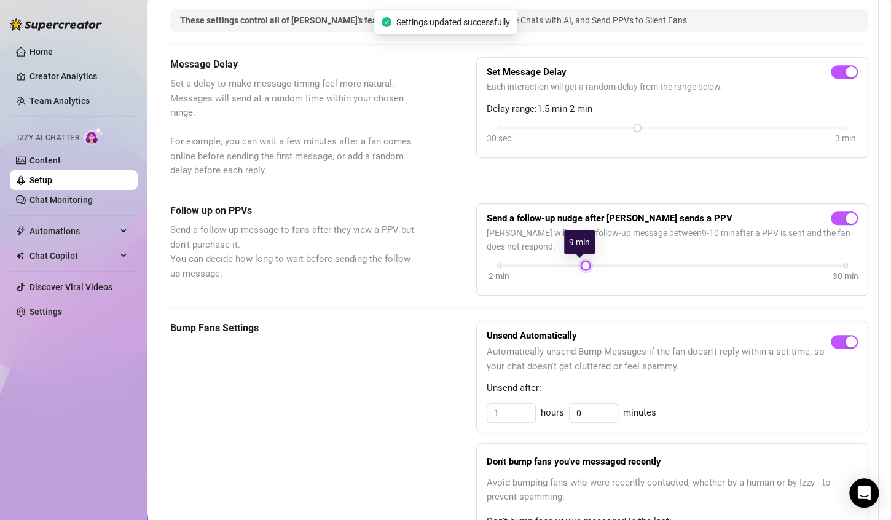
drag, startPoint x: 592, startPoint y: 262, endPoint x: 580, endPoint y: 262, distance: 12.3
click at [583, 262] on div at bounding box center [586, 265] width 6 height 6
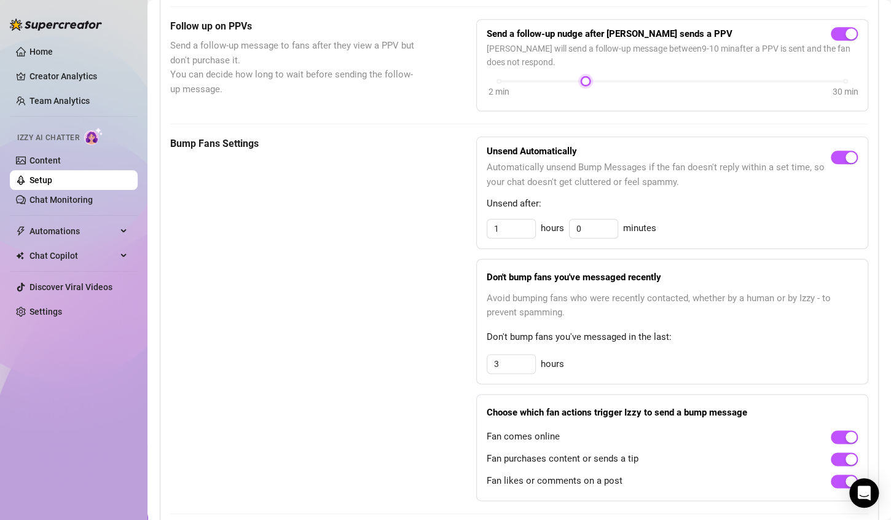
scroll to position [676, 0]
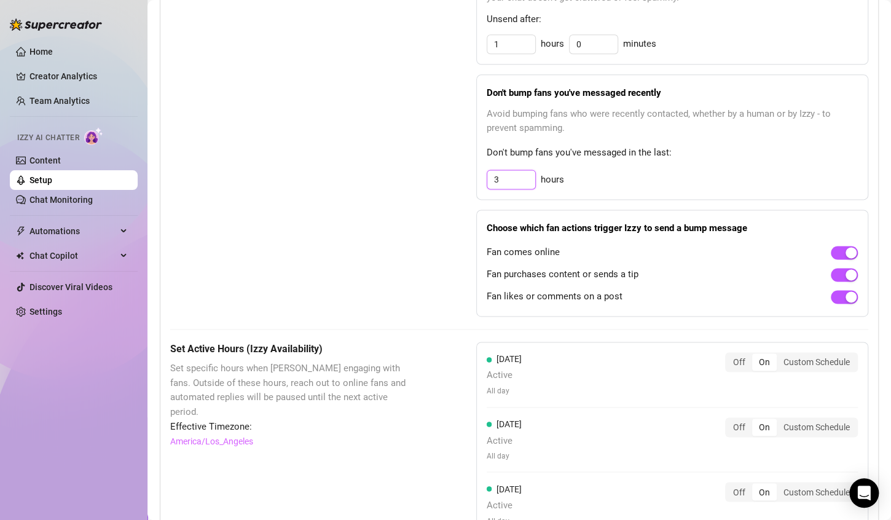
drag, startPoint x: 517, startPoint y: 177, endPoint x: 474, endPoint y: 172, distance: 43.3
click at [476, 172] on div "Don't bump fans you've messaged recently Avoid bumping fans who were recently c…" at bounding box center [672, 137] width 392 height 126
click at [698, 331] on div "These settings control all of [PERSON_NAME]'s features — including Bump Fans, H…" at bounding box center [519, 267] width 698 height 1254
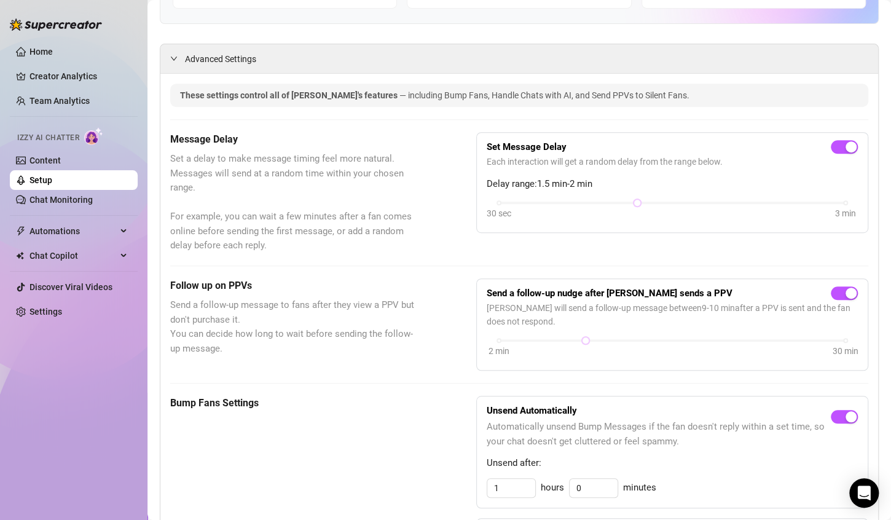
scroll to position [48, 0]
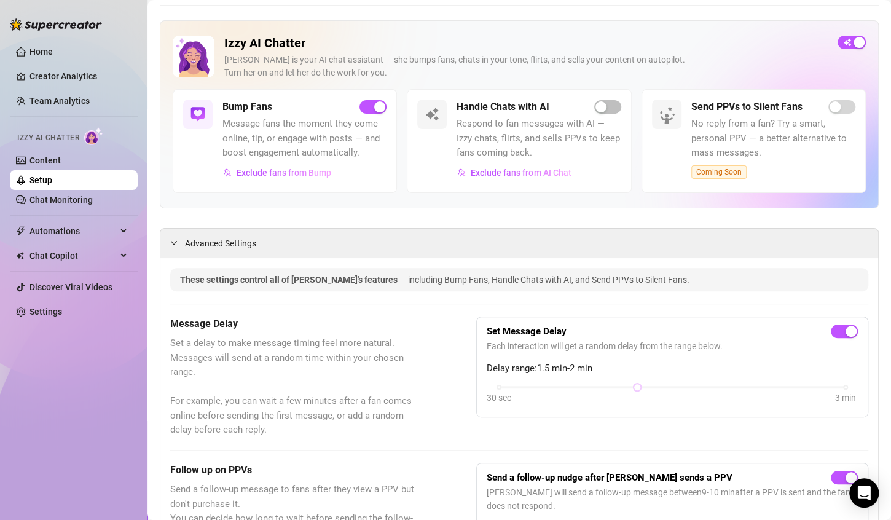
click at [363, 206] on div "Izzy AI Chatter [PERSON_NAME] is your AI chat assistant — she bumps fans, chats…" at bounding box center [519, 114] width 719 height 188
click at [183, 240] on div at bounding box center [177, 243] width 15 height 14
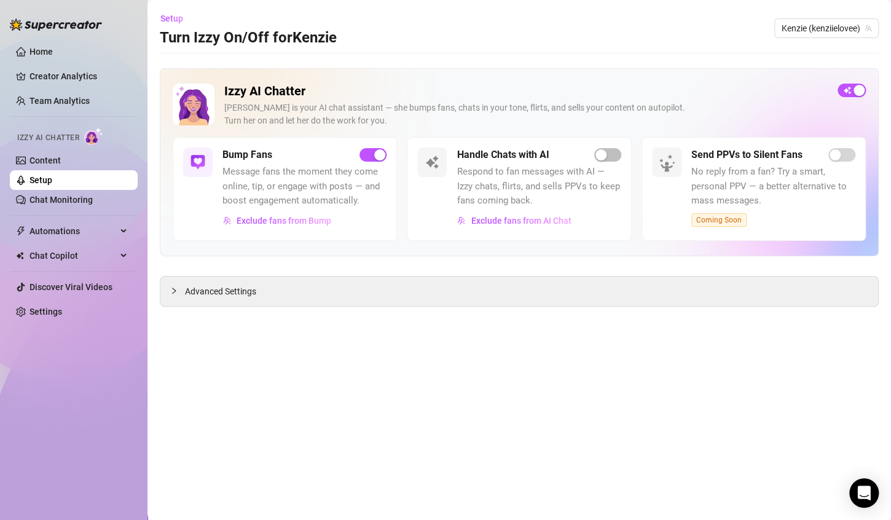
scroll to position [0, 0]
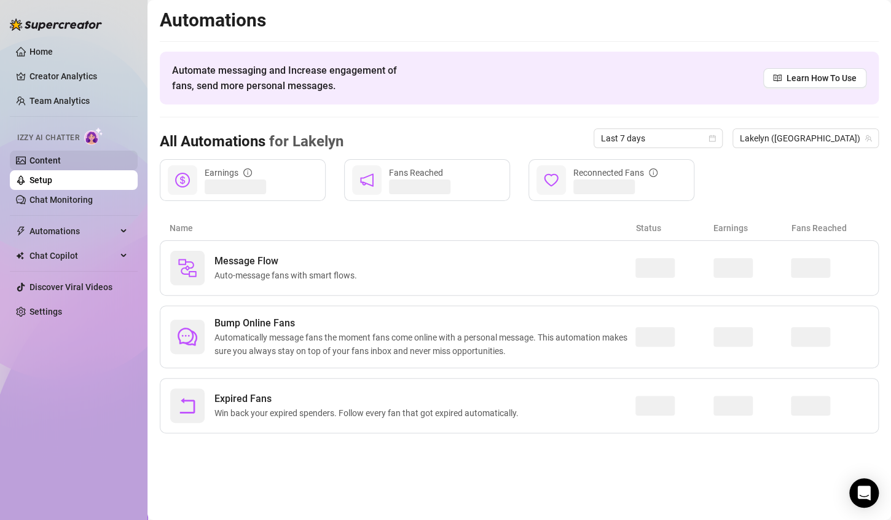
click at [61, 163] on link "Content" at bounding box center [44, 160] width 31 height 10
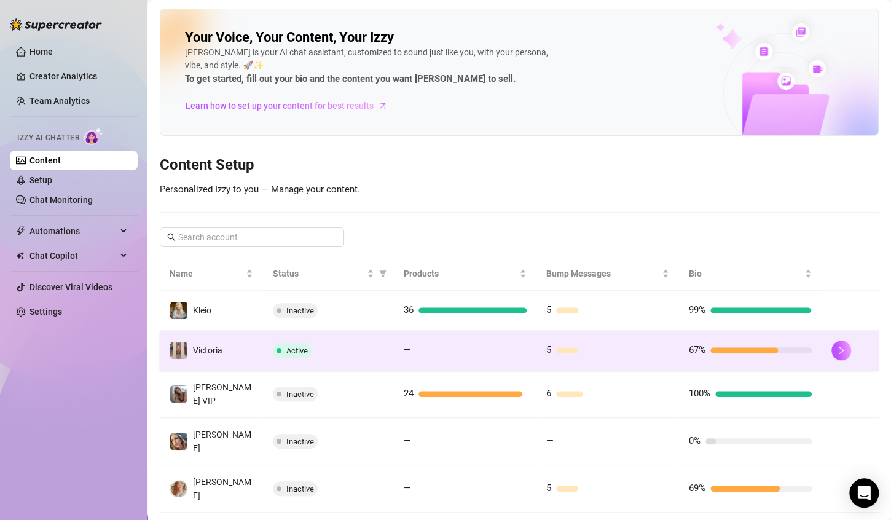
scroll to position [239, 0]
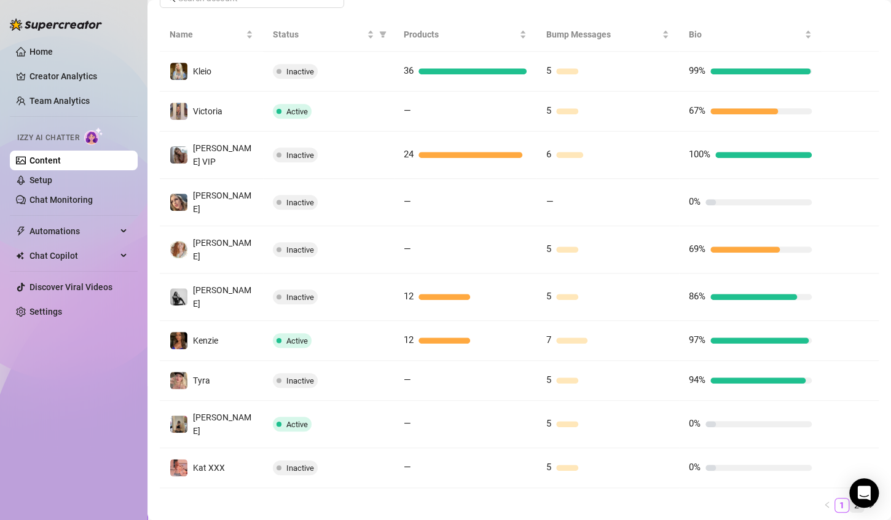
click at [850, 498] on link "2" at bounding box center [857, 505] width 14 height 14
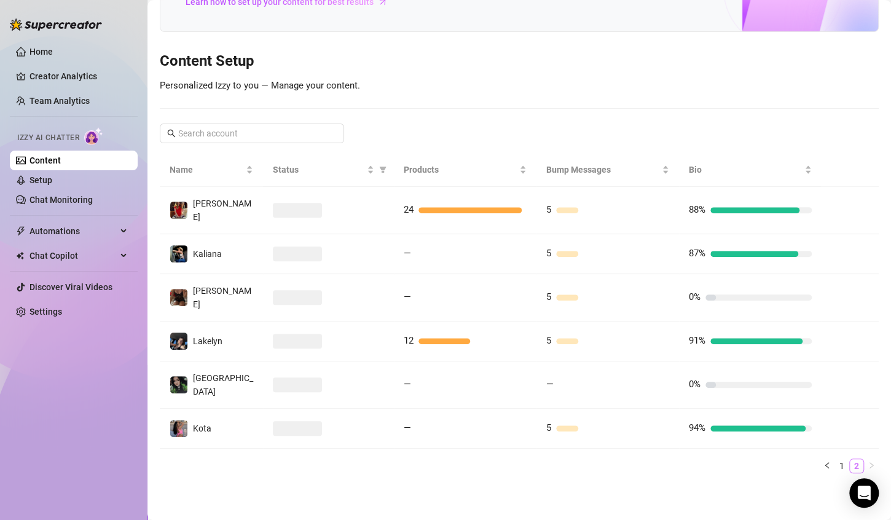
scroll to position [80, 0]
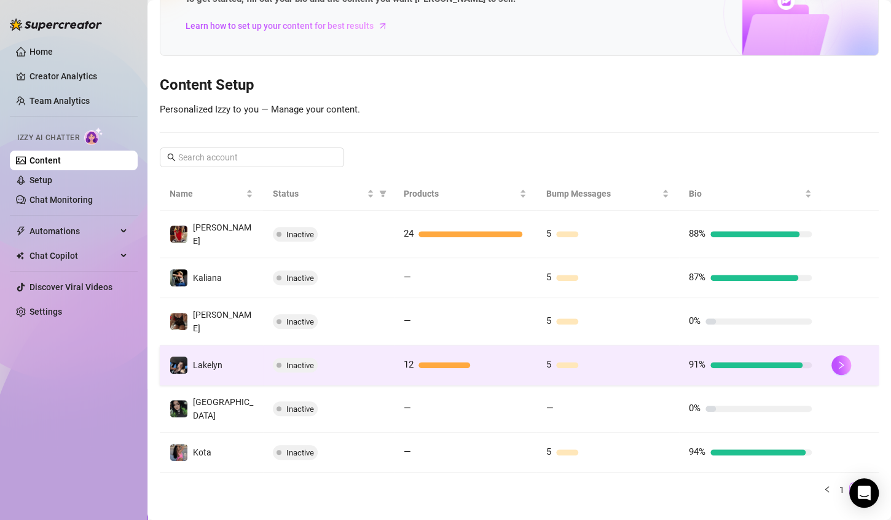
click at [747, 358] on div "91%" at bounding box center [750, 365] width 123 height 15
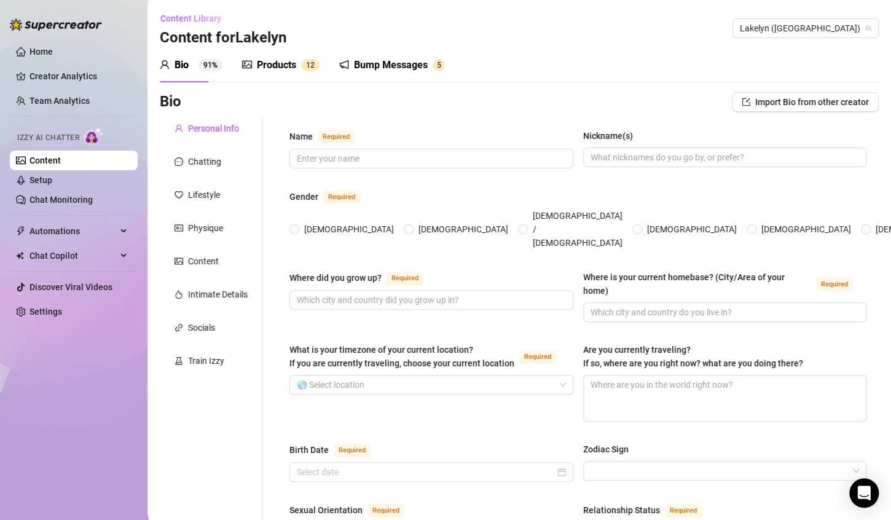
click at [392, 67] on div "Bump Messages" at bounding box center [391, 65] width 74 height 15
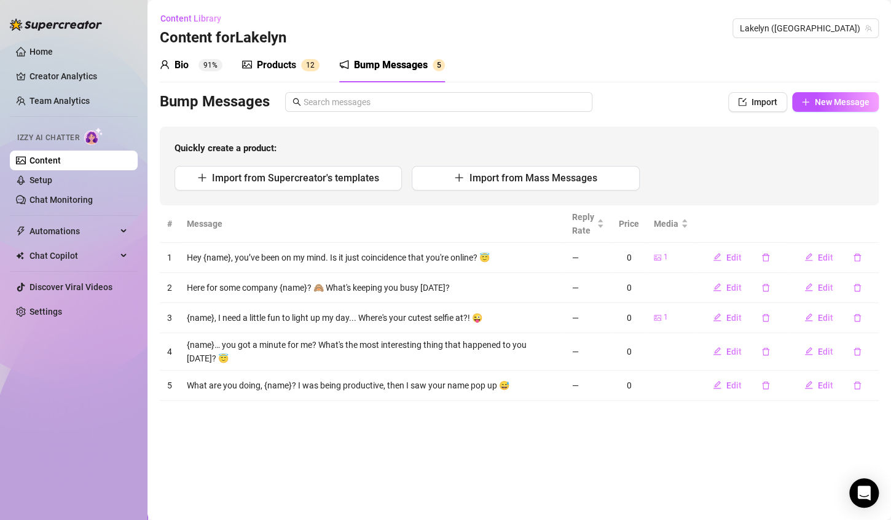
click at [437, 68] on span "5" at bounding box center [439, 65] width 4 height 9
click at [859, 253] on icon "delete" at bounding box center [857, 257] width 7 height 8
click at [862, 231] on span "Yes" at bounding box center [859, 235] width 15 height 10
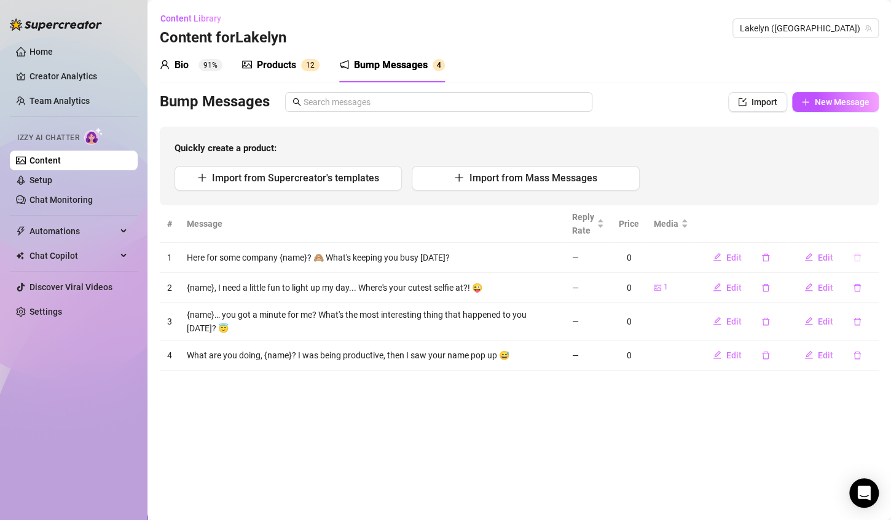
click at [859, 253] on icon "delete" at bounding box center [857, 257] width 9 height 9
click at [867, 232] on span "Yes" at bounding box center [859, 235] width 15 height 10
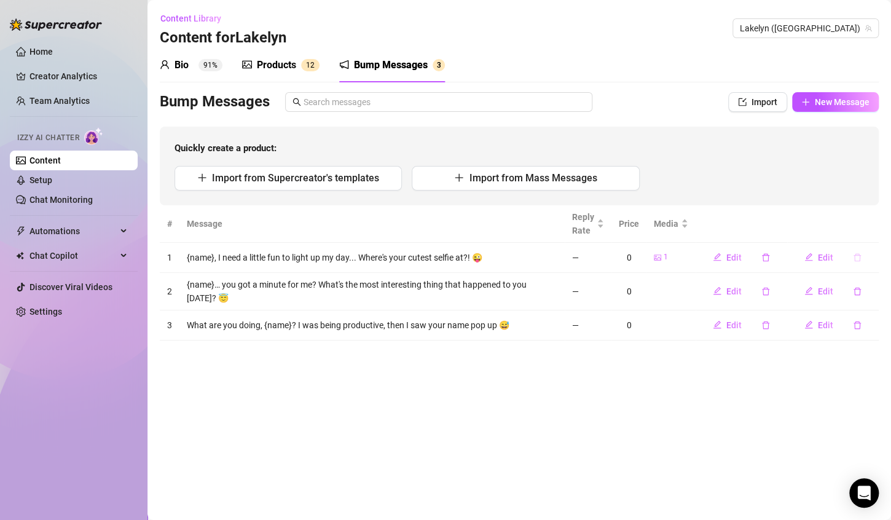
click at [857, 256] on icon "delete" at bounding box center [857, 257] width 9 height 9
click at [865, 234] on span "Yes" at bounding box center [859, 235] width 15 height 10
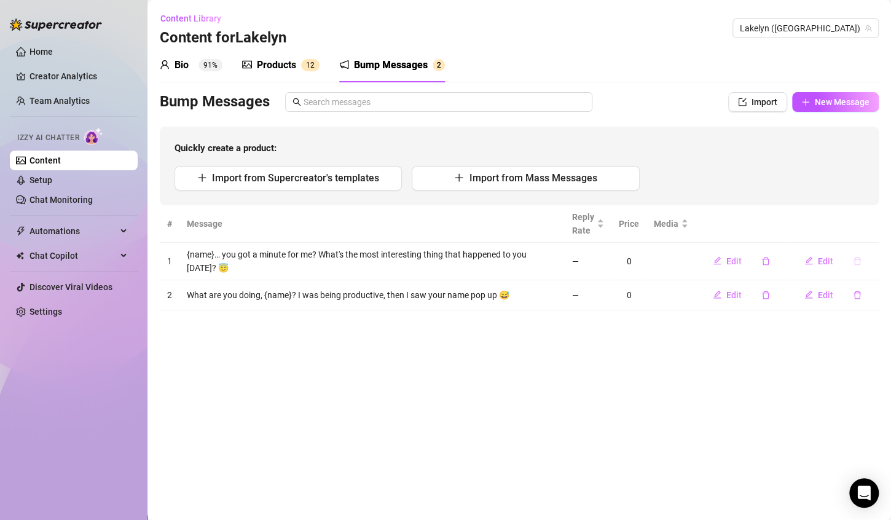
click at [855, 253] on button "button" at bounding box center [857, 261] width 28 height 20
click at [860, 236] on span "Yes" at bounding box center [859, 239] width 15 height 10
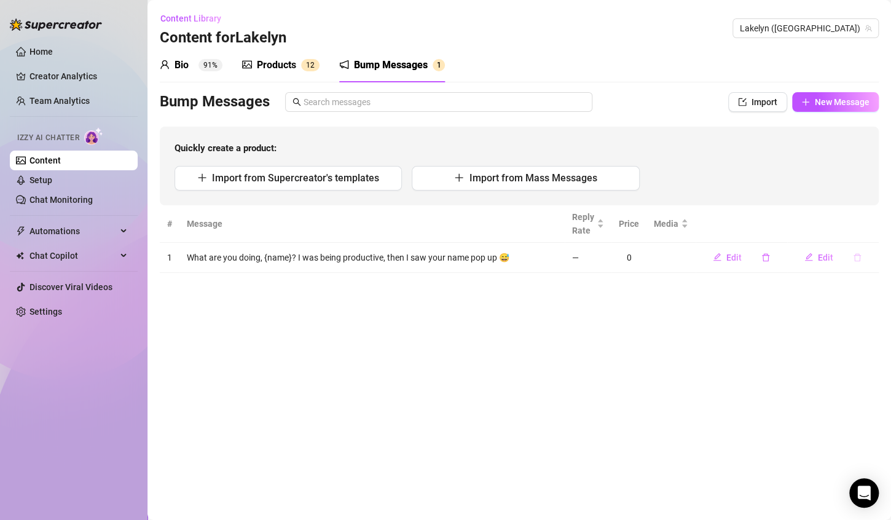
click at [857, 256] on icon "delete" at bounding box center [857, 257] width 9 height 9
click at [867, 238] on span "Yes" at bounding box center [859, 235] width 15 height 10
click at [825, 100] on span "New Message" at bounding box center [842, 102] width 55 height 10
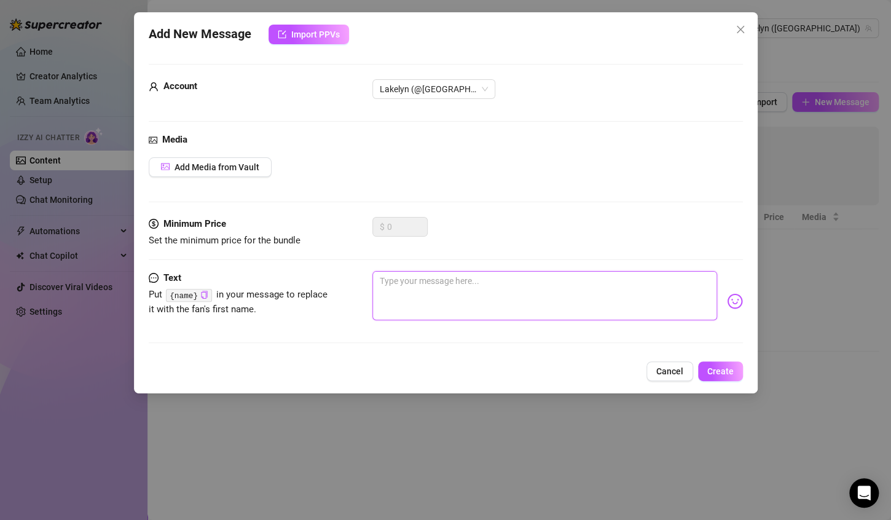
click at [425, 300] on textarea at bounding box center [544, 295] width 345 height 49
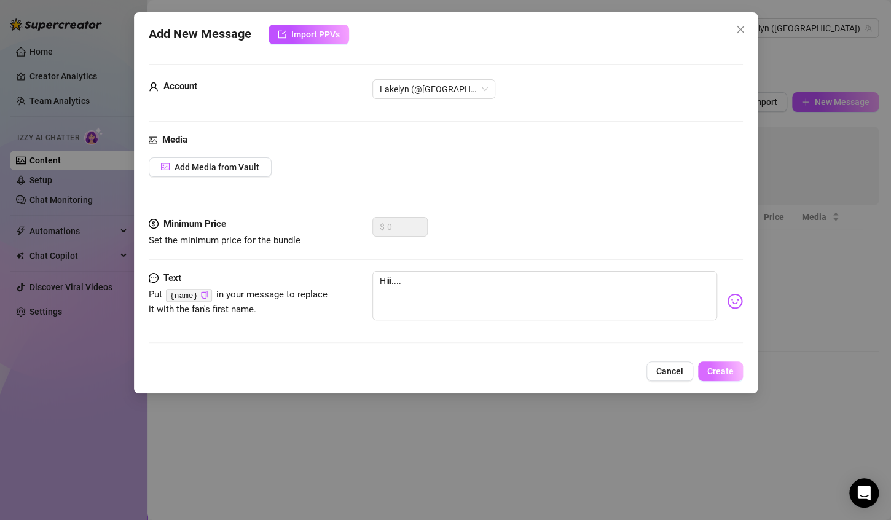
click at [728, 377] on button "Create" at bounding box center [720, 371] width 45 height 20
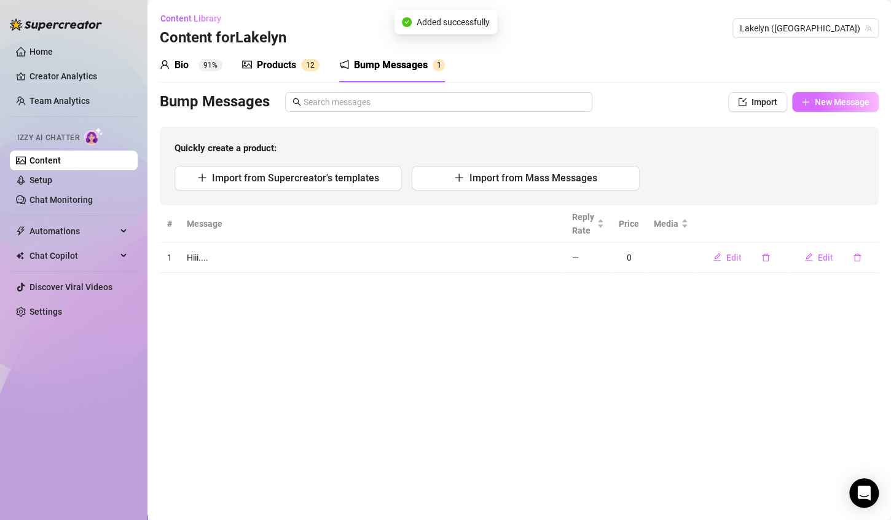
click at [851, 97] on span "New Message" at bounding box center [842, 102] width 55 height 10
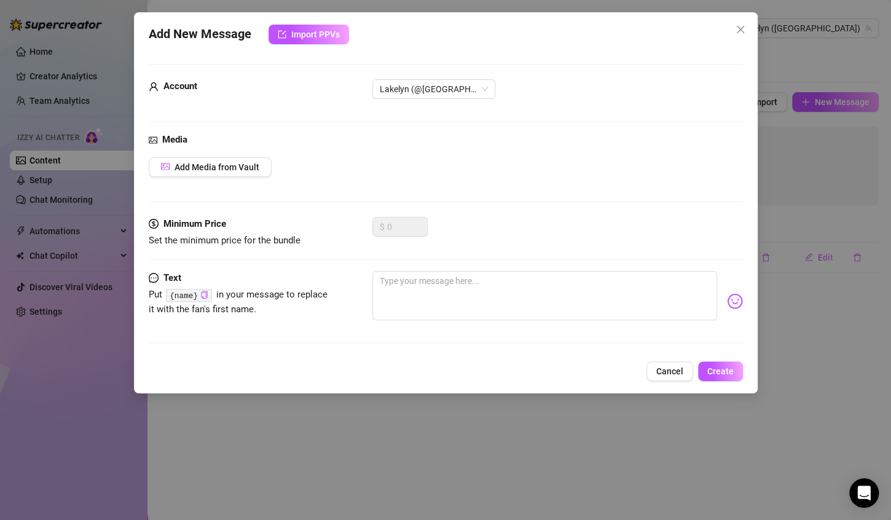
click at [432, 265] on div "Minimum Price Set the minimum price for the bundle $ 0" at bounding box center [446, 244] width 594 height 54
click at [444, 289] on textarea at bounding box center [544, 295] width 345 height 49
click at [732, 369] on span "Create" at bounding box center [720, 371] width 26 height 10
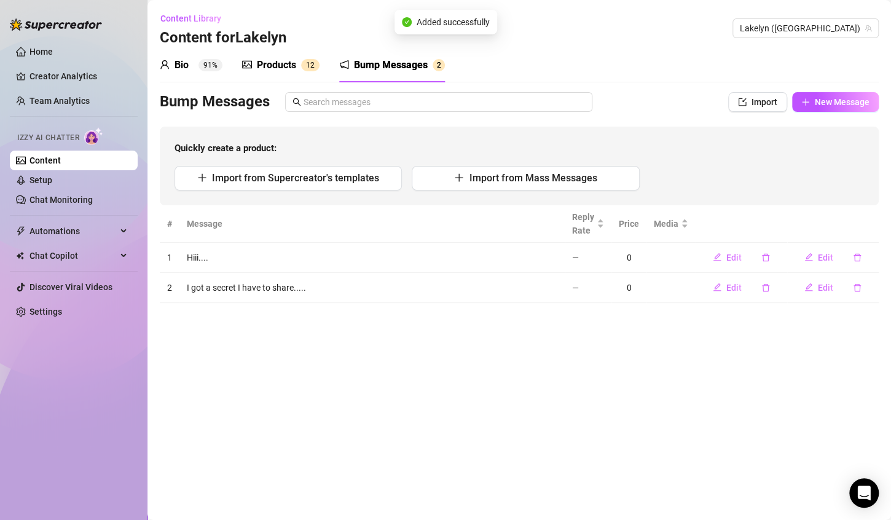
click at [838, 90] on div "Bio 91% Products 1 2 Bump Messages 2 Bio Import Bio from other creator Personal…" at bounding box center [519, 175] width 719 height 255
click at [847, 103] on span "New Message" at bounding box center [842, 102] width 55 height 10
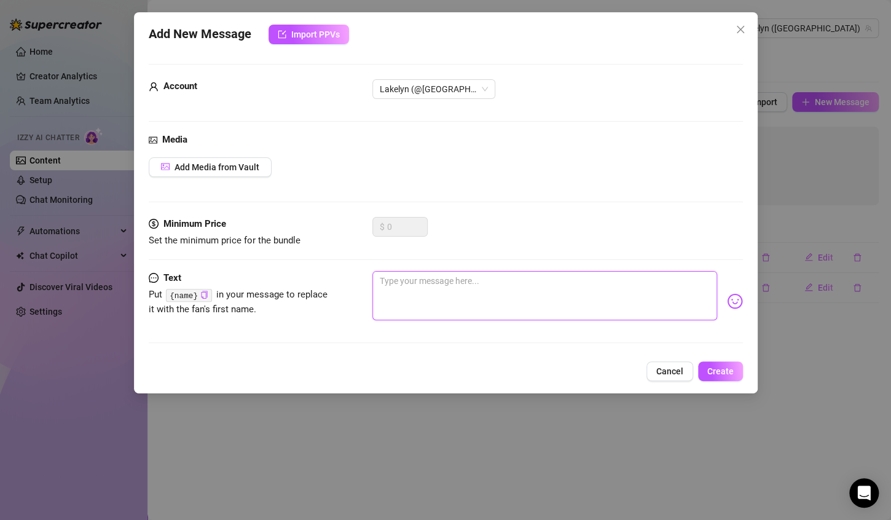
click at [551, 286] on textarea at bounding box center [544, 295] width 345 height 49
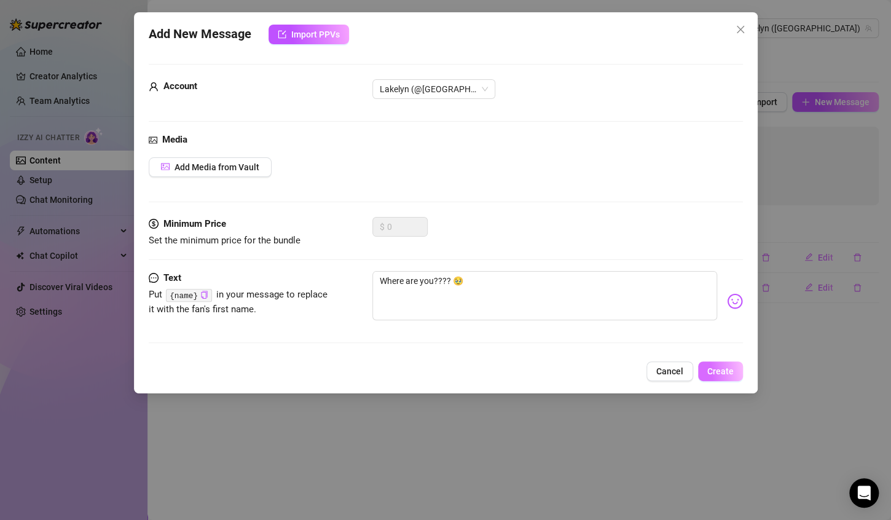
click at [722, 373] on span "Create" at bounding box center [720, 371] width 26 height 10
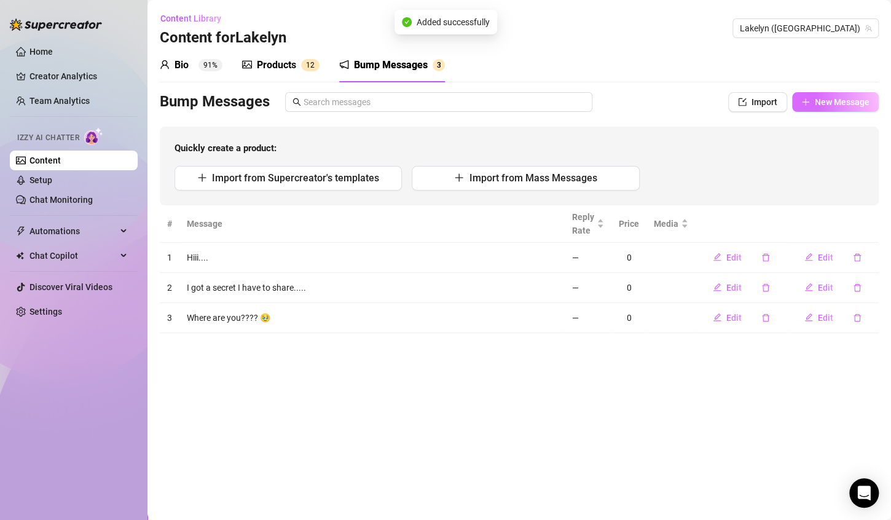
click at [838, 106] on span "New Message" at bounding box center [842, 102] width 55 height 10
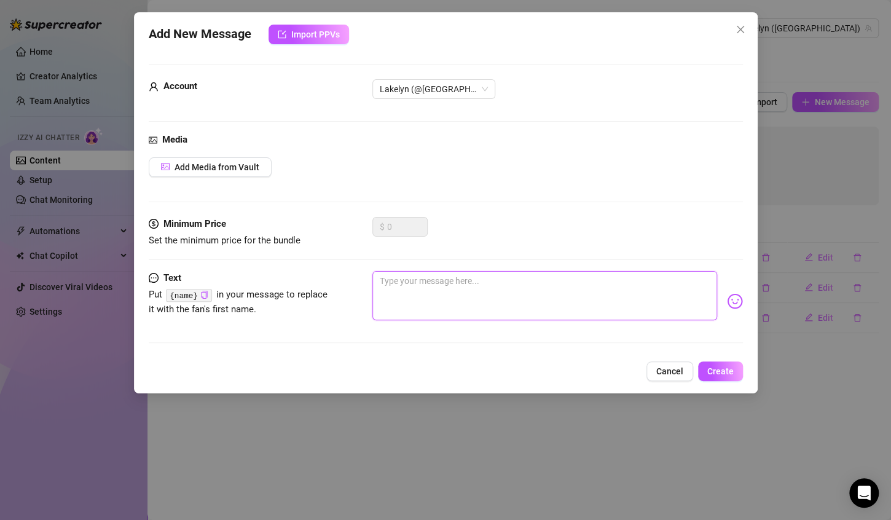
click at [476, 283] on textarea at bounding box center [544, 295] width 345 height 49
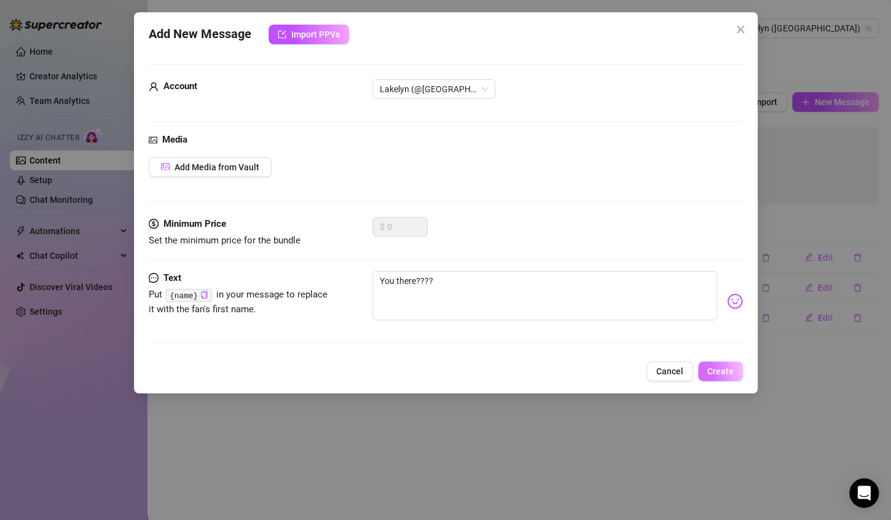
click at [729, 370] on span "Create" at bounding box center [720, 371] width 26 height 10
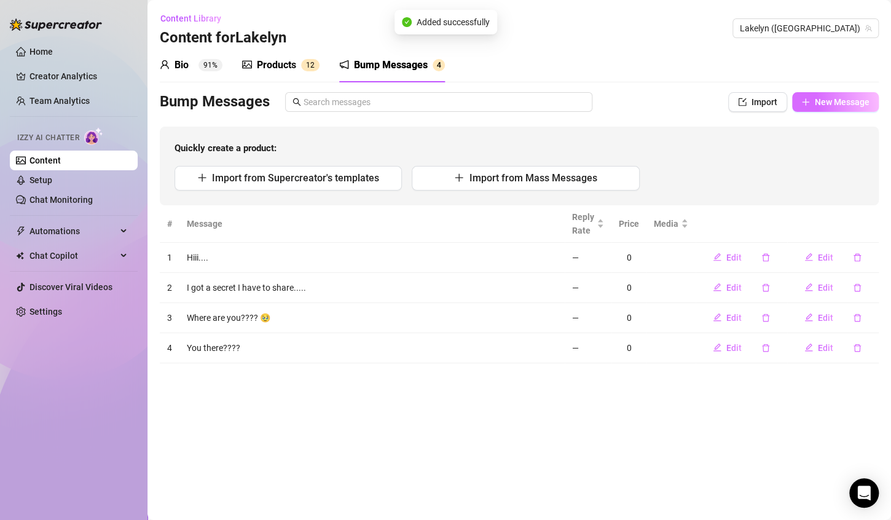
click at [843, 97] on span "New Message" at bounding box center [842, 102] width 55 height 10
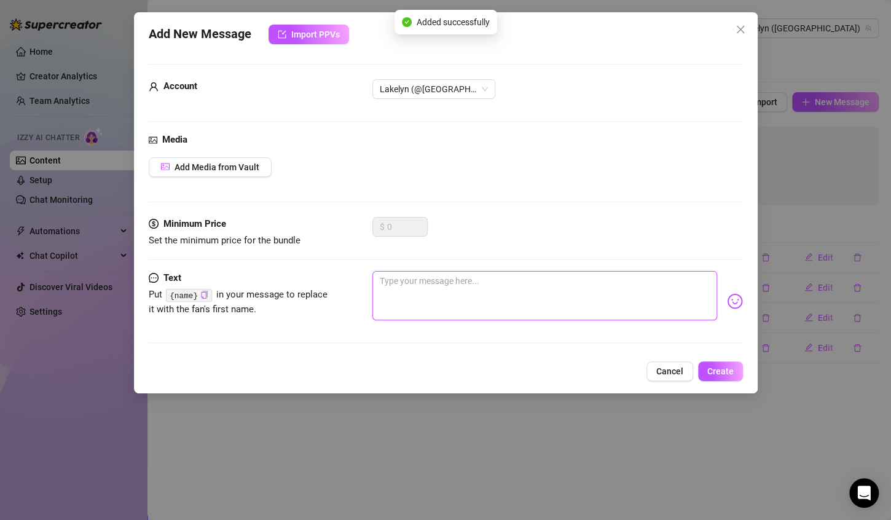
click at [476, 272] on textarea at bounding box center [544, 295] width 345 height 49
drag, startPoint x: 463, startPoint y: 281, endPoint x: 373, endPoint y: 278, distance: 89.8
click at [373, 278] on textarea "You like getting weird????" at bounding box center [544, 295] width 345 height 49
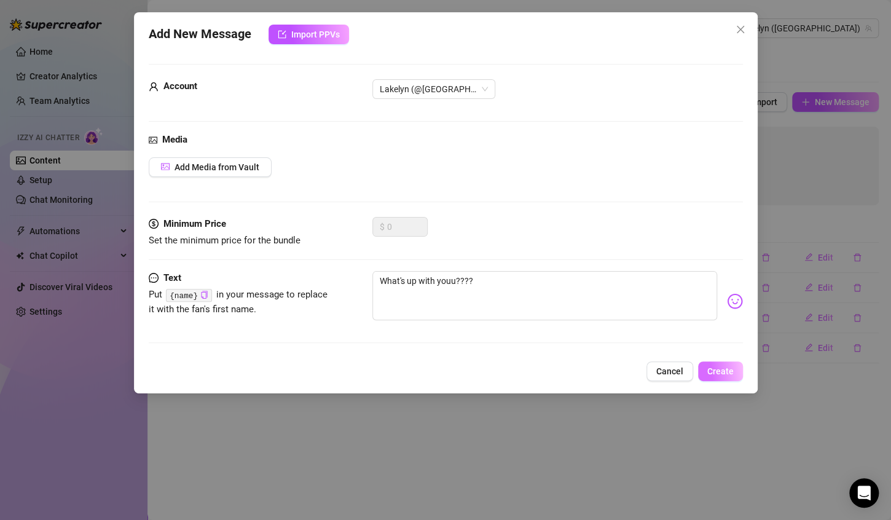
click at [726, 374] on span "Create" at bounding box center [720, 371] width 26 height 10
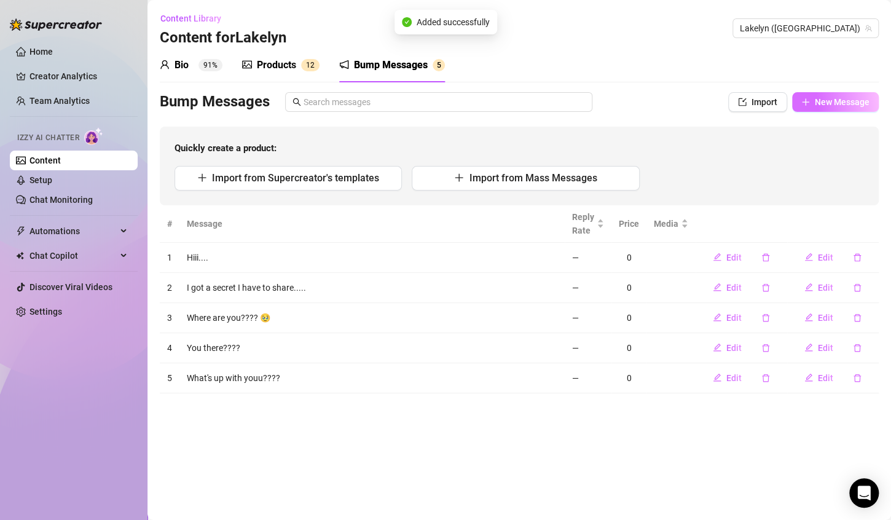
click at [843, 98] on span "New Message" at bounding box center [842, 102] width 55 height 10
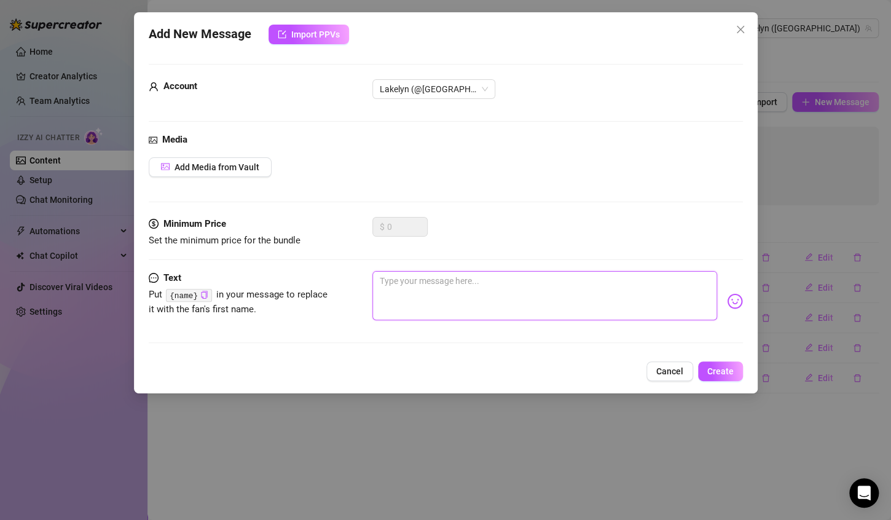
click at [422, 280] on textarea at bounding box center [544, 295] width 345 height 49
click at [422, 302] on textarea at bounding box center [544, 295] width 345 height 49
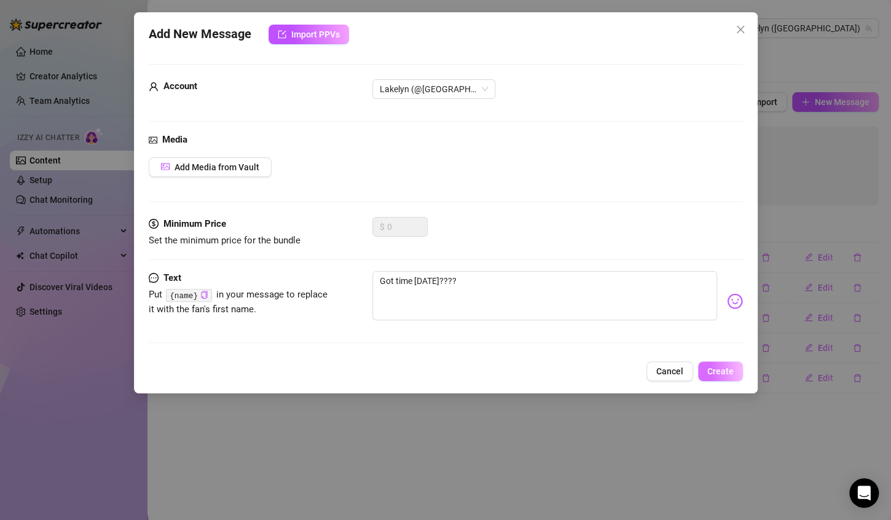
click at [726, 373] on span "Create" at bounding box center [720, 371] width 26 height 10
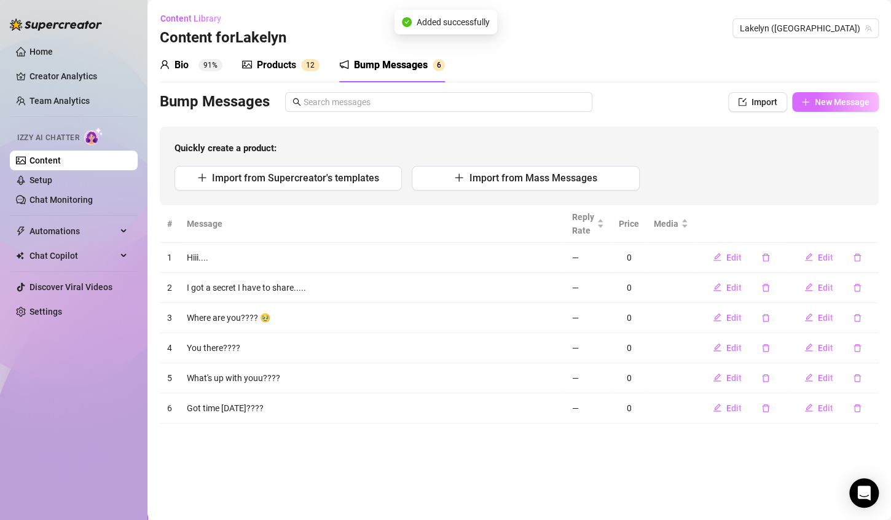
click at [840, 101] on span "New Message" at bounding box center [842, 102] width 55 height 10
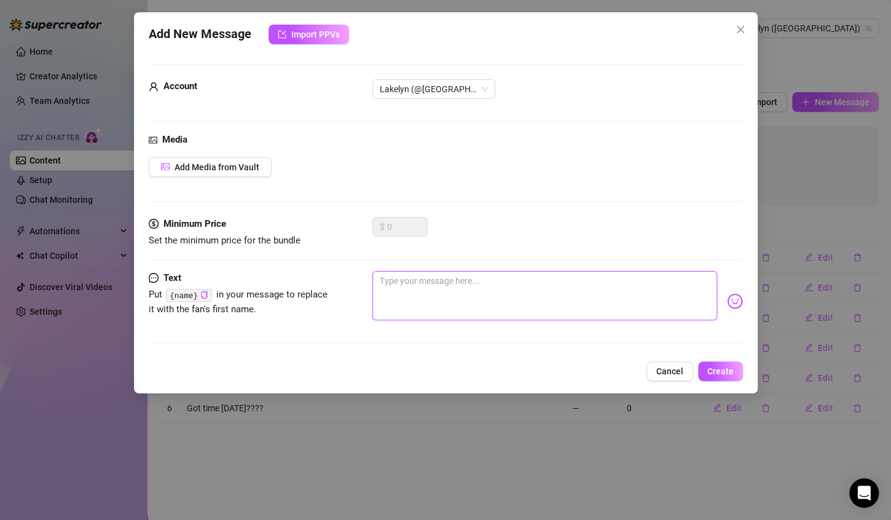
click at [497, 278] on textarea at bounding box center [544, 295] width 345 height 49
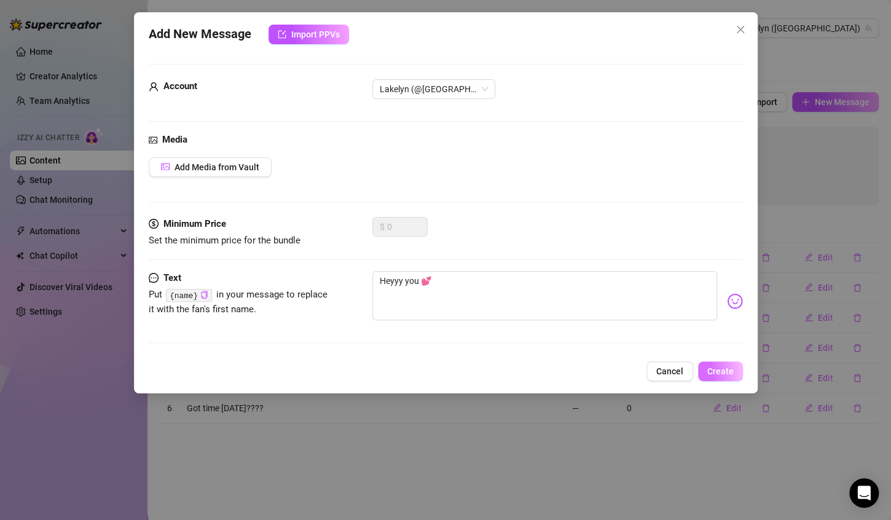
click at [723, 375] on span "Create" at bounding box center [720, 371] width 26 height 10
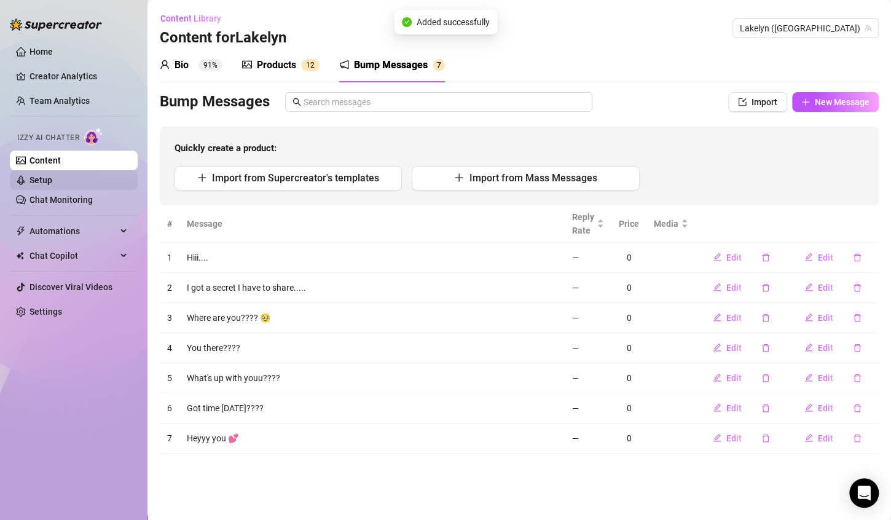
click at [52, 180] on link "Setup" at bounding box center [40, 180] width 23 height 10
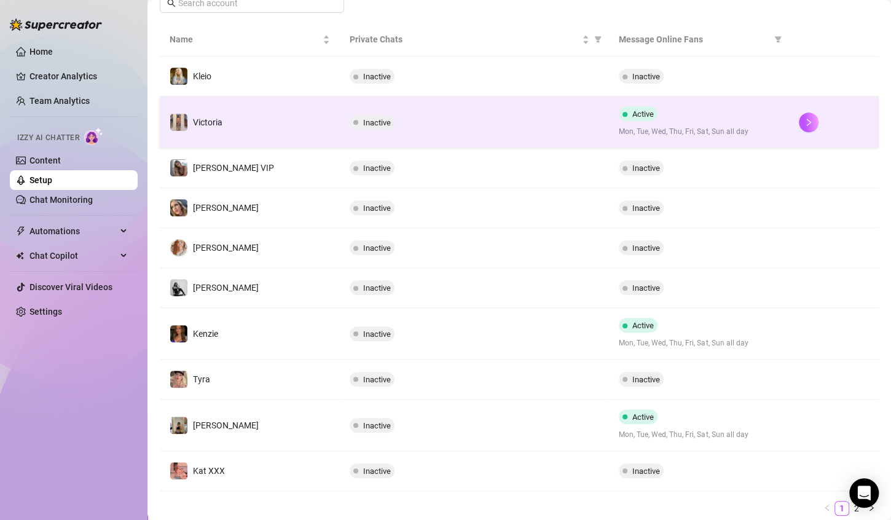
scroll to position [253, 0]
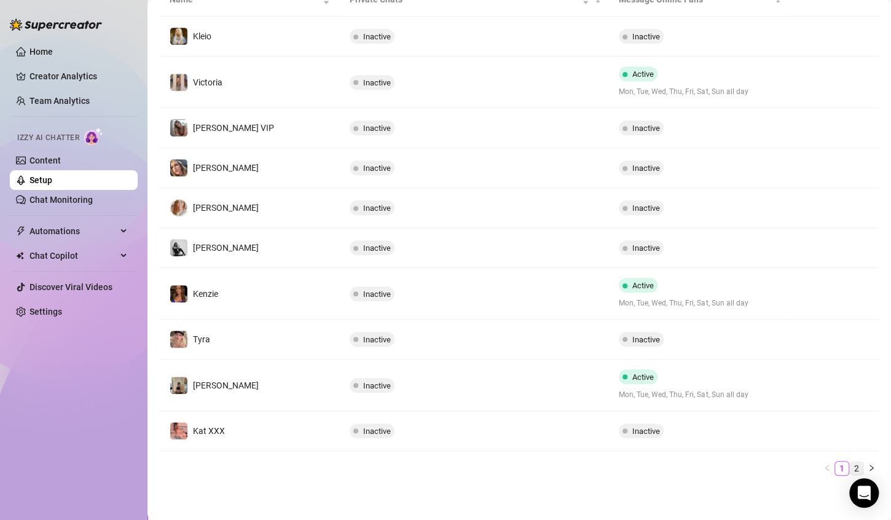
click at [852, 462] on link "2" at bounding box center [857, 469] width 14 height 14
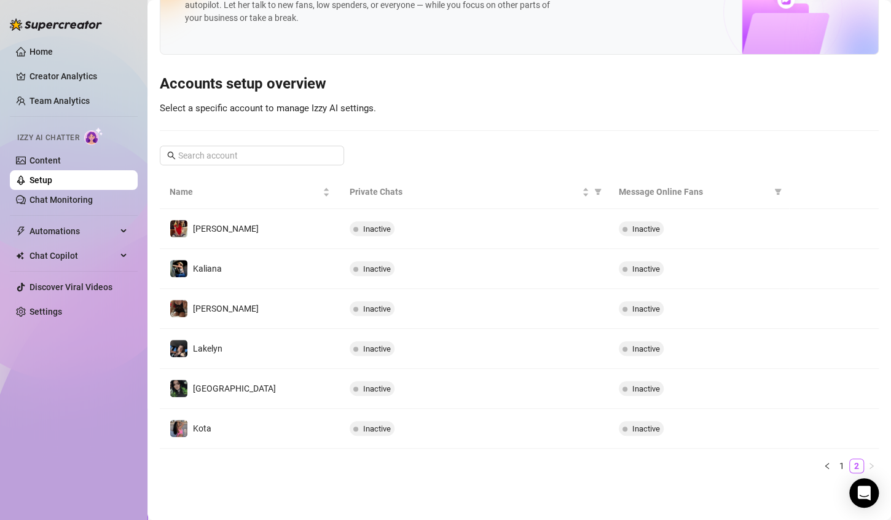
scroll to position [59, 0]
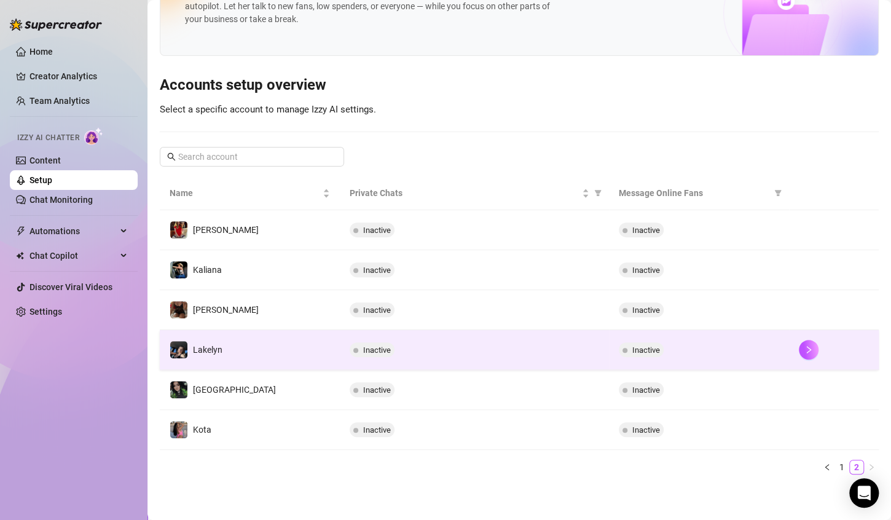
click at [766, 348] on div "Inactive" at bounding box center [699, 349] width 160 height 15
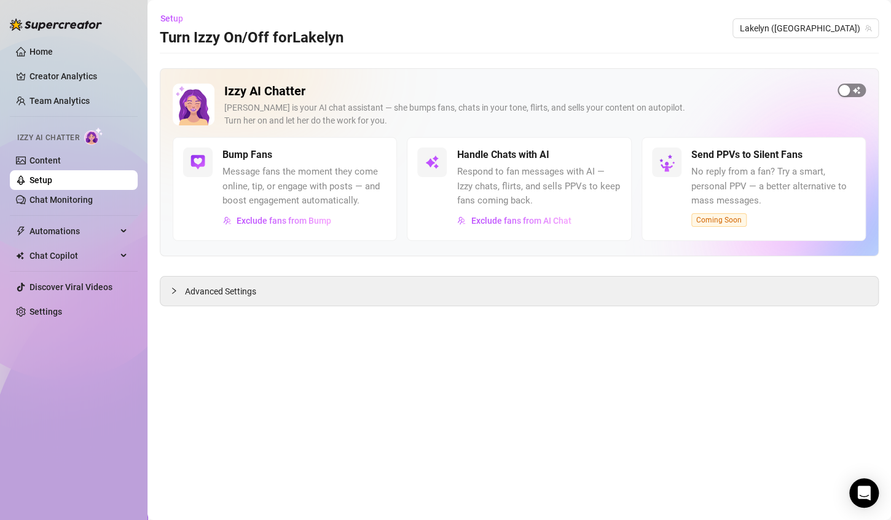
click at [849, 88] on div "button" at bounding box center [844, 90] width 11 height 11
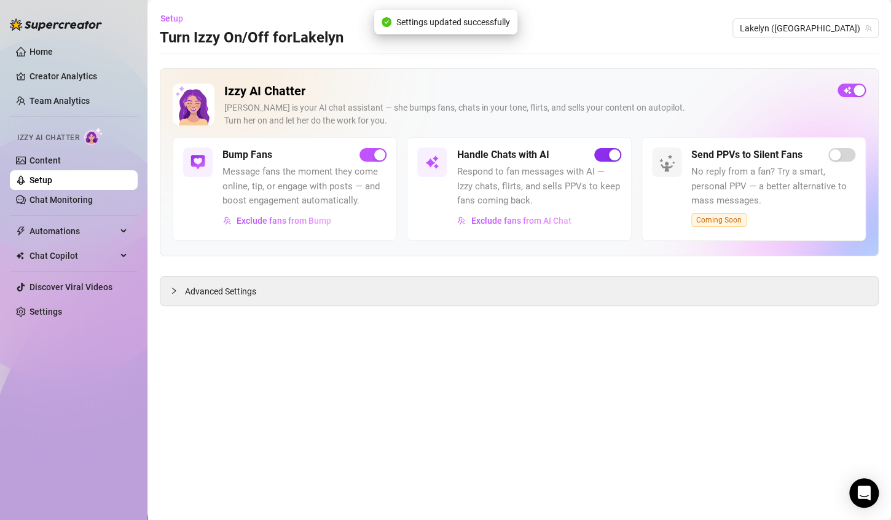
click at [604, 154] on span "button" at bounding box center [607, 155] width 27 height 14
click at [244, 299] on div "Advanced Settings" at bounding box center [519, 291] width 718 height 29
click at [248, 295] on span "Advanced Settings" at bounding box center [220, 292] width 71 height 14
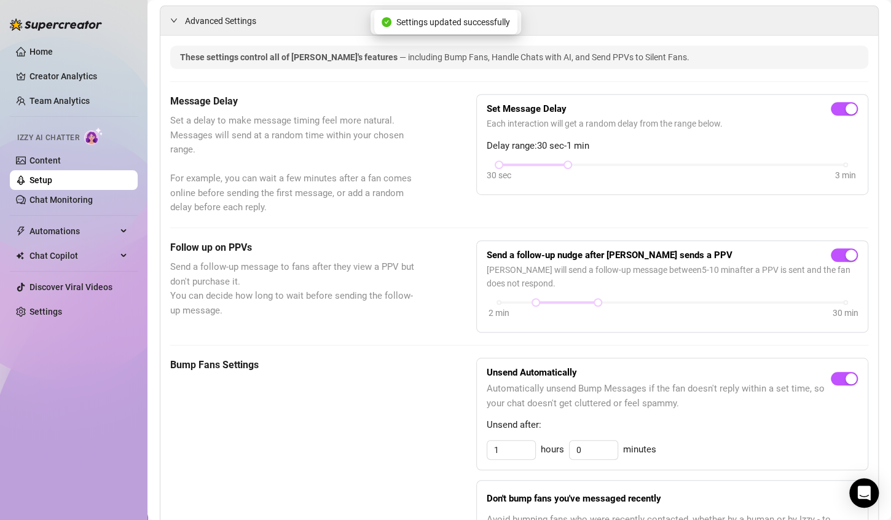
scroll to position [307, 0]
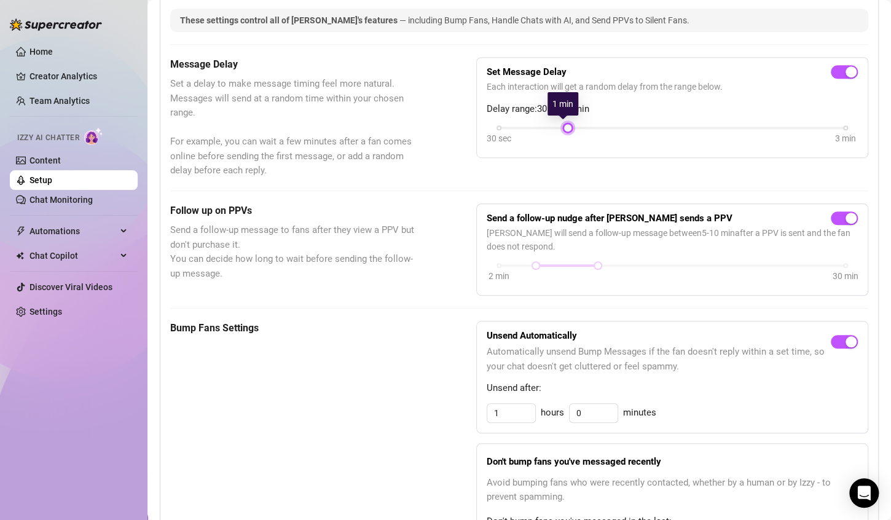
drag, startPoint x: 495, startPoint y: 127, endPoint x: 560, endPoint y: 125, distance: 64.6
click at [560, 125] on div "30 sec 3 min" at bounding box center [672, 126] width 347 height 5
drag, startPoint x: 560, startPoint y: 125, endPoint x: 581, endPoint y: 124, distance: 20.9
click at [581, 124] on div "30 sec 3 min" at bounding box center [672, 126] width 347 height 5
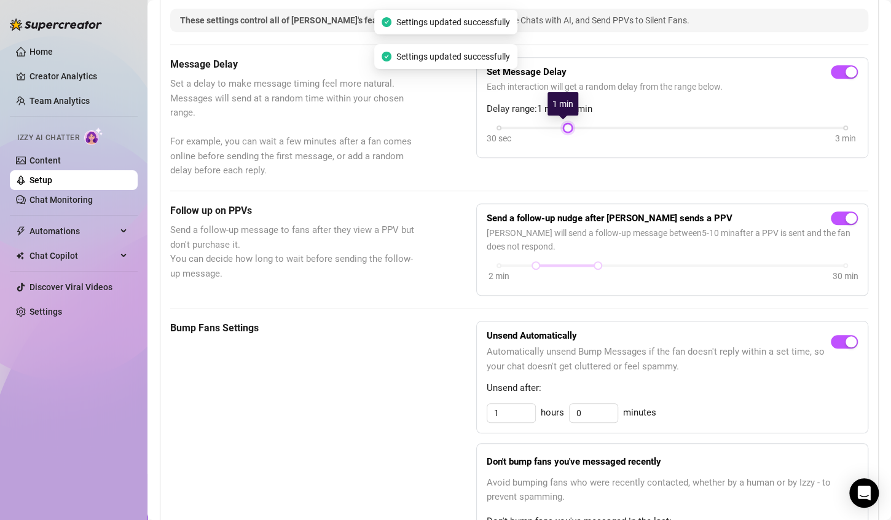
drag, startPoint x: 565, startPoint y: 125, endPoint x: 581, endPoint y: 125, distance: 16.6
click at [581, 125] on div "30 sec 3 min" at bounding box center [672, 126] width 347 height 5
click at [589, 127] on div at bounding box center [672, 128] width 347 height 2
click at [674, 130] on div "30 sec 3 min" at bounding box center [672, 135] width 371 height 23
drag, startPoint x: 561, startPoint y: 128, endPoint x: 618, endPoint y: 127, distance: 57.2
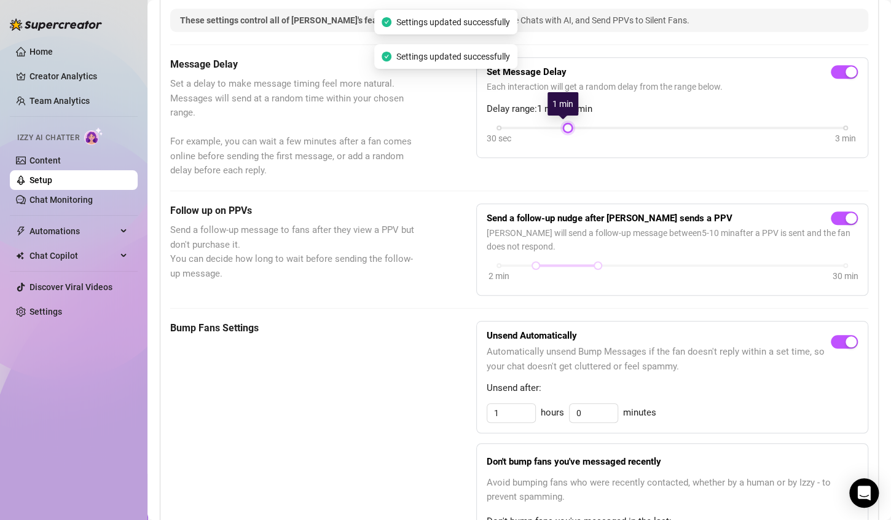
click at [617, 127] on div "30 sec 3 min" at bounding box center [672, 126] width 347 height 5
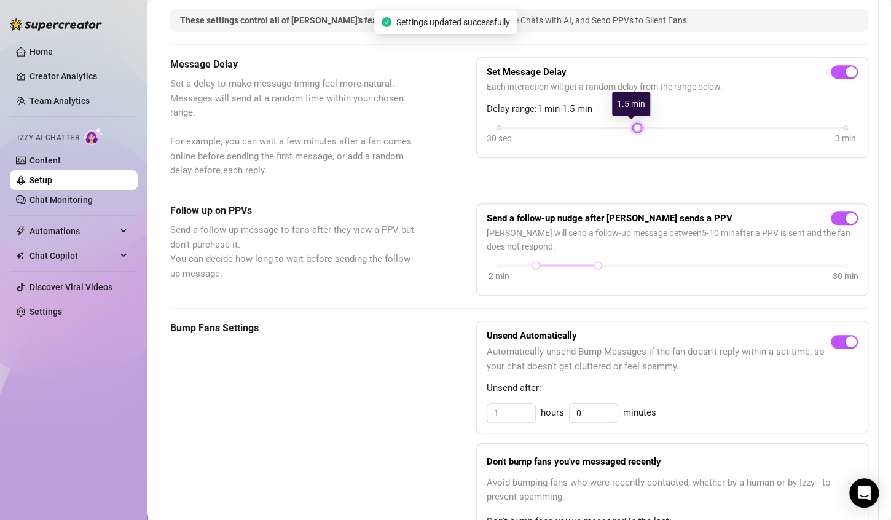
drag, startPoint x: 565, startPoint y: 128, endPoint x: 614, endPoint y: 126, distance: 49.2
click at [614, 126] on div "30 sec 3 min" at bounding box center [672, 126] width 347 height 5
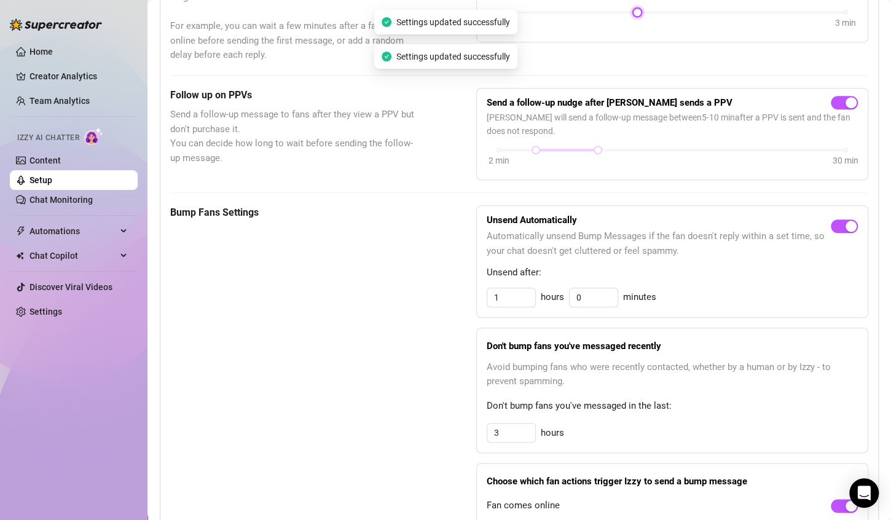
scroll to position [430, 0]
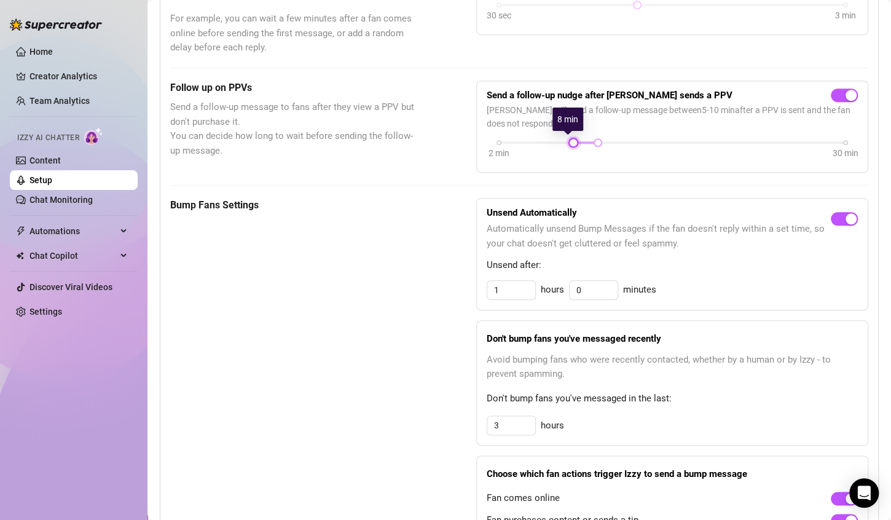
drag, startPoint x: 529, startPoint y: 143, endPoint x: 560, endPoint y: 141, distance: 31.4
click at [560, 141] on div "2 min 30 min" at bounding box center [672, 141] width 347 height 5
drag, startPoint x: 592, startPoint y: 145, endPoint x: 571, endPoint y: 145, distance: 20.9
click at [571, 145] on div at bounding box center [573, 143] width 6 height 6
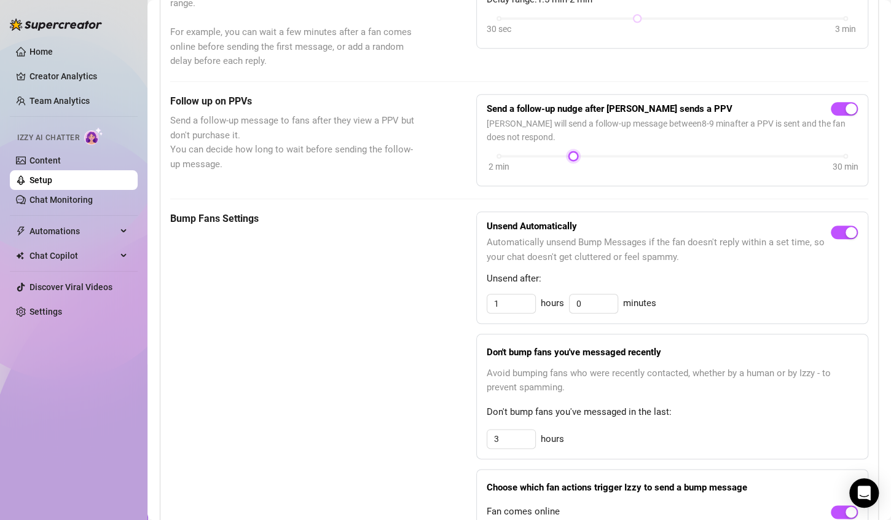
scroll to position [0, 0]
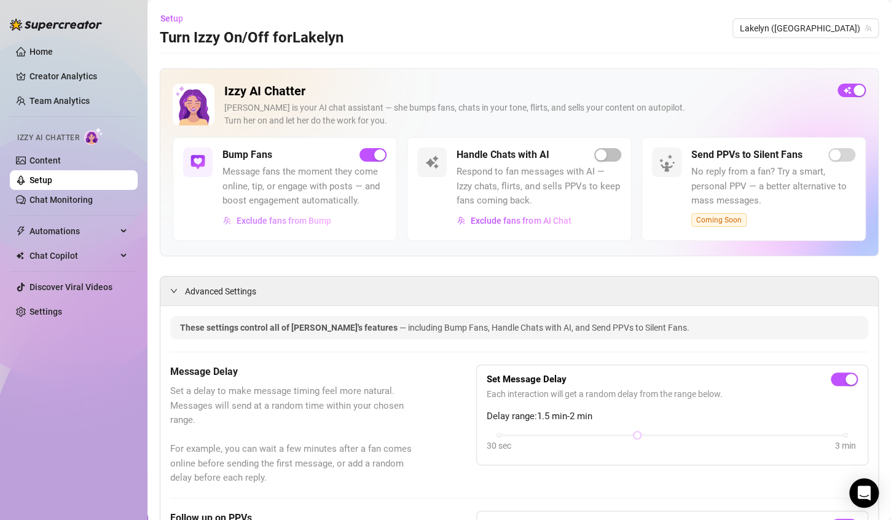
click at [284, 218] on span "Exclude fans from Bump" at bounding box center [284, 221] width 95 height 10
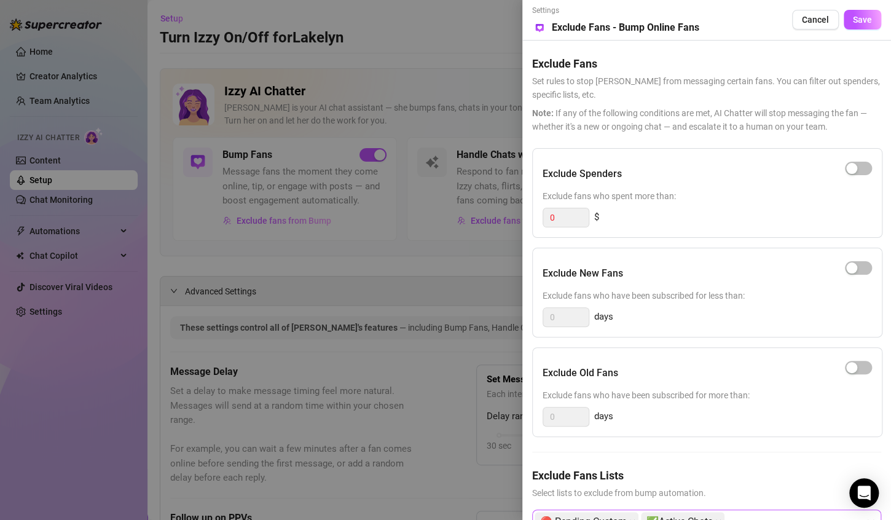
click at [742, 511] on div "🔴 Pending Custom ✅Active Chats" at bounding box center [700, 522] width 331 height 22
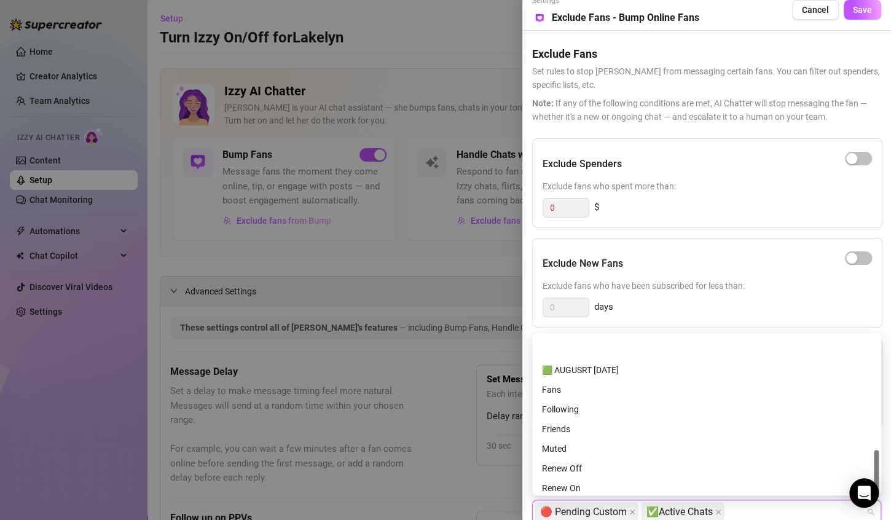
scroll to position [413, 0]
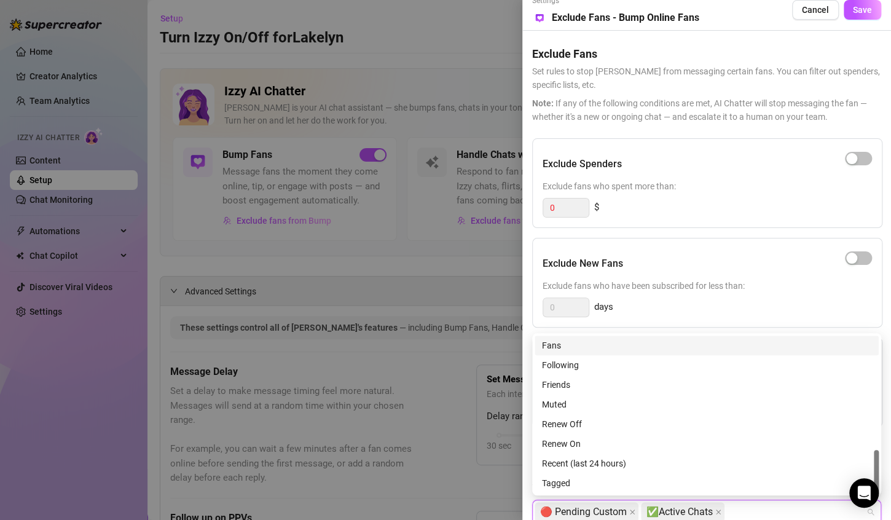
click at [366, 267] on div at bounding box center [445, 260] width 891 height 520
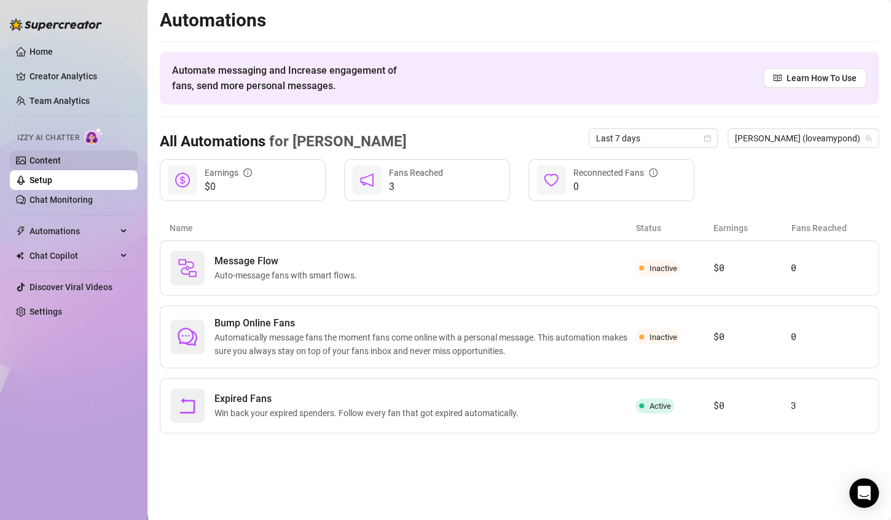
click at [61, 157] on link "Content" at bounding box center [44, 160] width 31 height 10
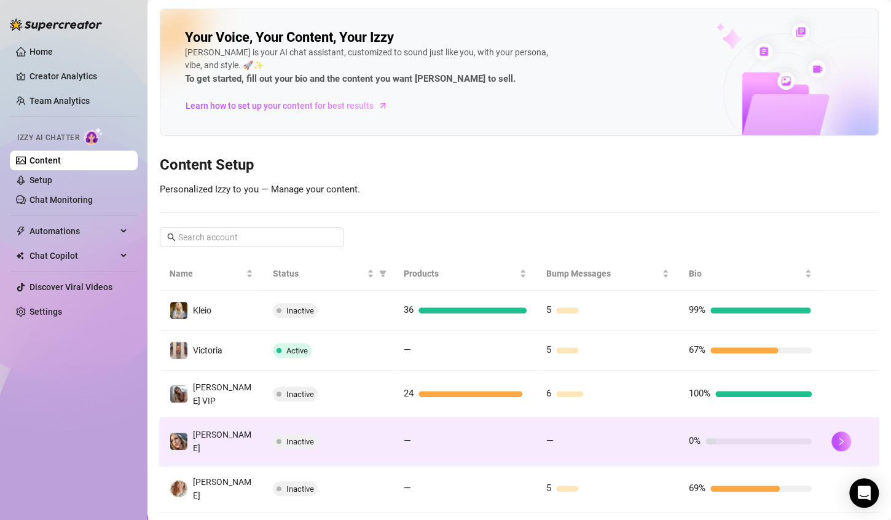
scroll to position [239, 0]
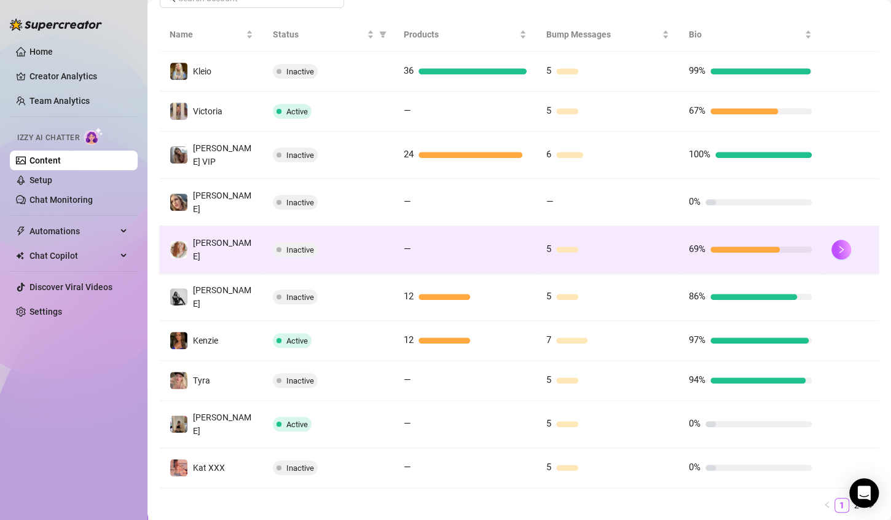
click at [707, 242] on div "69%" at bounding box center [750, 249] width 123 height 15
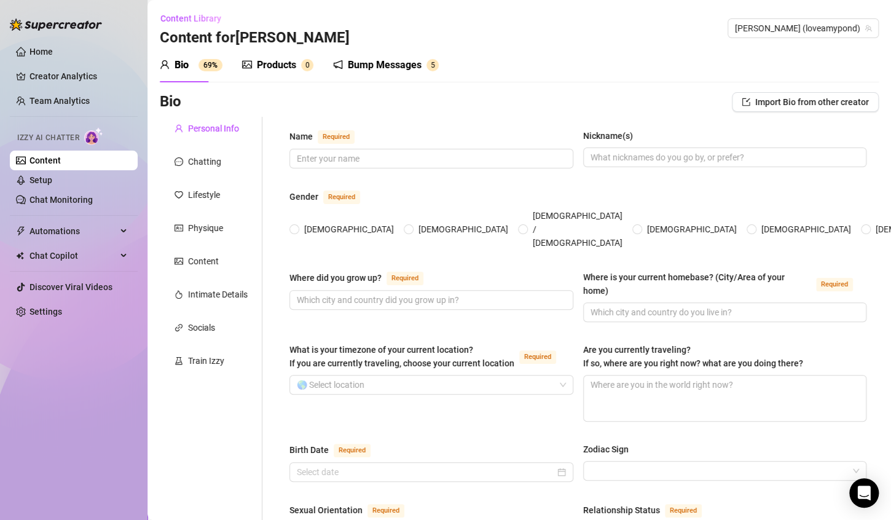
click at [388, 64] on div "Bump Messages" at bounding box center [385, 65] width 74 height 15
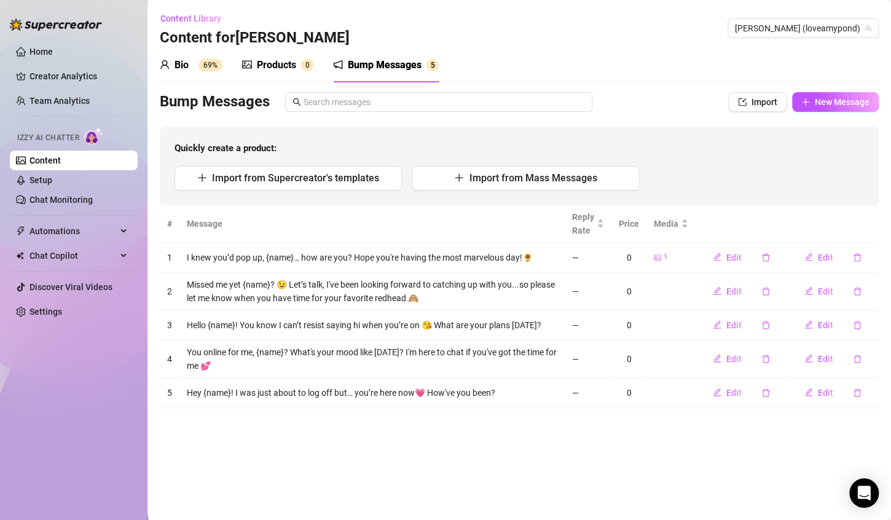
click at [411, 64] on div "Bump Messages" at bounding box center [385, 65] width 74 height 15
click at [854, 256] on icon "delete" at bounding box center [857, 257] width 7 height 8
click at [862, 237] on span "Yes" at bounding box center [859, 235] width 15 height 10
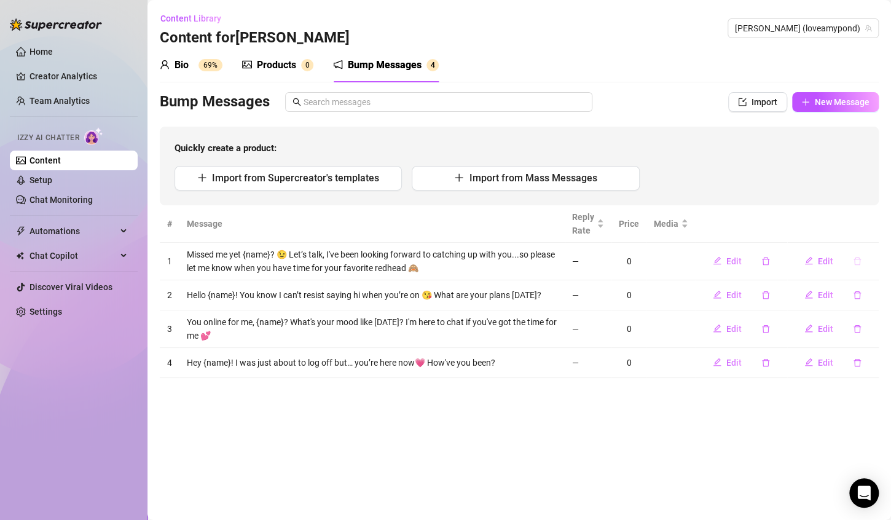
click at [857, 257] on icon "delete" at bounding box center [857, 261] width 7 height 8
click at [869, 240] on button "Yes" at bounding box center [859, 239] width 23 height 15
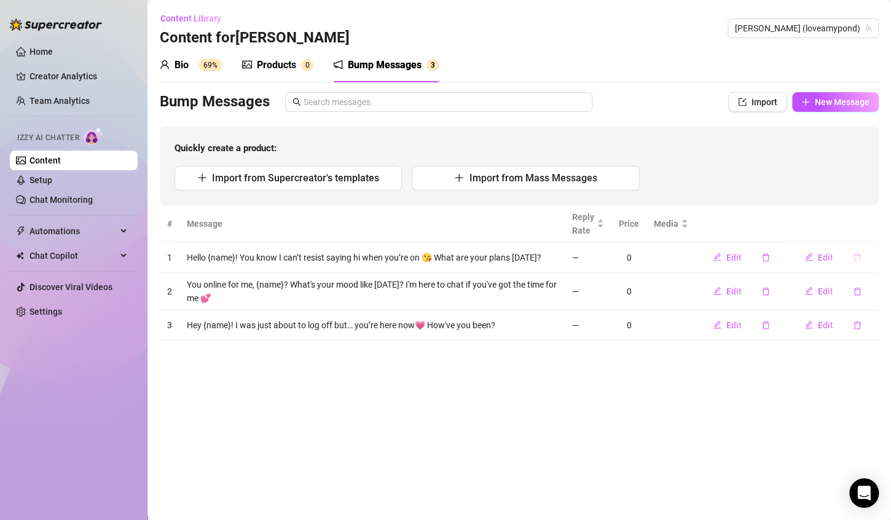
click at [857, 256] on icon "delete" at bounding box center [857, 257] width 9 height 9
click at [870, 236] on button "Yes" at bounding box center [859, 235] width 23 height 15
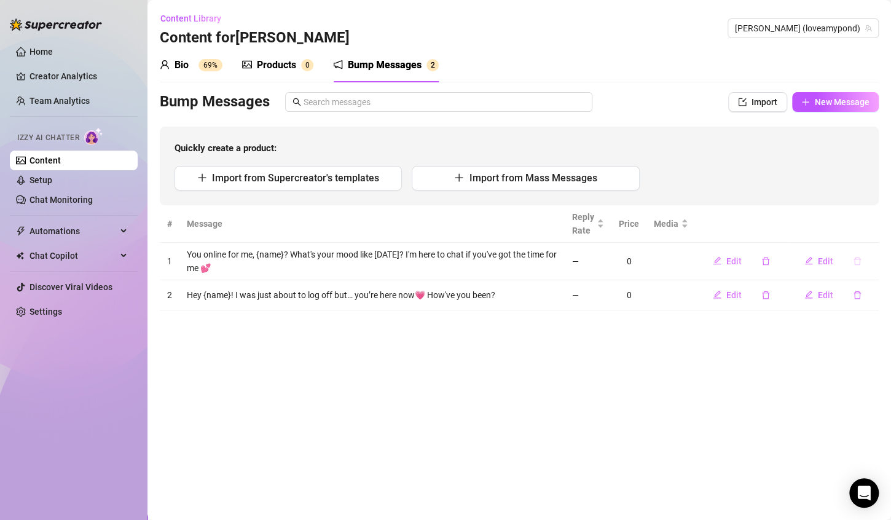
click at [862, 263] on button "button" at bounding box center [857, 261] width 28 height 20
click at [865, 243] on span "Yes" at bounding box center [859, 239] width 15 height 10
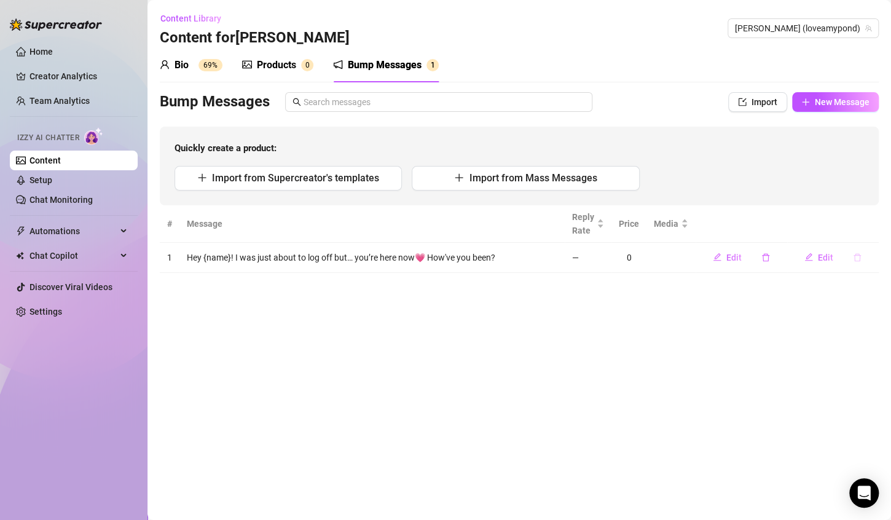
click at [862, 256] on button "button" at bounding box center [857, 258] width 28 height 20
click at [867, 234] on span "Yes" at bounding box center [859, 235] width 15 height 10
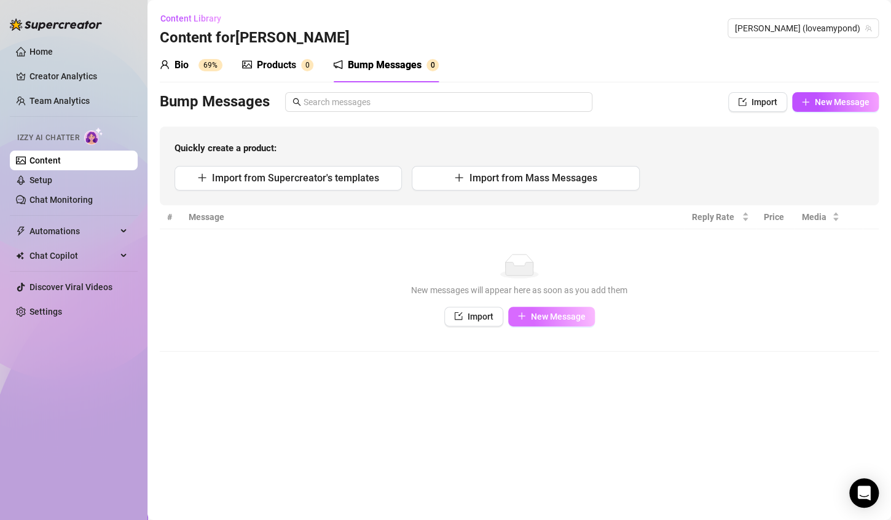
click at [563, 312] on span "New Message" at bounding box center [558, 317] width 55 height 10
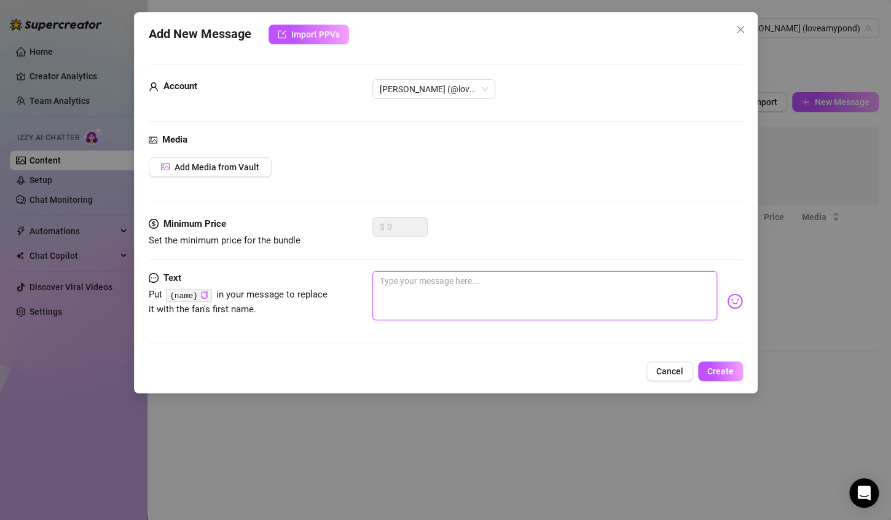
click at [446, 280] on textarea at bounding box center [544, 295] width 345 height 49
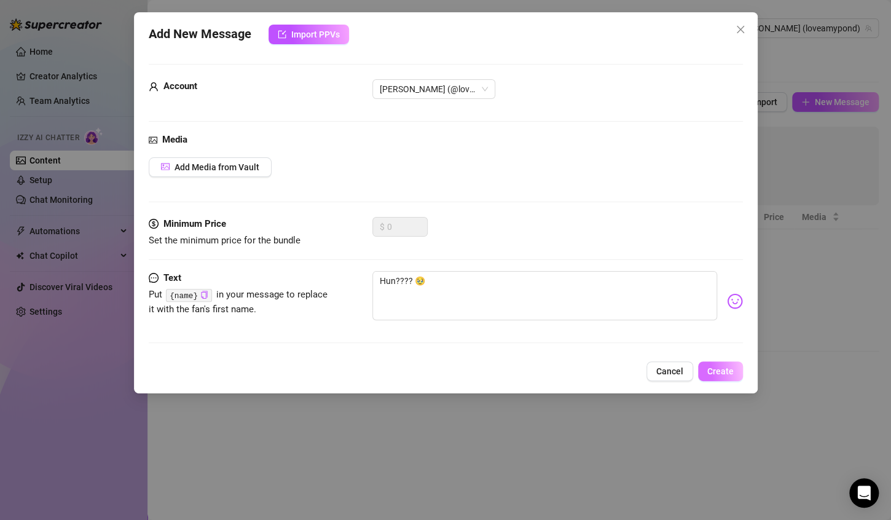
click at [717, 364] on button "Create" at bounding box center [720, 371] width 45 height 20
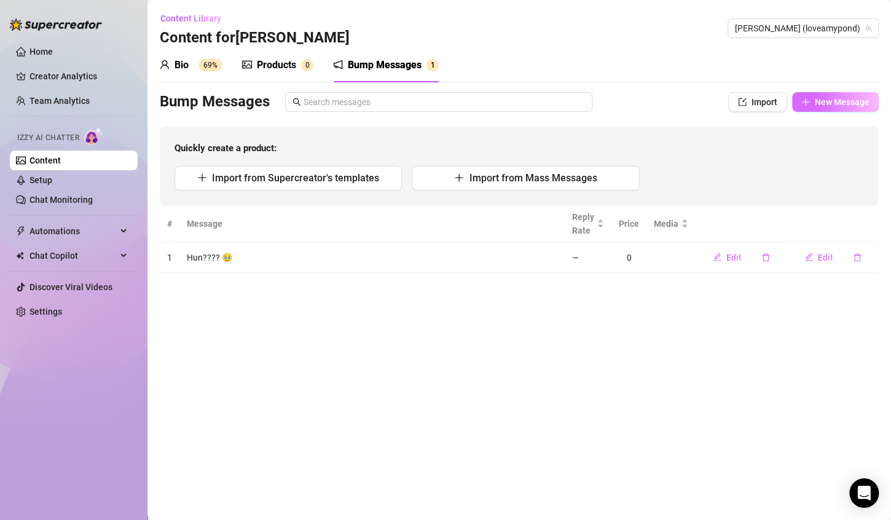
click at [843, 104] on span "New Message" at bounding box center [842, 102] width 55 height 10
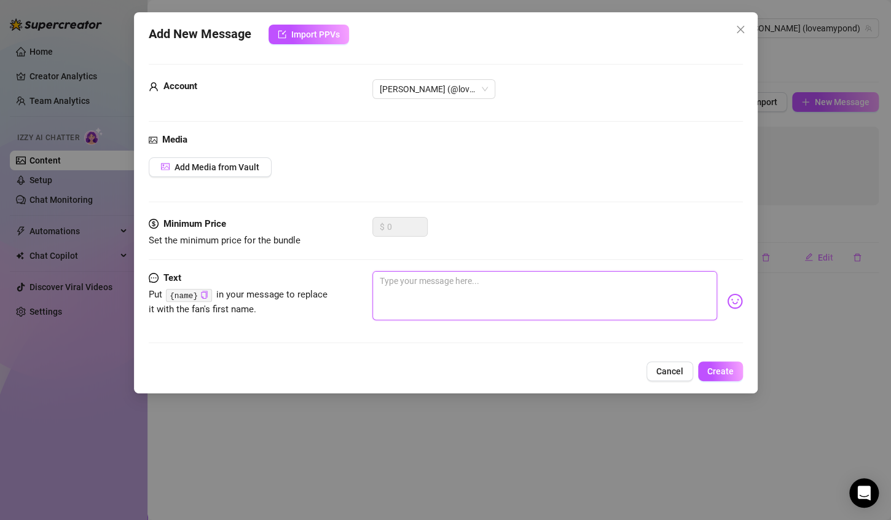
click at [600, 286] on textarea at bounding box center [544, 295] width 345 height 49
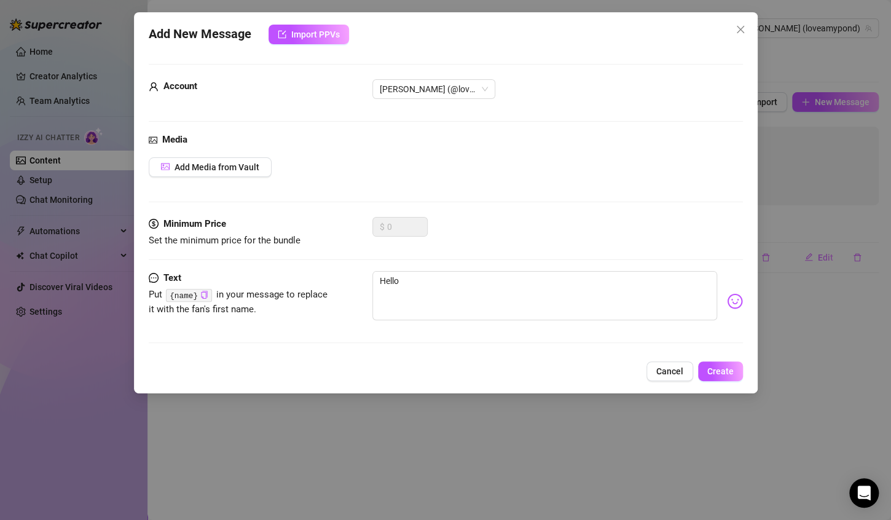
click at [202, 302] on span "Put {name} in your message to replace it with the fan's first name." at bounding box center [241, 302] width 184 height 29
click at [202, 296] on icon "copy" at bounding box center [204, 295] width 8 height 8
click at [439, 278] on textarea "Hello" at bounding box center [544, 295] width 345 height 49
paste textarea "{name}"
click at [737, 376] on button "Create" at bounding box center [720, 371] width 45 height 20
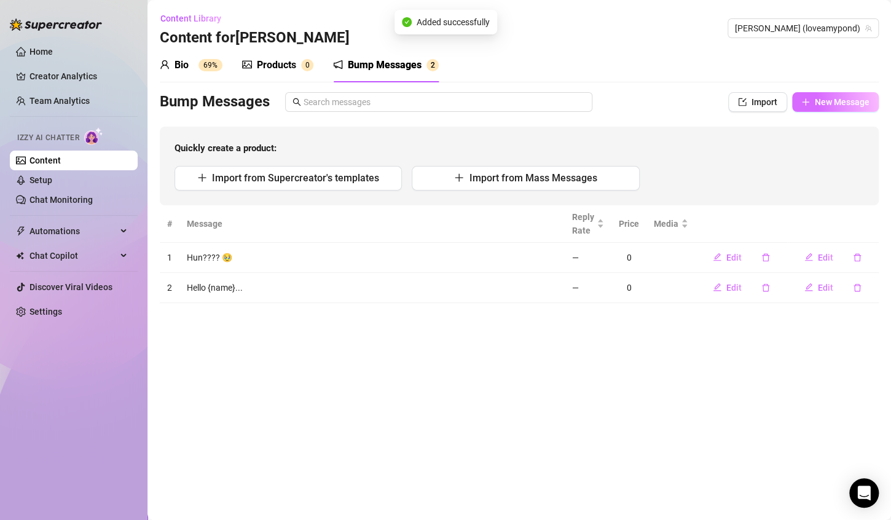
click at [833, 102] on span "New Message" at bounding box center [842, 102] width 55 height 10
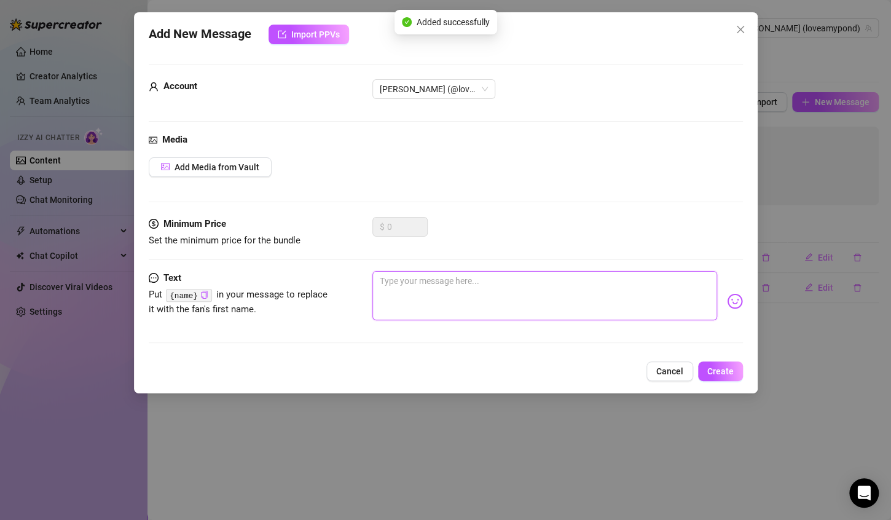
click at [398, 286] on textarea at bounding box center [544, 295] width 345 height 49
paste textarea "{name}"
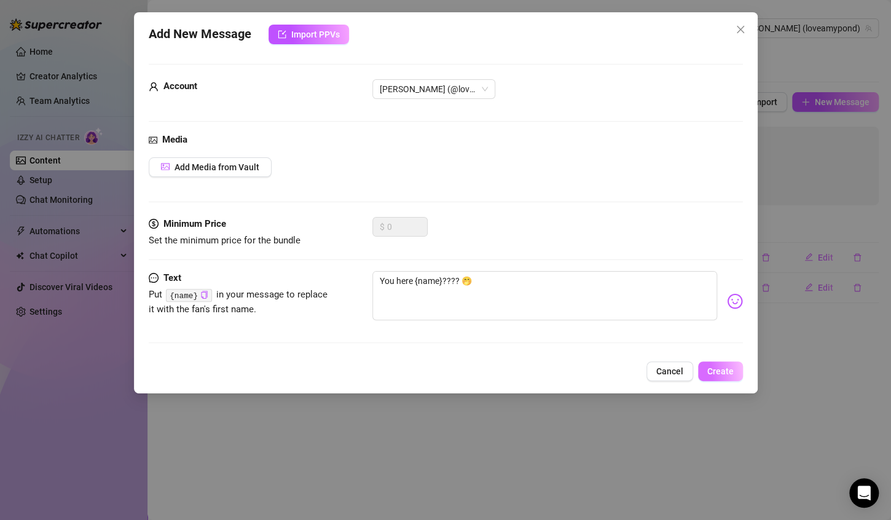
click at [718, 372] on span "Create" at bounding box center [720, 371] width 26 height 10
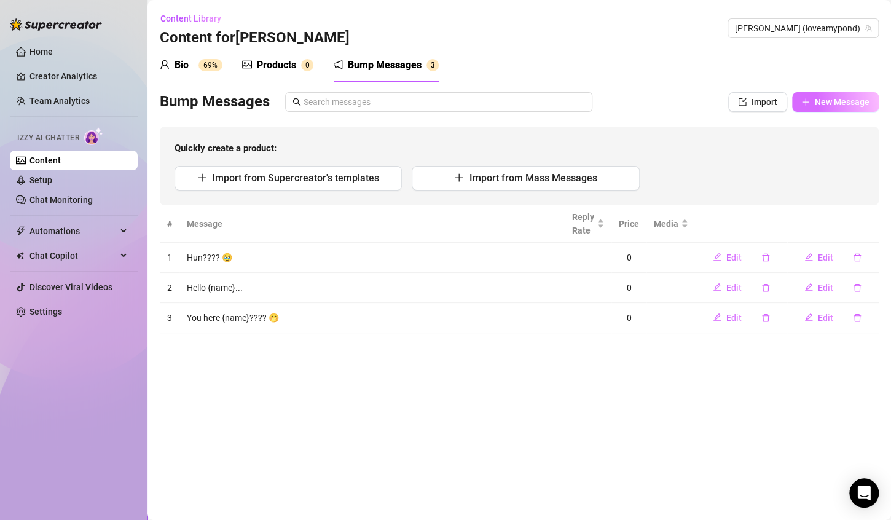
click at [848, 103] on span "New Message" at bounding box center [842, 102] width 55 height 10
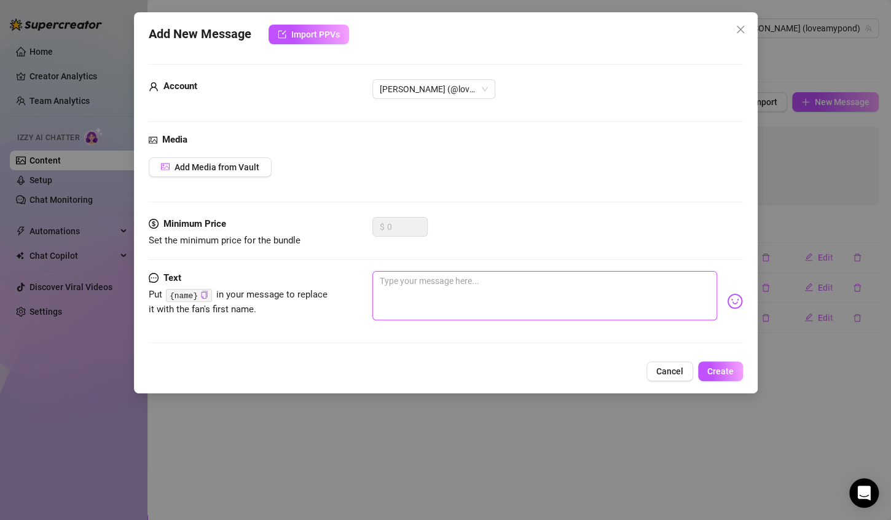
click at [439, 303] on textarea at bounding box center [544, 295] width 345 height 49
paste textarea "{name}"
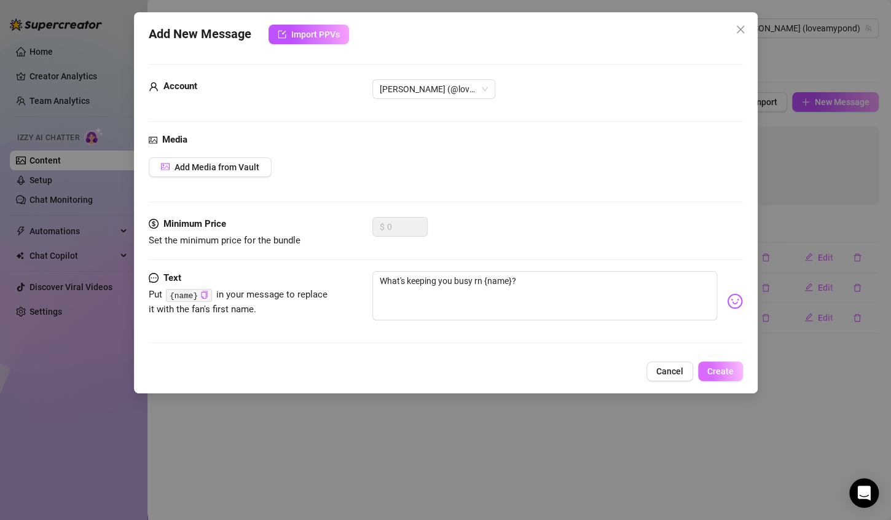
click at [722, 368] on span "Create" at bounding box center [720, 371] width 26 height 10
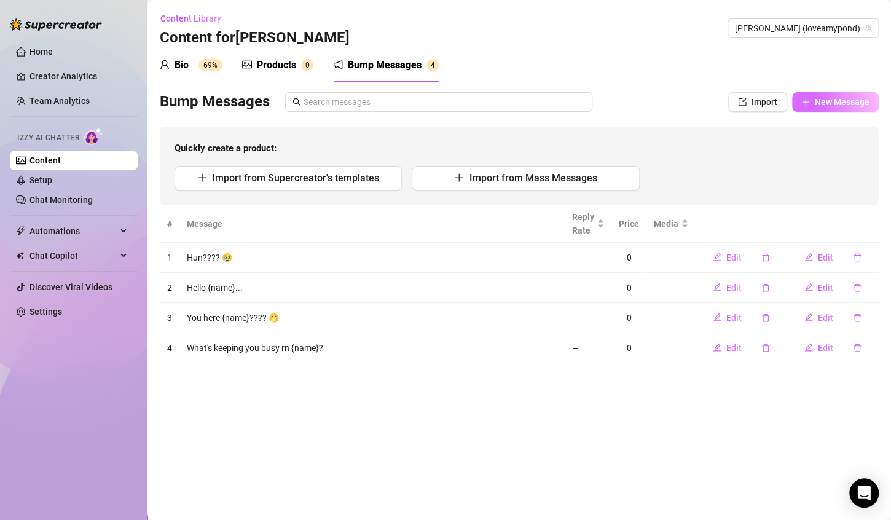
click at [837, 109] on button "New Message" at bounding box center [835, 102] width 87 height 20
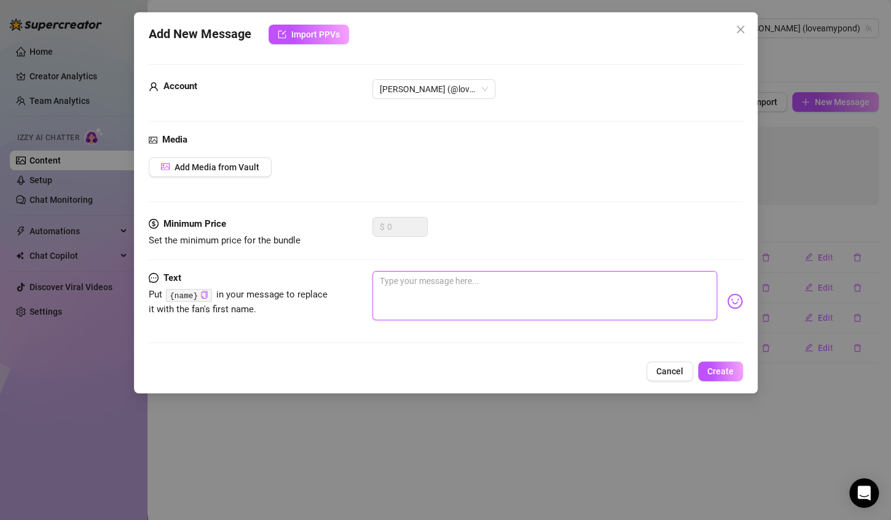
click at [533, 299] on textarea at bounding box center [544, 295] width 345 height 49
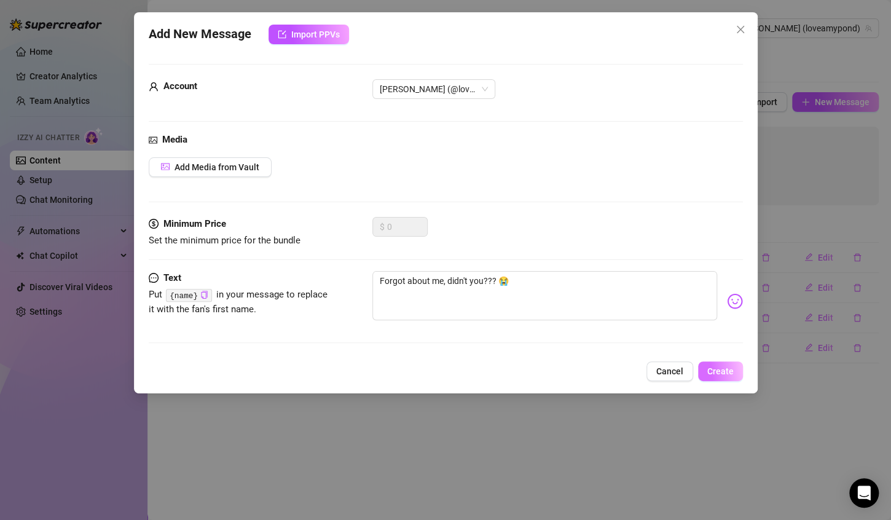
click at [725, 368] on span "Create" at bounding box center [720, 371] width 26 height 10
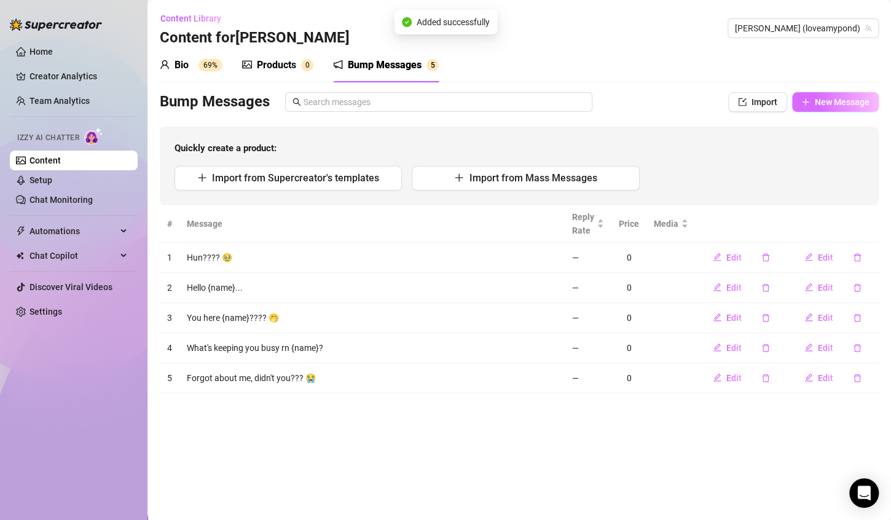
click at [847, 97] on span "New Message" at bounding box center [842, 102] width 55 height 10
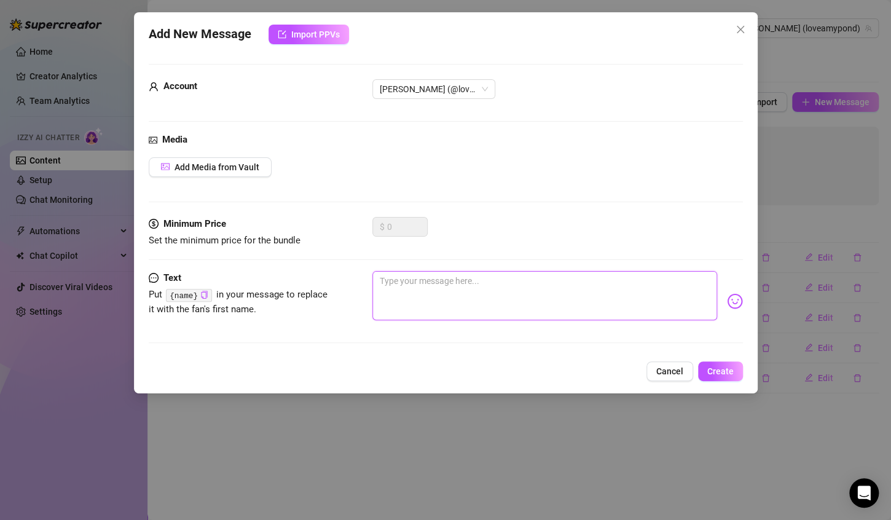
click at [466, 278] on textarea at bounding box center [544, 295] width 345 height 49
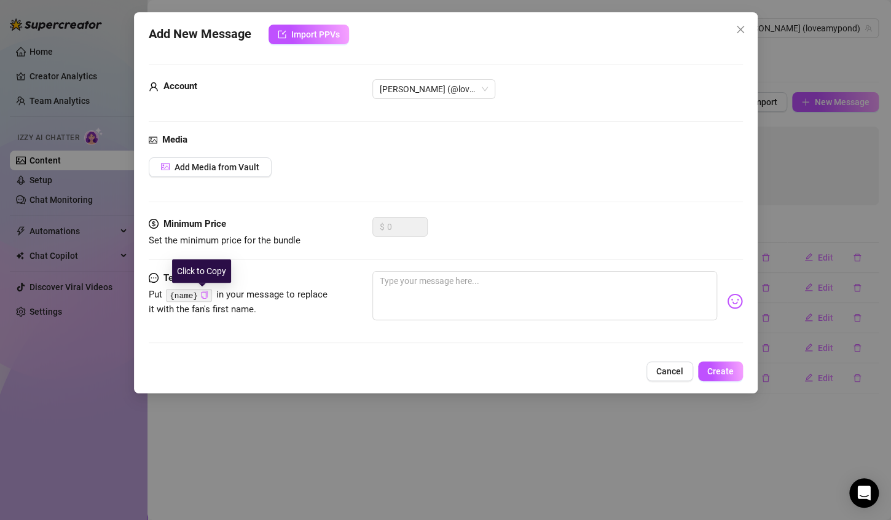
click at [201, 297] on icon "copy" at bounding box center [204, 295] width 8 height 8
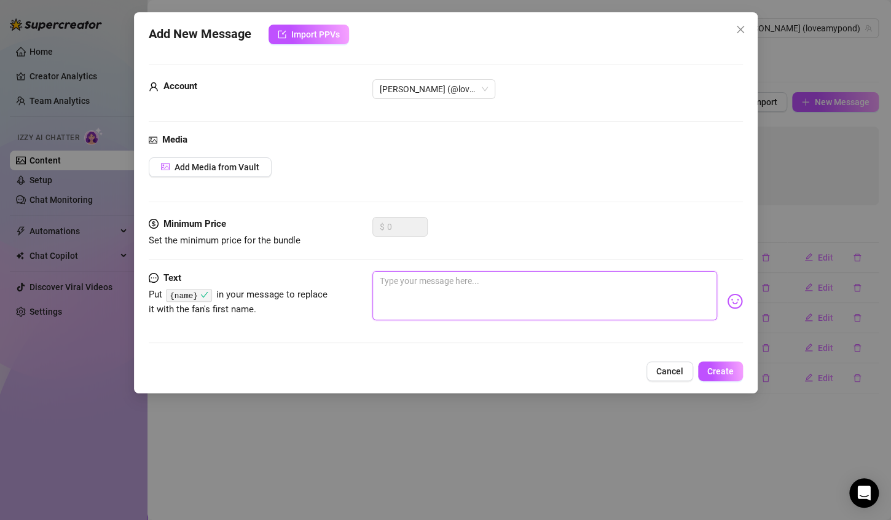
click at [479, 285] on textarea at bounding box center [544, 295] width 345 height 49
paste textarea "{name}"
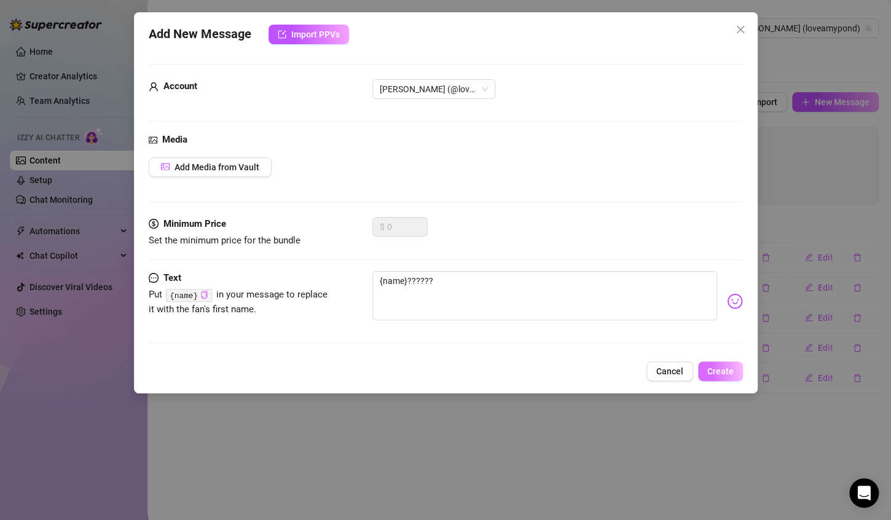
click at [739, 372] on button "Create" at bounding box center [720, 371] width 45 height 20
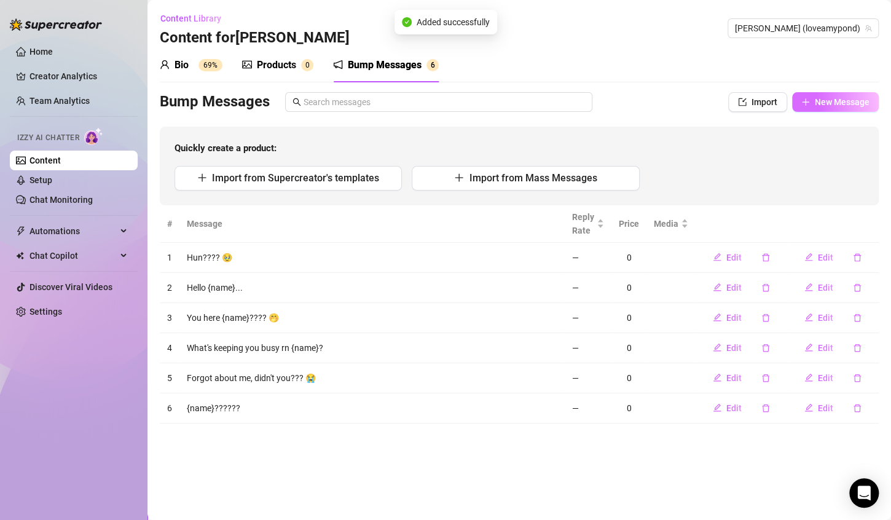
click at [846, 107] on button "New Message" at bounding box center [835, 102] width 87 height 20
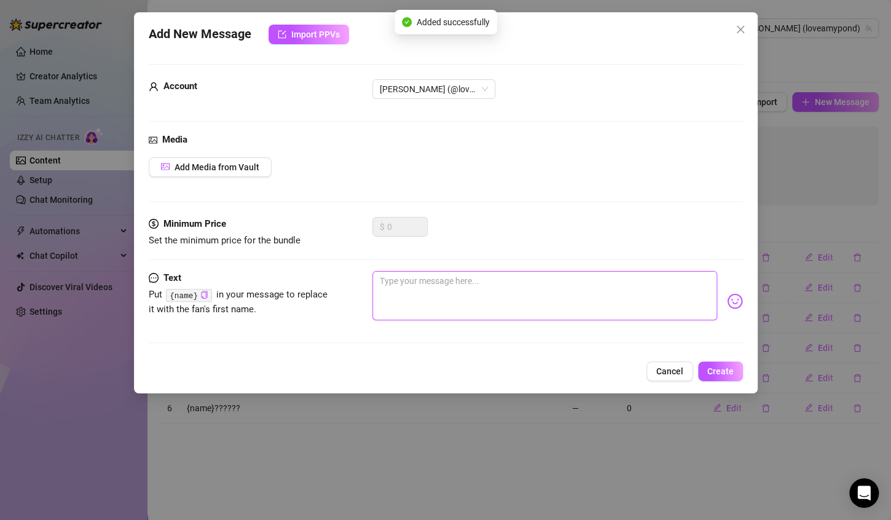
click at [489, 281] on textarea at bounding box center [544, 295] width 345 height 49
paste textarea "{name}"
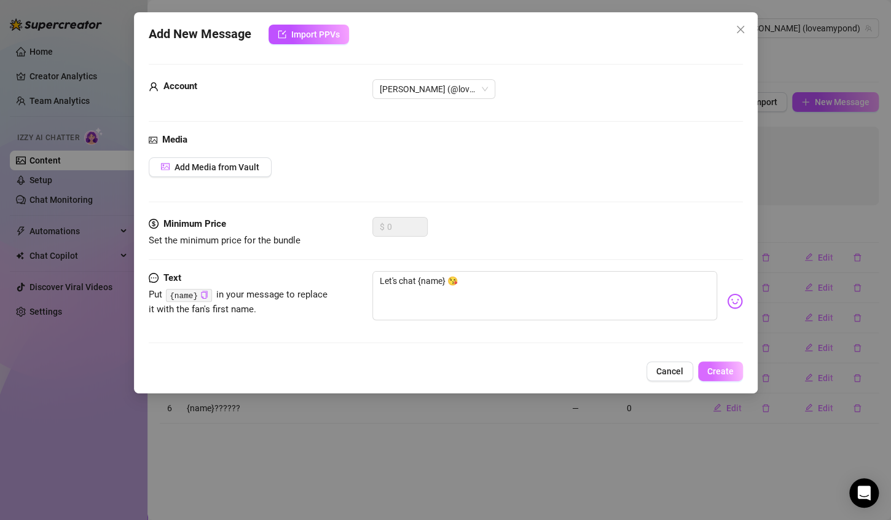
click at [720, 371] on span "Create" at bounding box center [720, 371] width 26 height 10
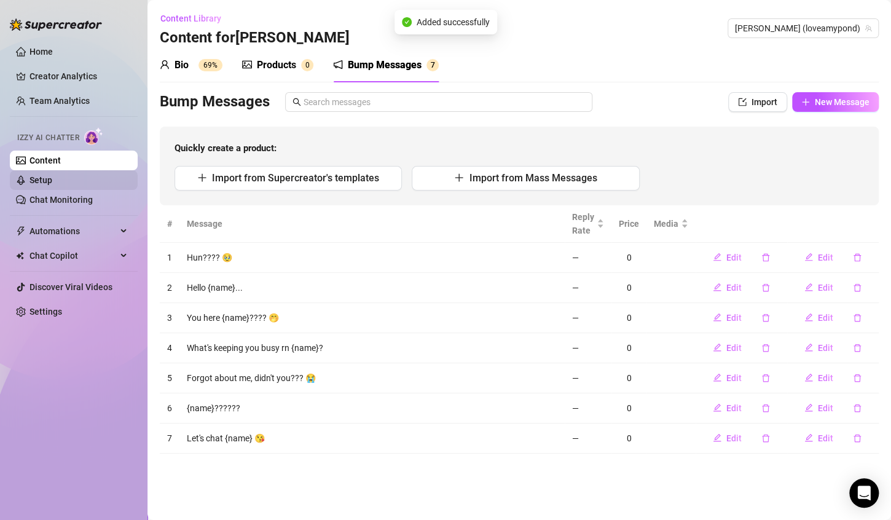
click at [51, 175] on link "Setup" at bounding box center [40, 180] width 23 height 10
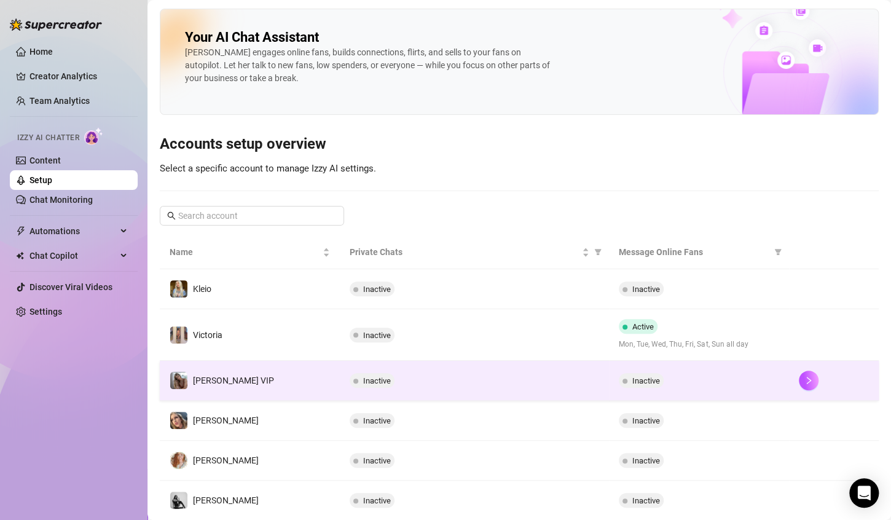
scroll to position [246, 0]
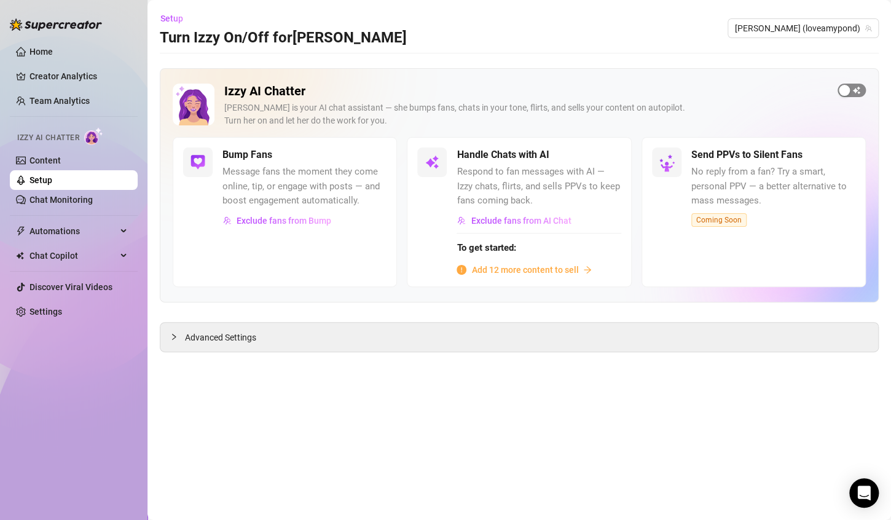
click at [844, 88] on div "button" at bounding box center [844, 90] width 11 height 11
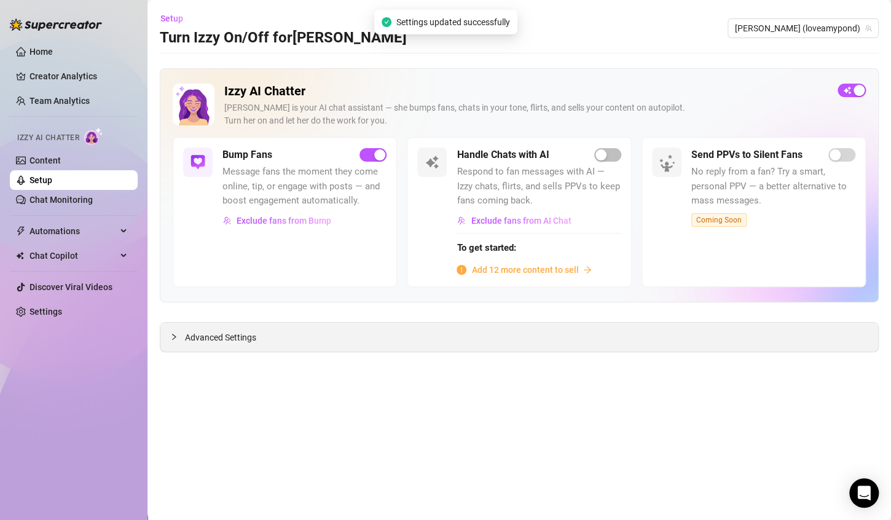
click at [233, 332] on span "Advanced Settings" at bounding box center [220, 338] width 71 height 14
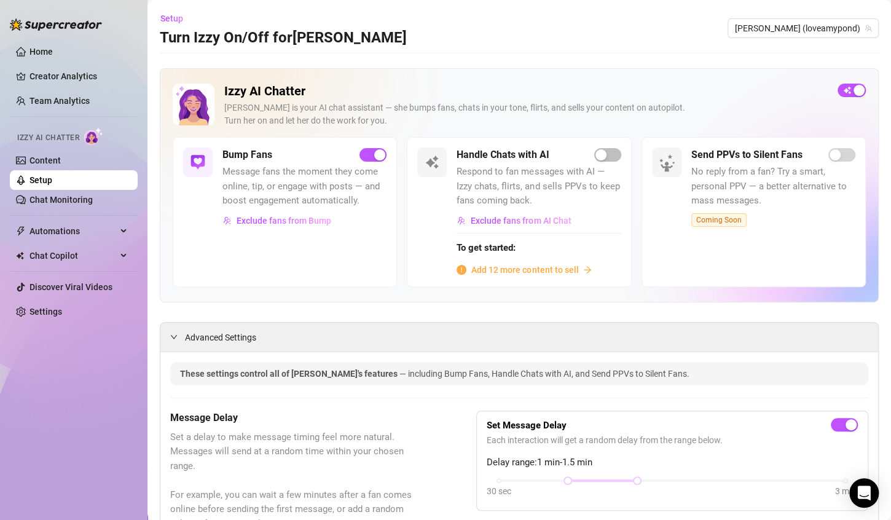
scroll to position [246, 0]
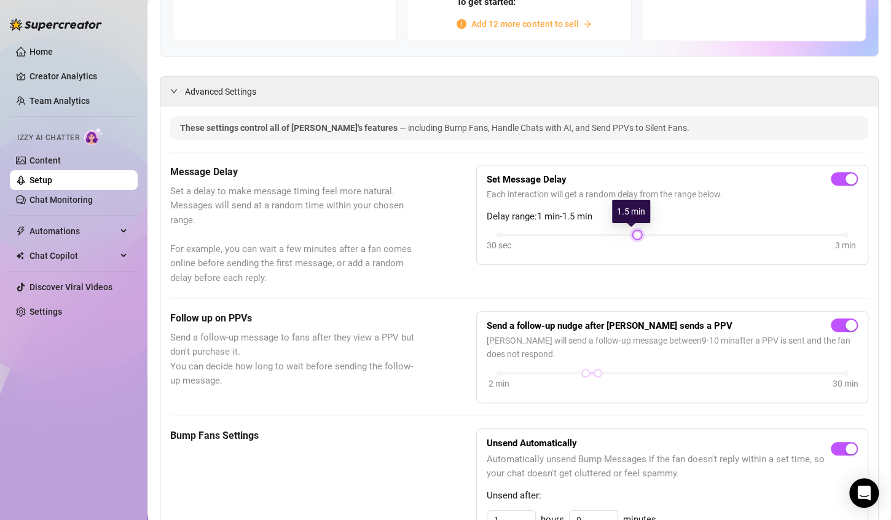
drag, startPoint x: 560, startPoint y: 233, endPoint x: 623, endPoint y: 236, distance: 62.8
click at [623, 236] on div "30 sec 3 min" at bounding box center [672, 242] width 371 height 23
drag, startPoint x: 629, startPoint y: 234, endPoint x: 616, endPoint y: 234, distance: 12.9
click at [616, 234] on div "30 sec 3 min" at bounding box center [672, 233] width 347 height 5
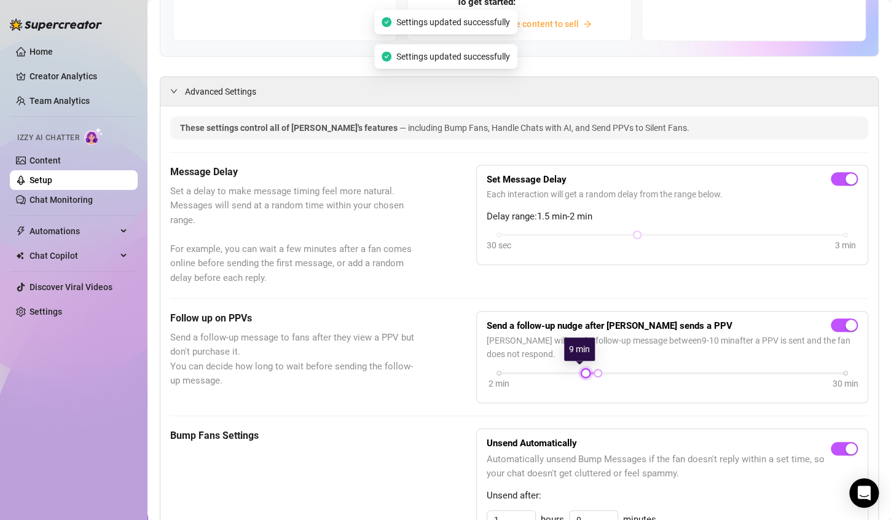
click at [583, 372] on div at bounding box center [586, 373] width 6 height 6
drag, startPoint x: 578, startPoint y: 371, endPoint x: 567, endPoint y: 371, distance: 10.4
click at [570, 371] on div at bounding box center [573, 373] width 6 height 6
drag, startPoint x: 588, startPoint y: 369, endPoint x: 564, endPoint y: 369, distance: 23.4
click at [583, 370] on div at bounding box center [586, 373] width 6 height 6
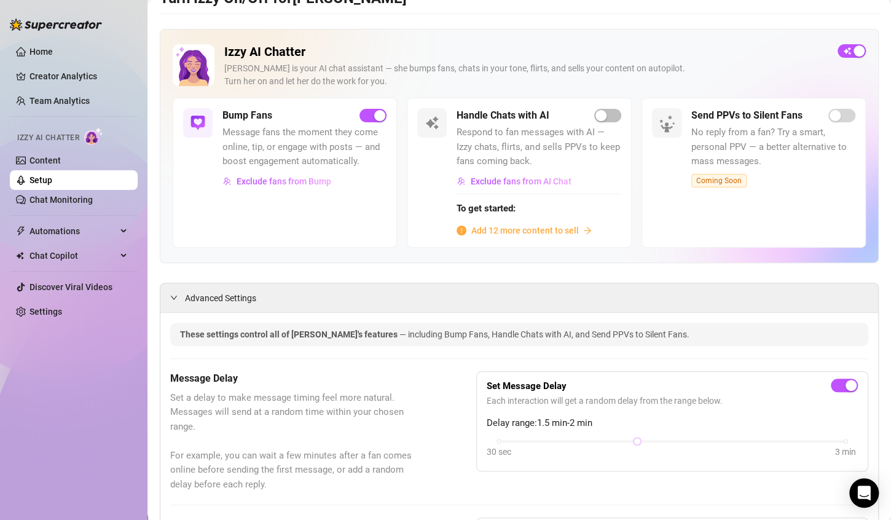
scroll to position [0, 0]
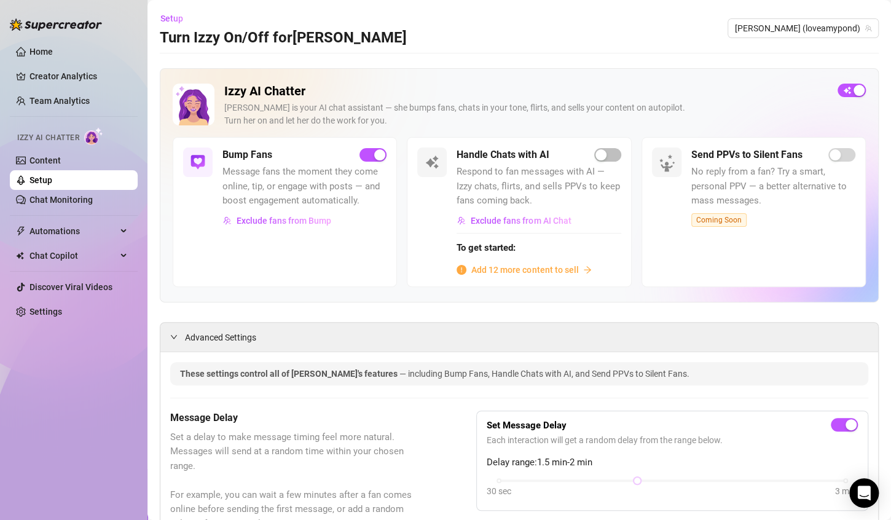
click at [169, 332] on div "Advanced Settings" at bounding box center [519, 337] width 718 height 29
click at [180, 331] on div at bounding box center [177, 337] width 15 height 14
